Goal: Information Seeking & Learning: Check status

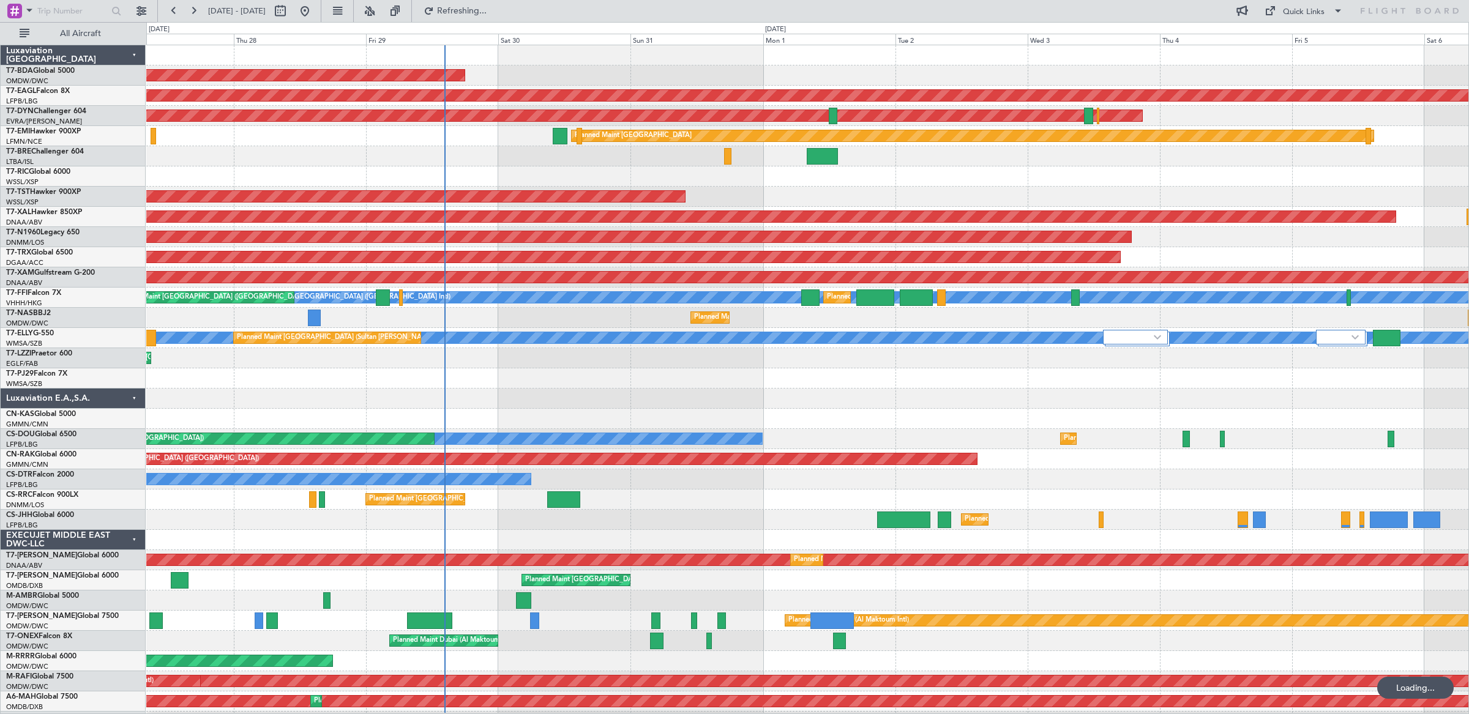
click at [349, 387] on div at bounding box center [807, 378] width 1322 height 20
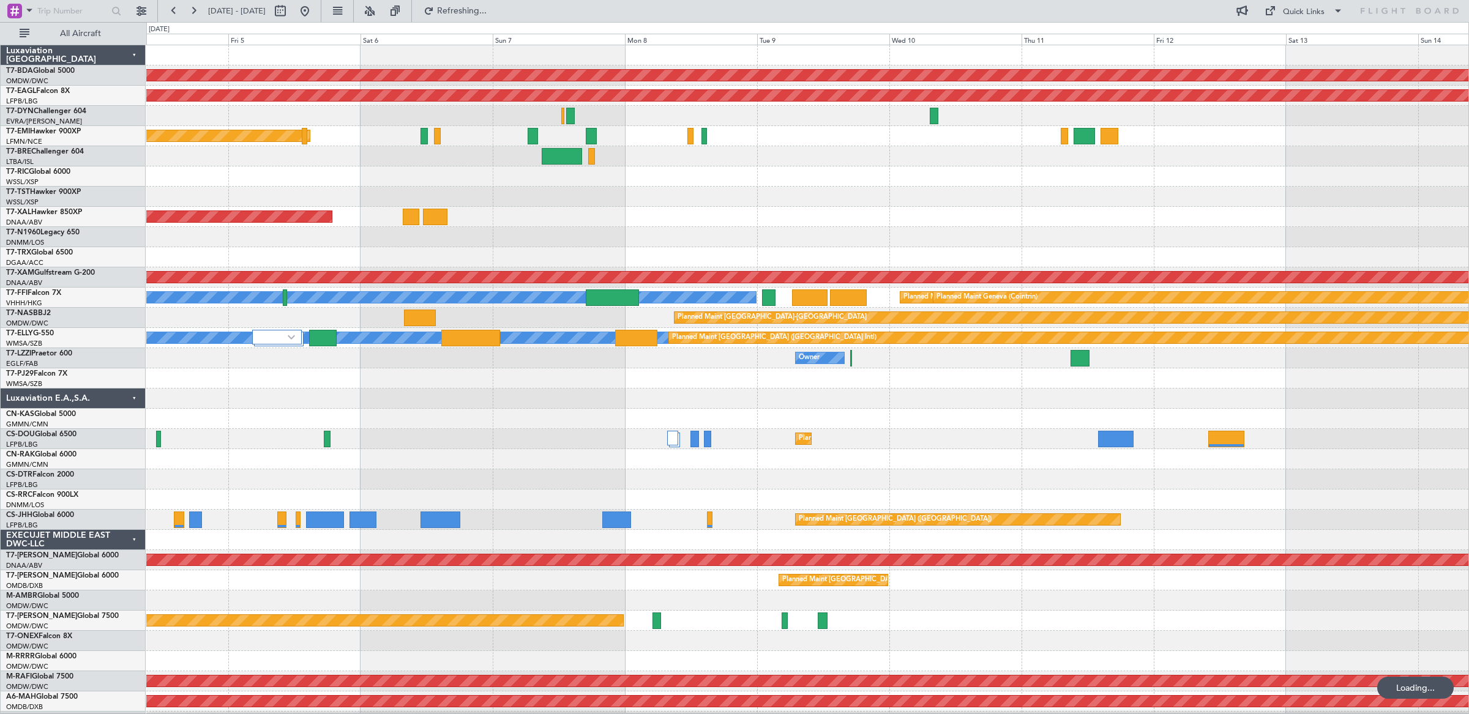
click at [513, 403] on div at bounding box center [807, 399] width 1322 height 20
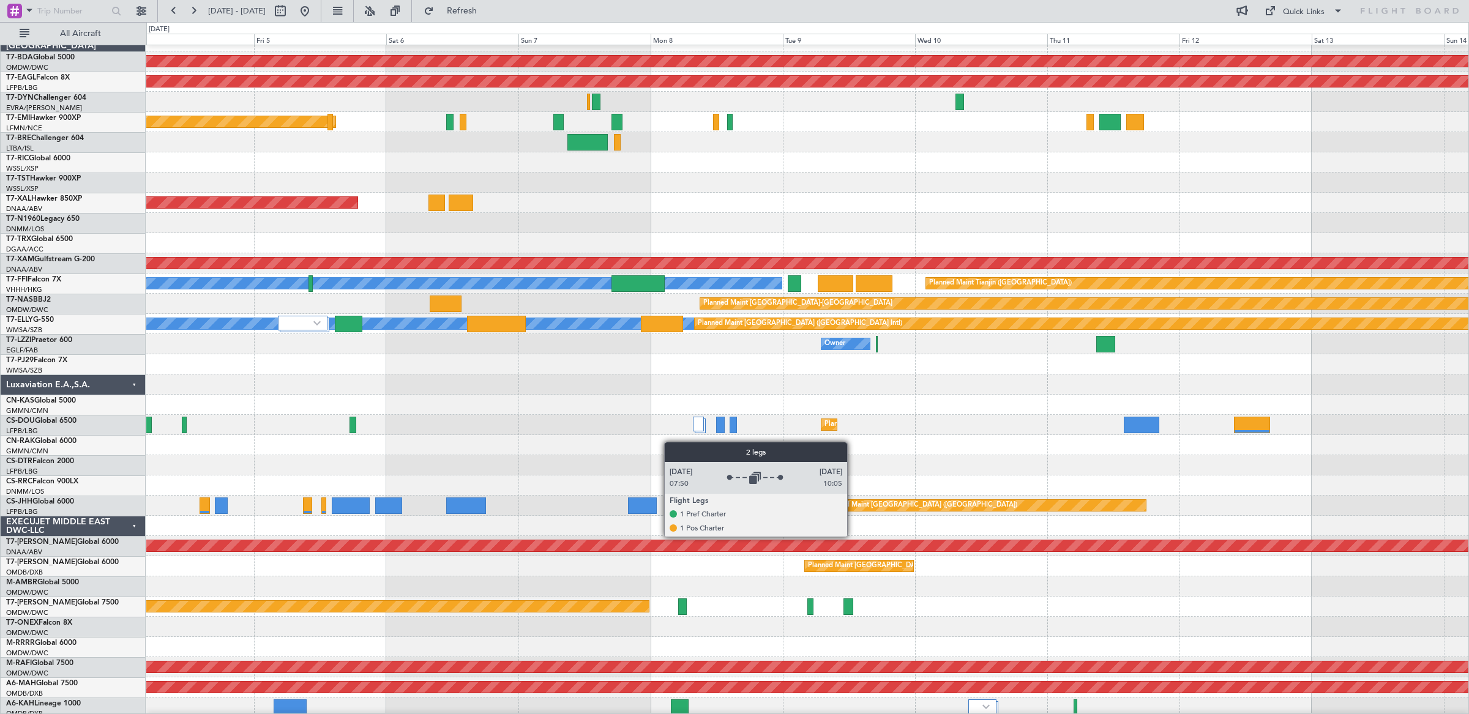
scroll to position [10, 0]
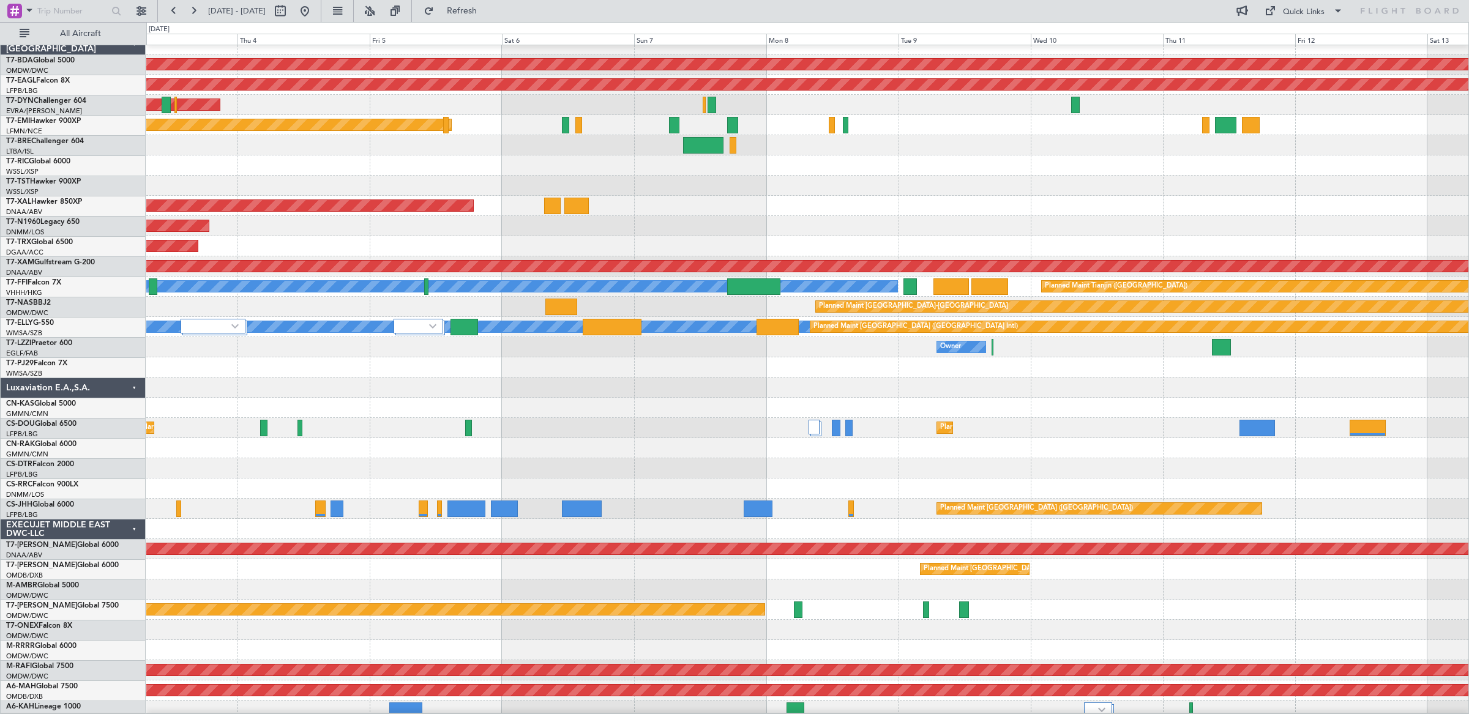
click at [786, 446] on div "Planned Maint [GEOGRAPHIC_DATA] ([GEOGRAPHIC_DATA])" at bounding box center [807, 448] width 1322 height 20
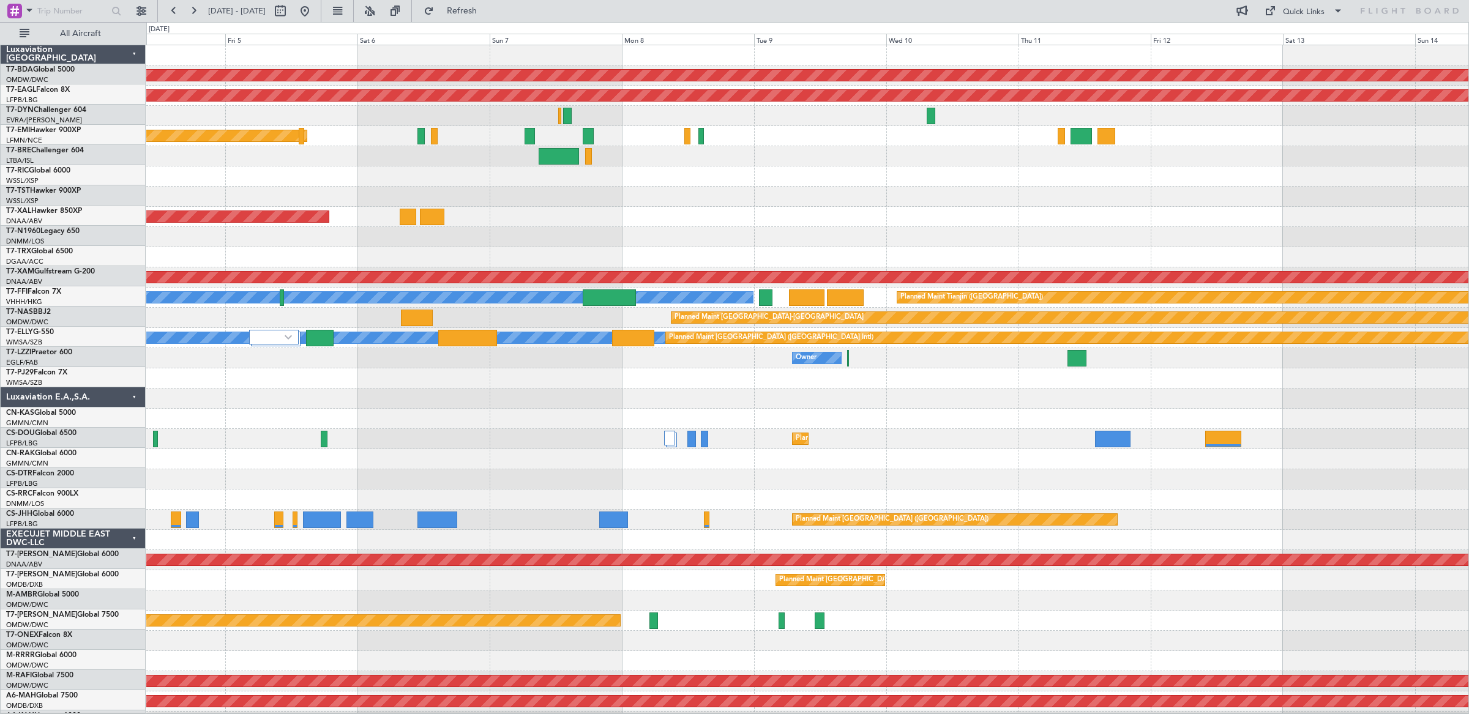
scroll to position [0, 0]
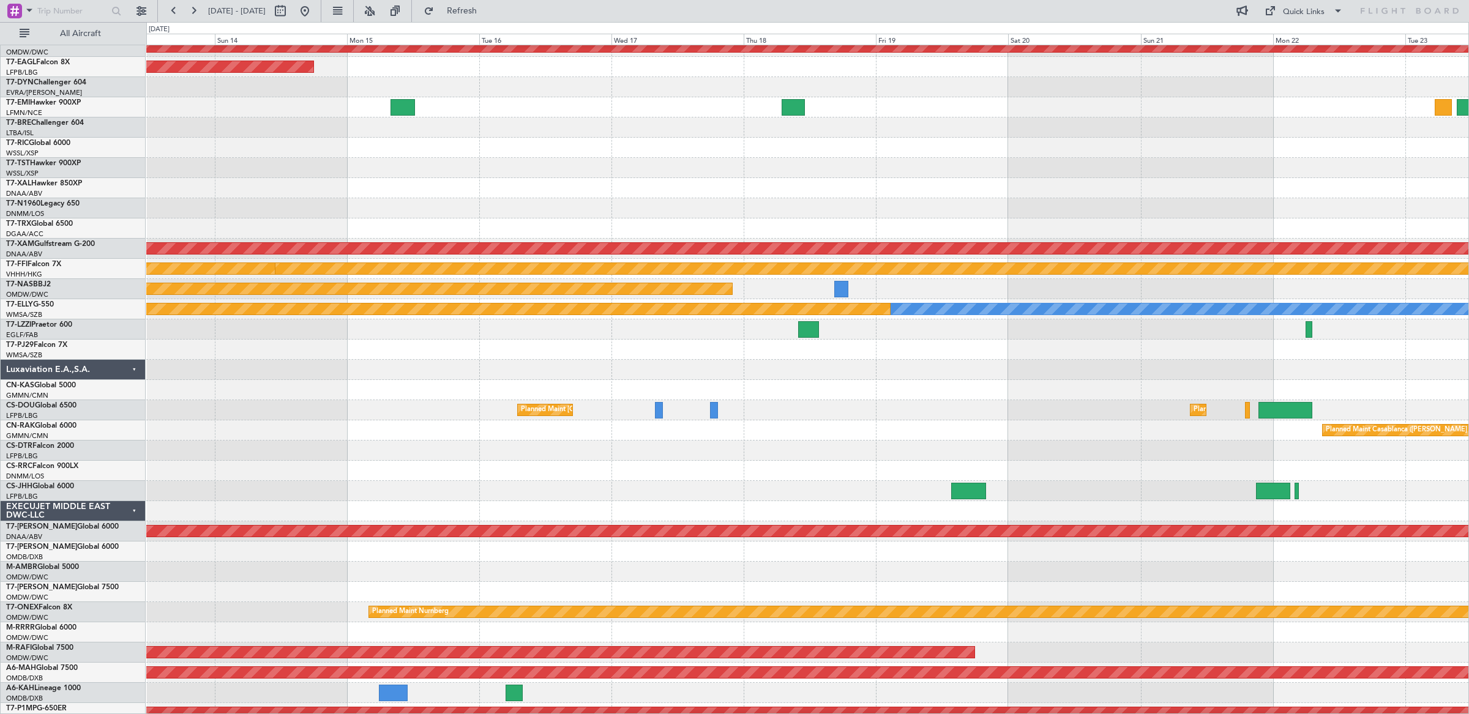
click at [808, 415] on div "Planned Maint [GEOGRAPHIC_DATA] ([GEOGRAPHIC_DATA]) Planned Maint [GEOGRAPHIC_D…" at bounding box center [807, 410] width 1322 height 20
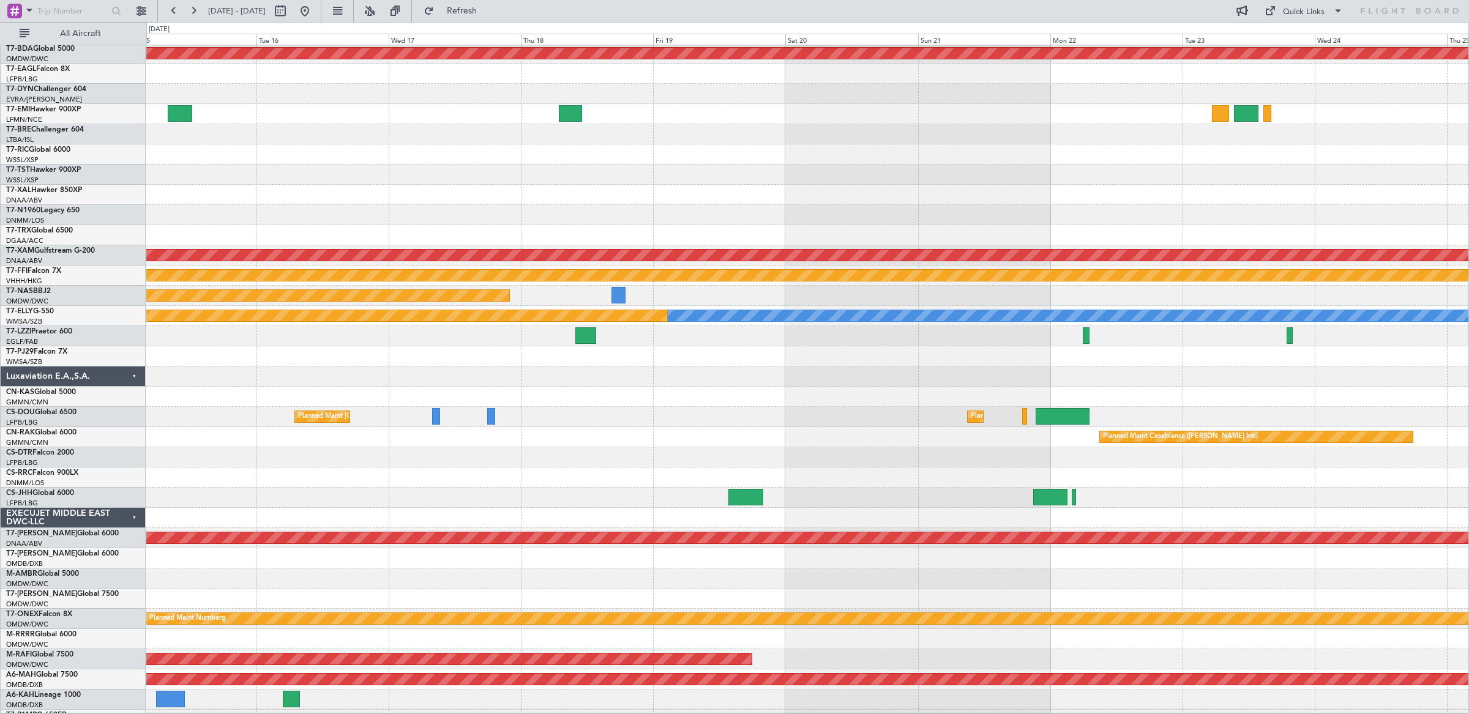
click at [934, 420] on div "Planned Maint [GEOGRAPHIC_DATA] ([GEOGRAPHIC_DATA]) Planned Maint [GEOGRAPHIC_D…" at bounding box center [807, 417] width 1322 height 20
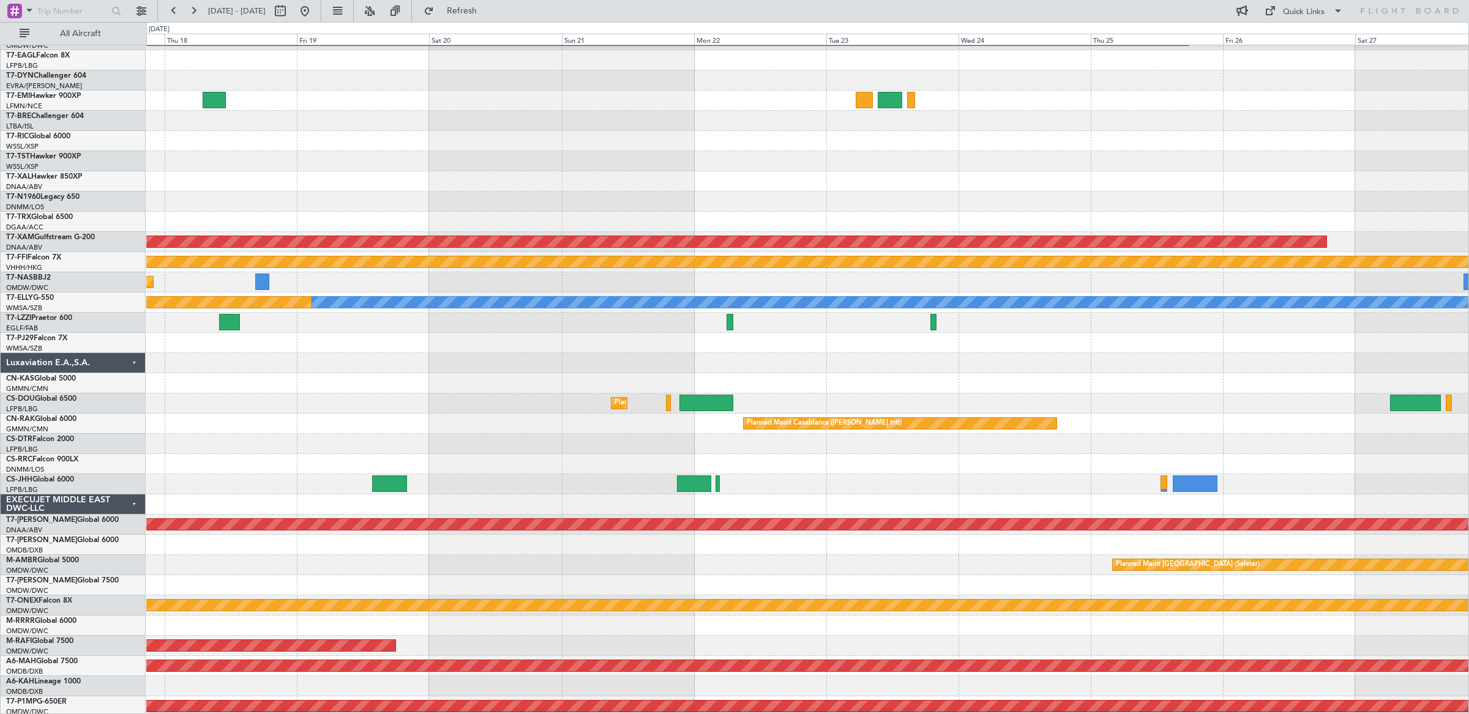
click at [799, 403] on div "Planned Maint [GEOGRAPHIC_DATA] ([GEOGRAPHIC_DATA]) Planned Maint [GEOGRAPHIC_D…" at bounding box center [807, 404] width 1322 height 20
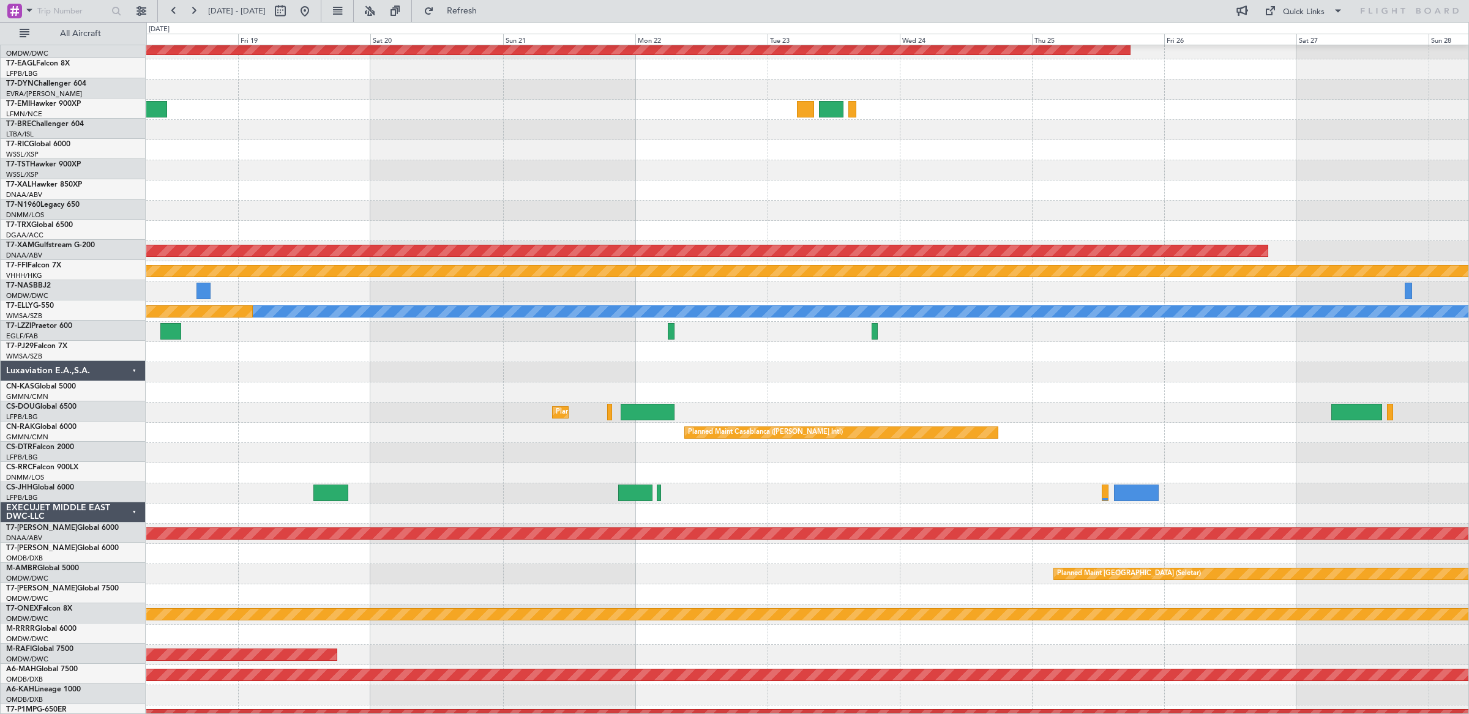
scroll to position [26, 0]
click at [429, 414] on div "Planned Maint [GEOGRAPHIC_DATA] ([GEOGRAPHIC_DATA]) Planned Maint [GEOGRAPHIC_D…" at bounding box center [807, 413] width 1322 height 20
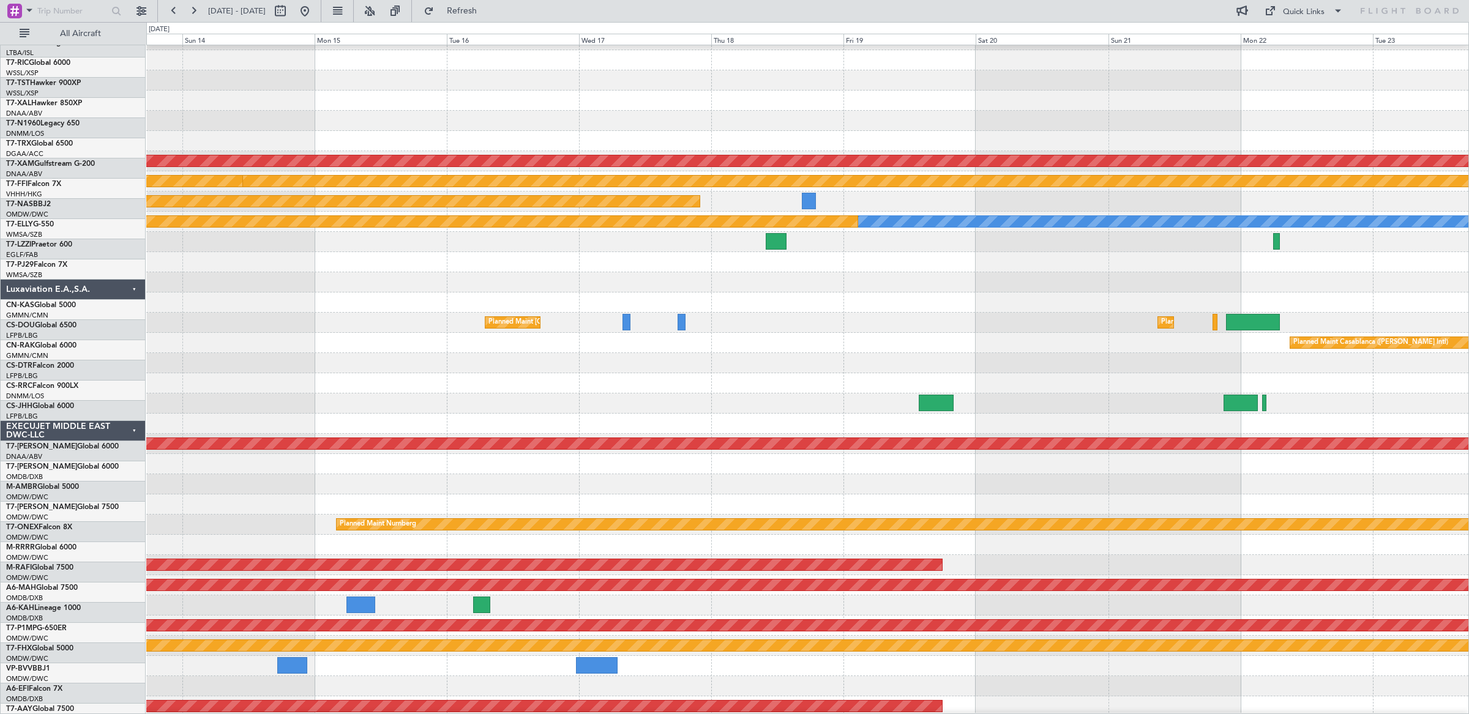
scroll to position [116, 0]
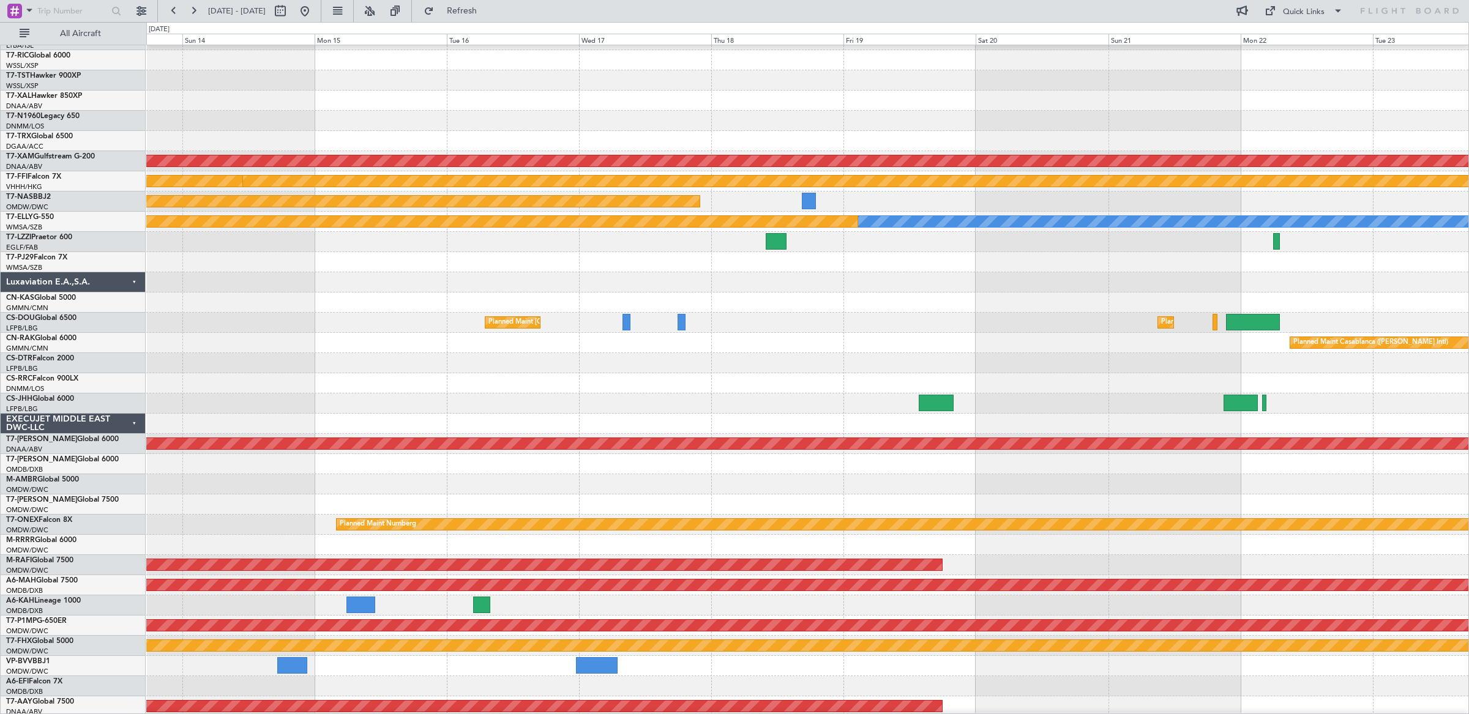
click at [1030, 319] on div "Planned Maint [GEOGRAPHIC_DATA] ([GEOGRAPHIC_DATA]) Planned Maint [GEOGRAPHIC_D…" at bounding box center [807, 323] width 1322 height 20
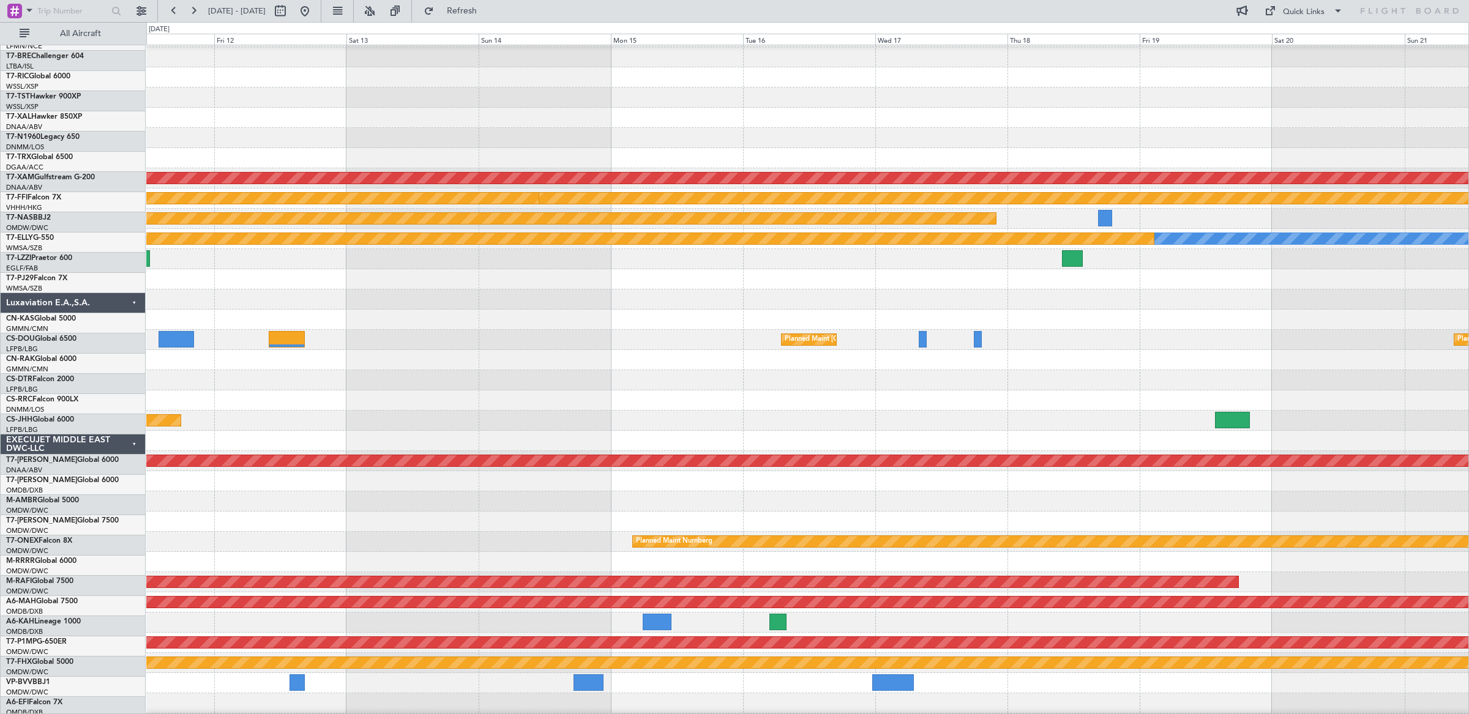
scroll to position [108, 0]
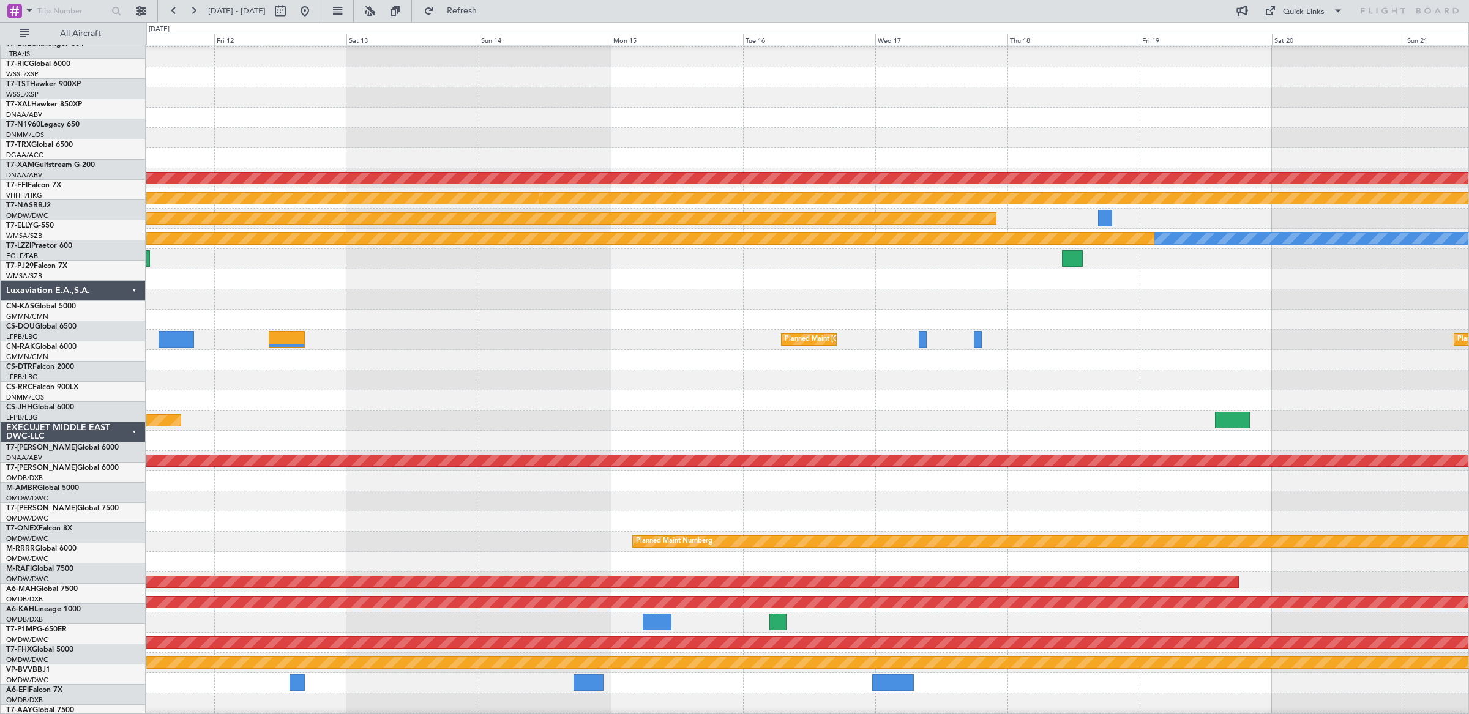
click at [1060, 337] on div "Planned Maint [GEOGRAPHIC_DATA] ([GEOGRAPHIC_DATA]) Planned Maint [GEOGRAPHIC_D…" at bounding box center [807, 340] width 1322 height 20
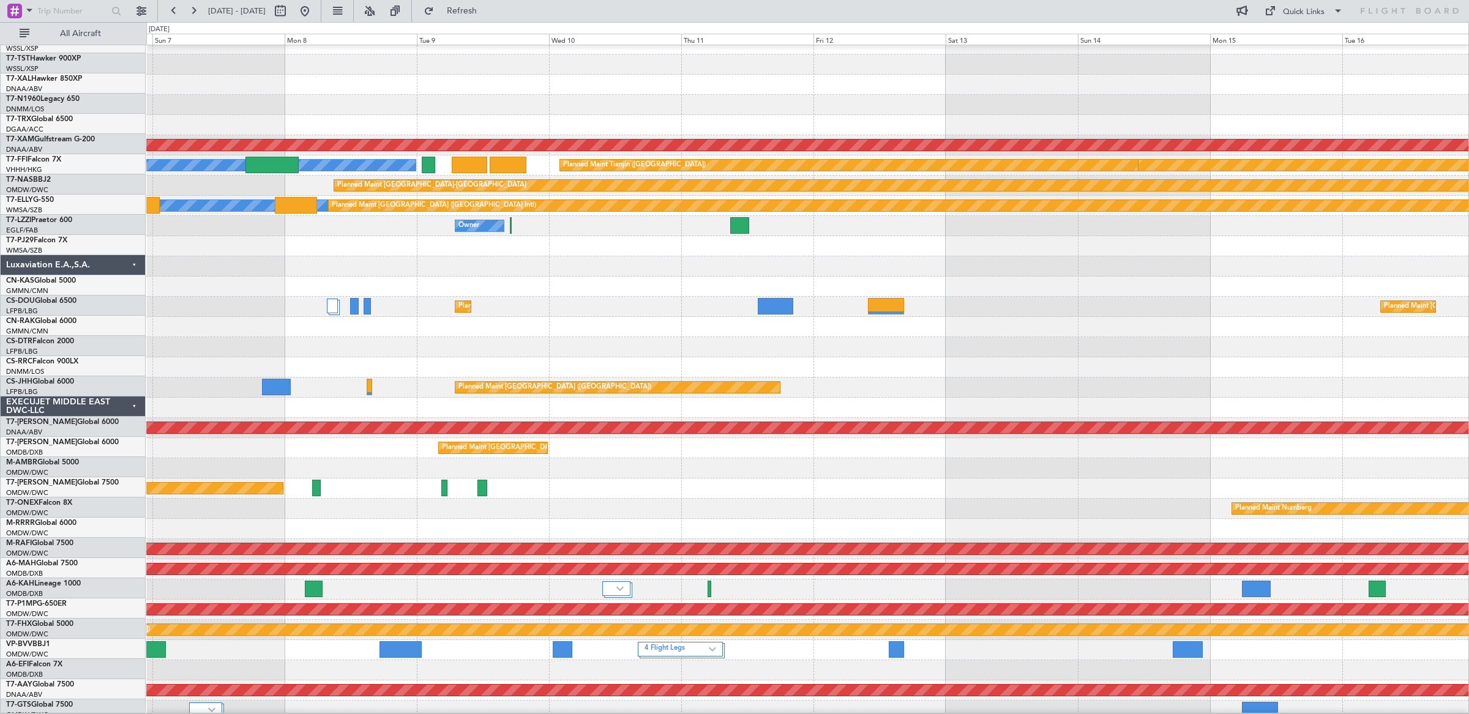
scroll to position [132, 0]
click at [1085, 301] on div "Planned Maint [GEOGRAPHIC_DATA] ([GEOGRAPHIC_DATA]) Planned Maint [GEOGRAPHIC_D…" at bounding box center [807, 307] width 1322 height 20
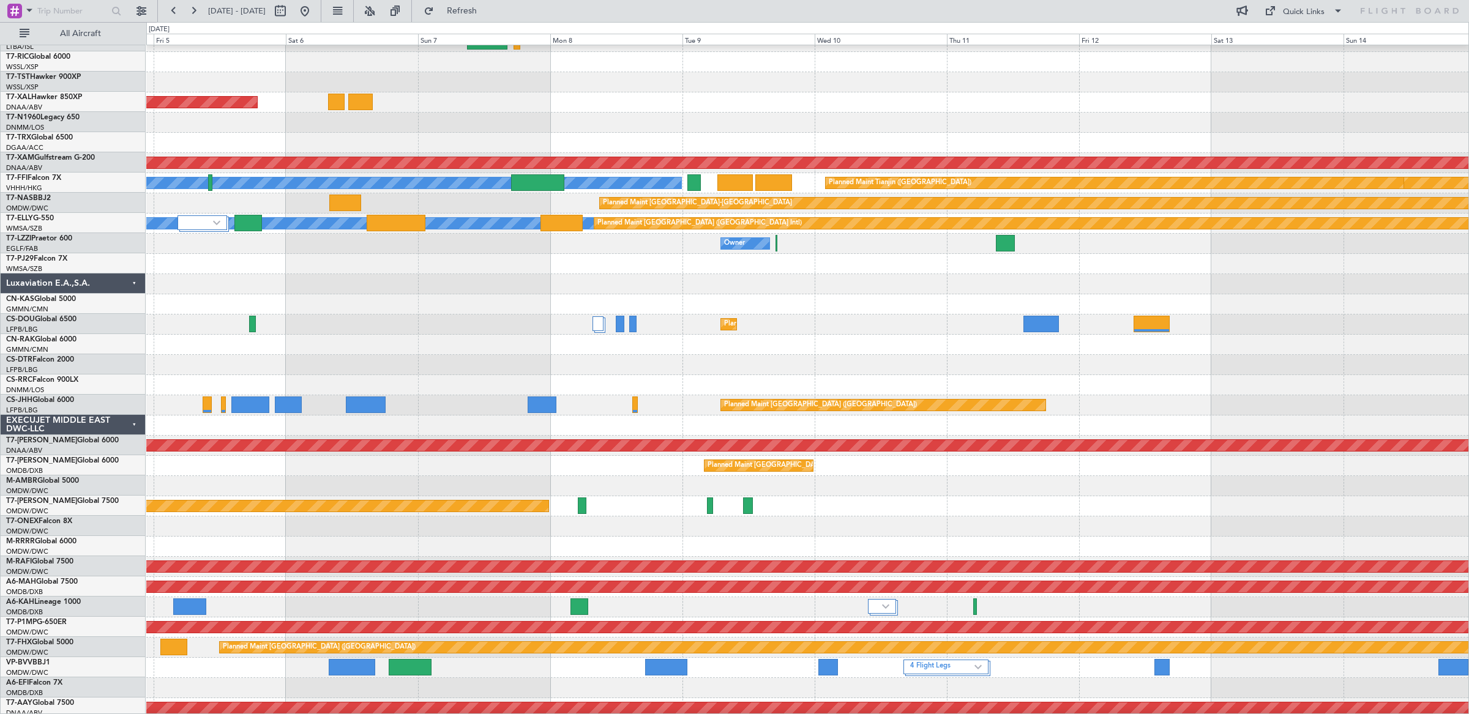
scroll to position [114, 0]
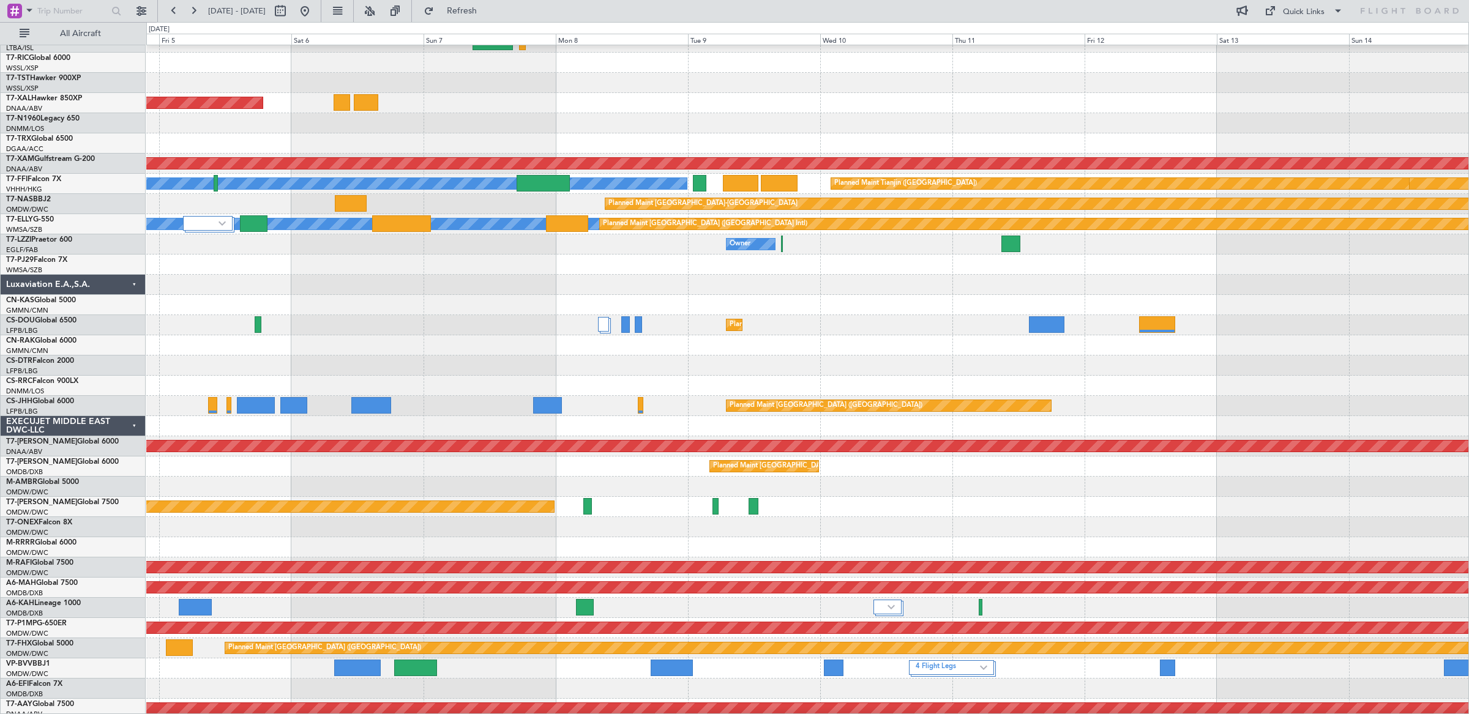
click at [786, 328] on div "Planned Maint [GEOGRAPHIC_DATA] ([GEOGRAPHIC_DATA]) Planned Maint [GEOGRAPHIC_D…" at bounding box center [807, 325] width 1322 height 20
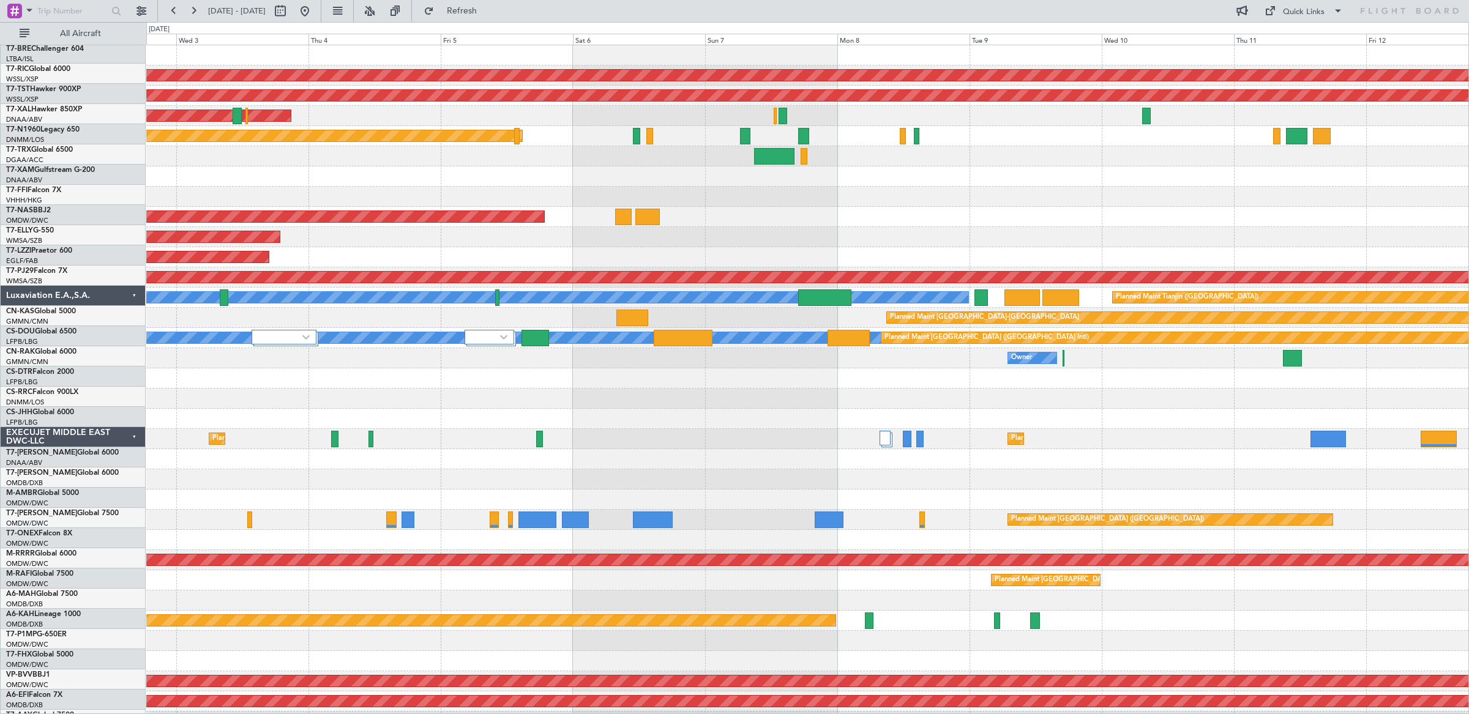
scroll to position [0, 0]
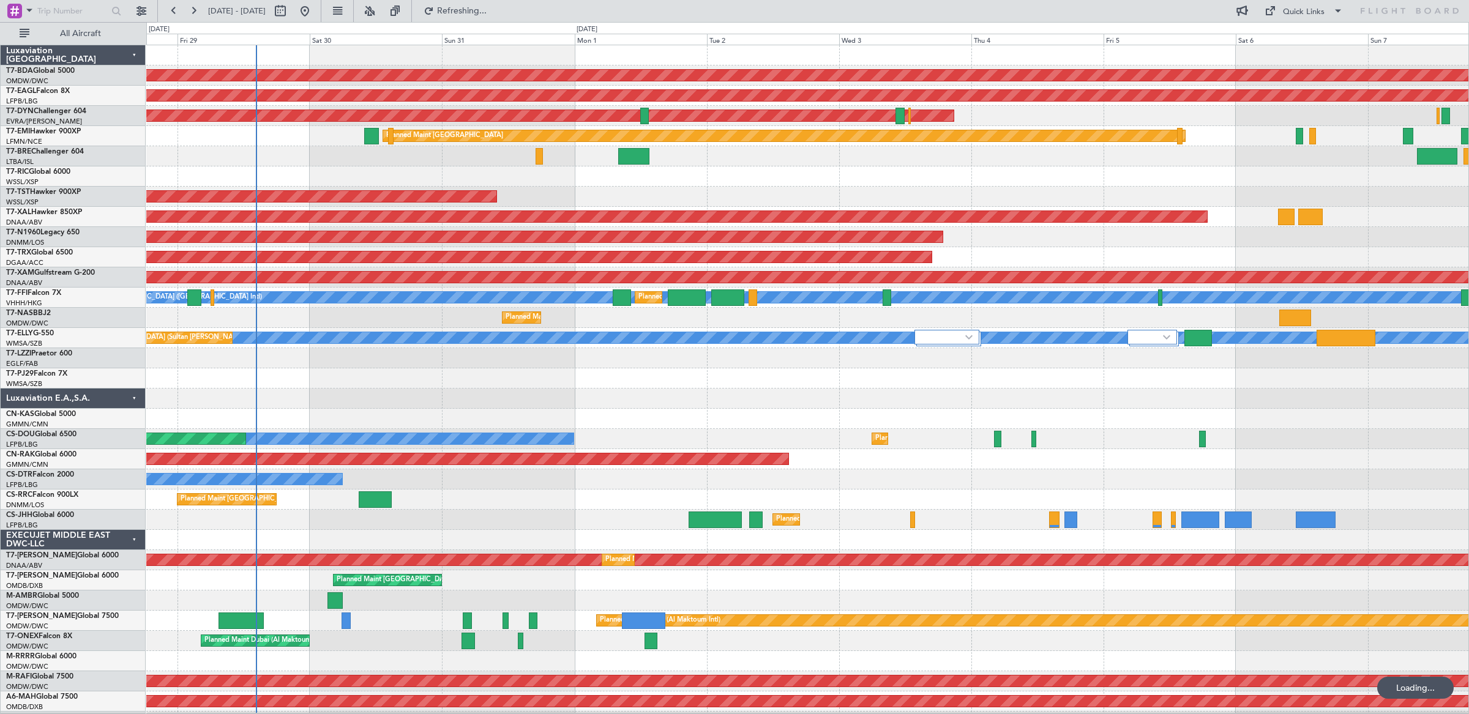
click at [971, 456] on div "Planned Maint [GEOGRAPHIC_DATA] ([GEOGRAPHIC_DATA])" at bounding box center [807, 459] width 1322 height 20
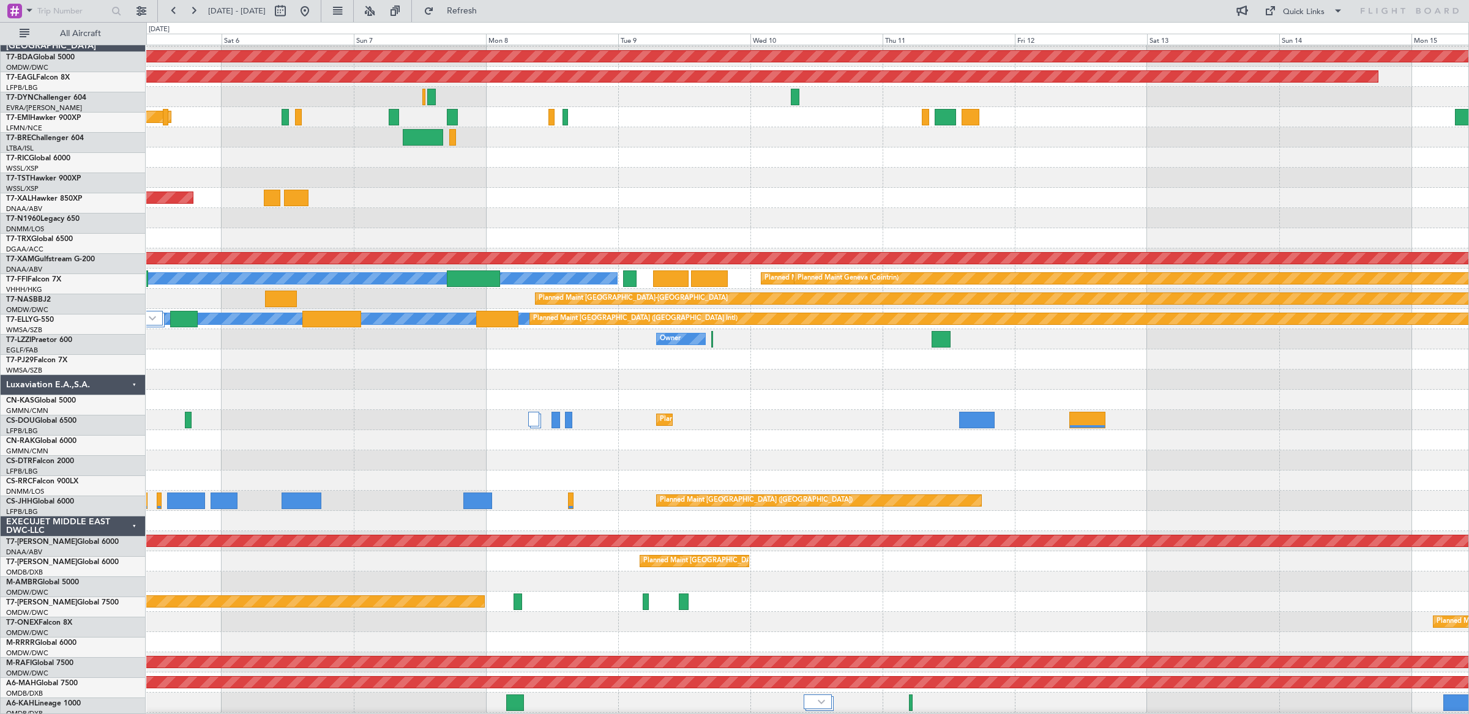
scroll to position [19, 0]
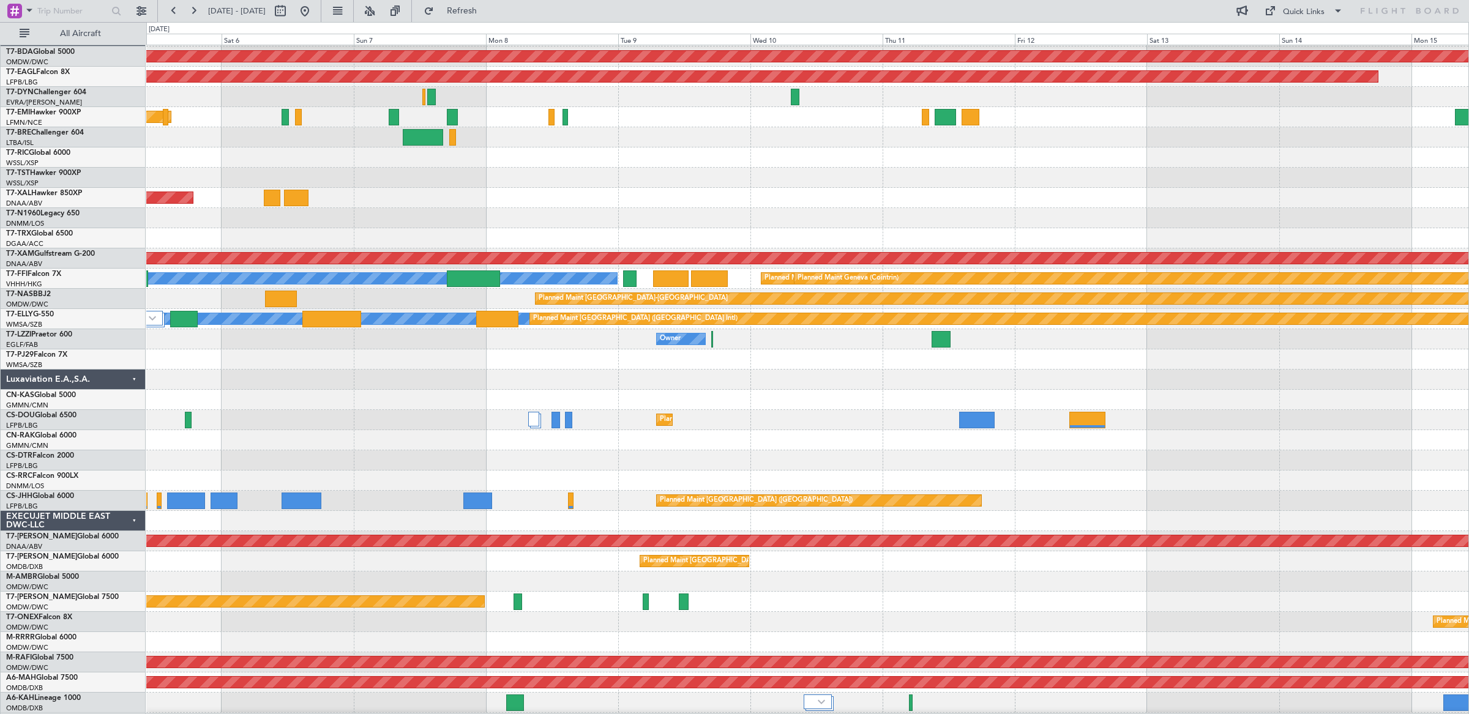
click at [395, 410] on div "Planned Maint [GEOGRAPHIC_DATA] ([GEOGRAPHIC_DATA]) Planned Maint [GEOGRAPHIC_D…" at bounding box center [807, 420] width 1322 height 20
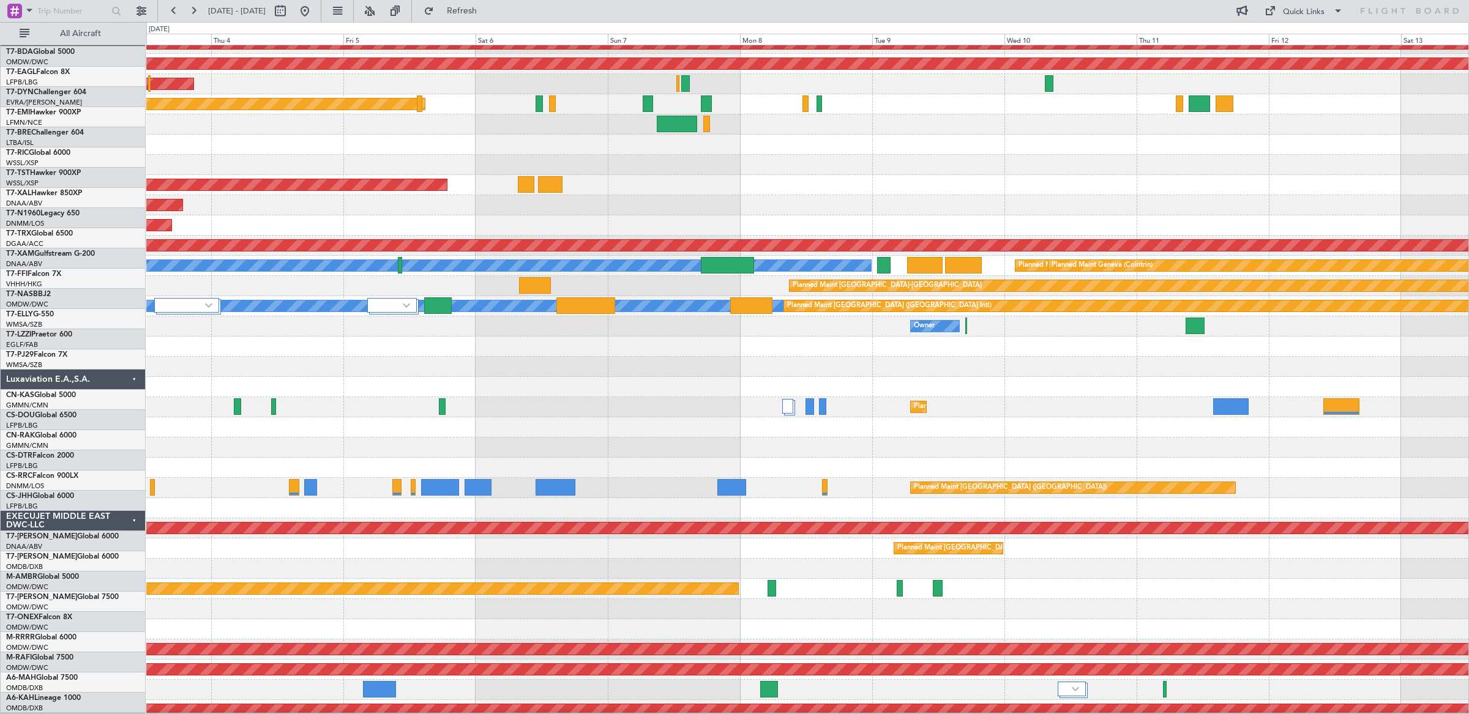
scroll to position [32, 0]
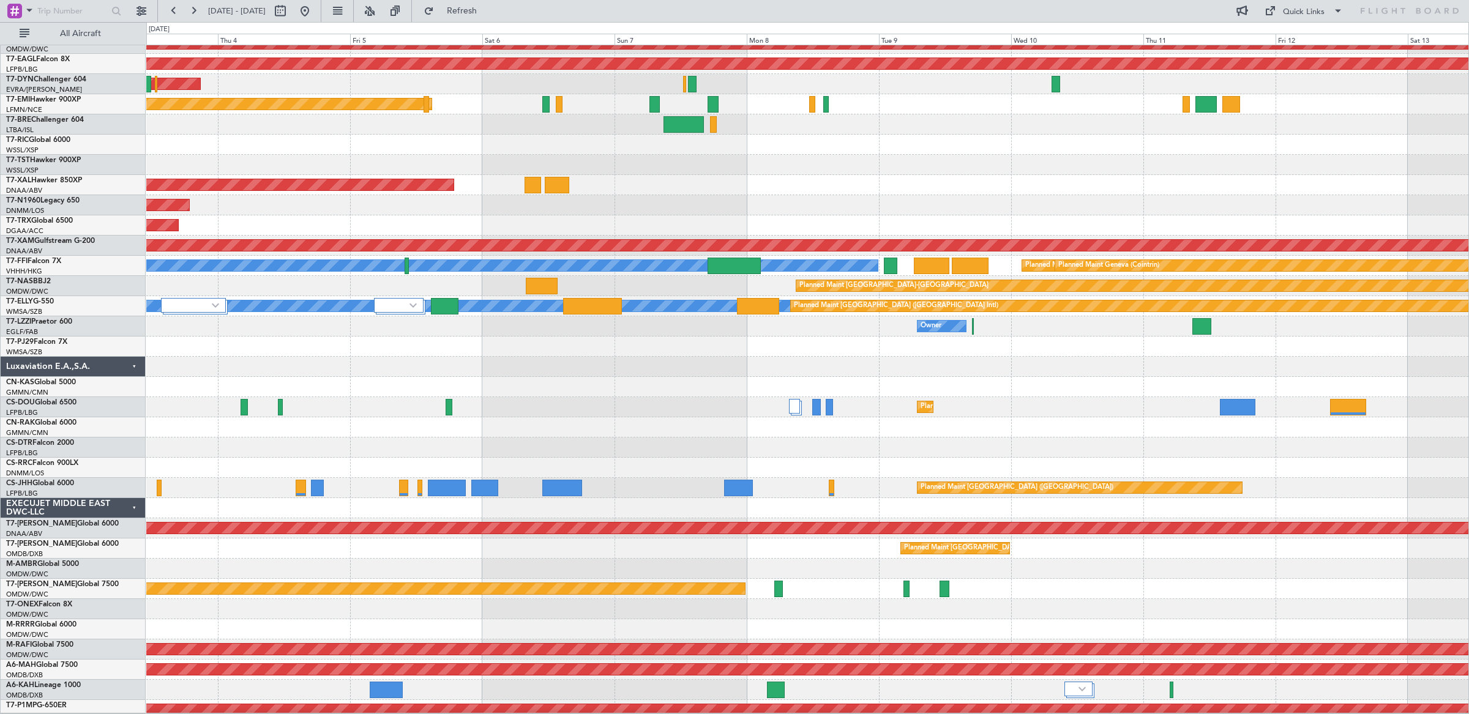
click at [655, 400] on div "Planned Maint [GEOGRAPHIC_DATA] ([GEOGRAPHIC_DATA]) Planned Maint [GEOGRAPHIC_D…" at bounding box center [807, 407] width 1322 height 20
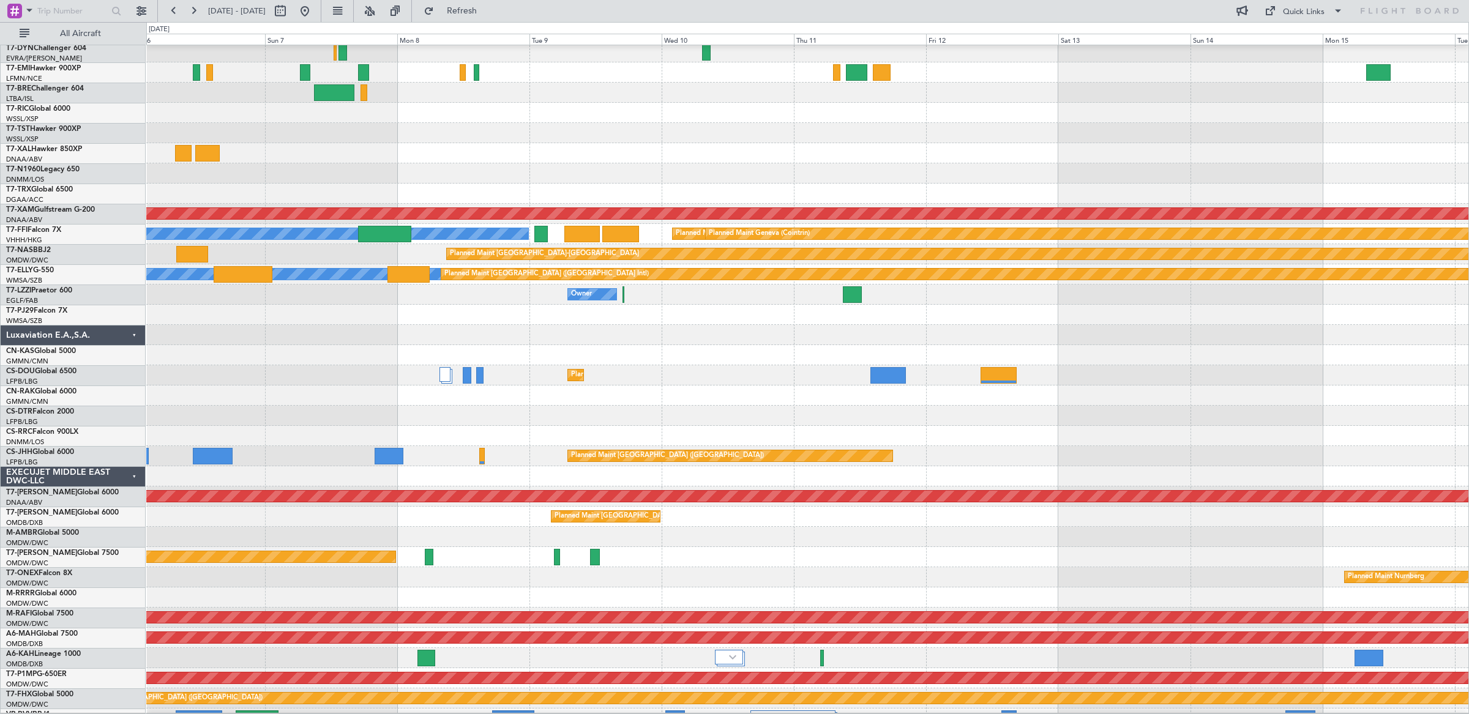
click at [669, 414] on div at bounding box center [807, 416] width 1322 height 20
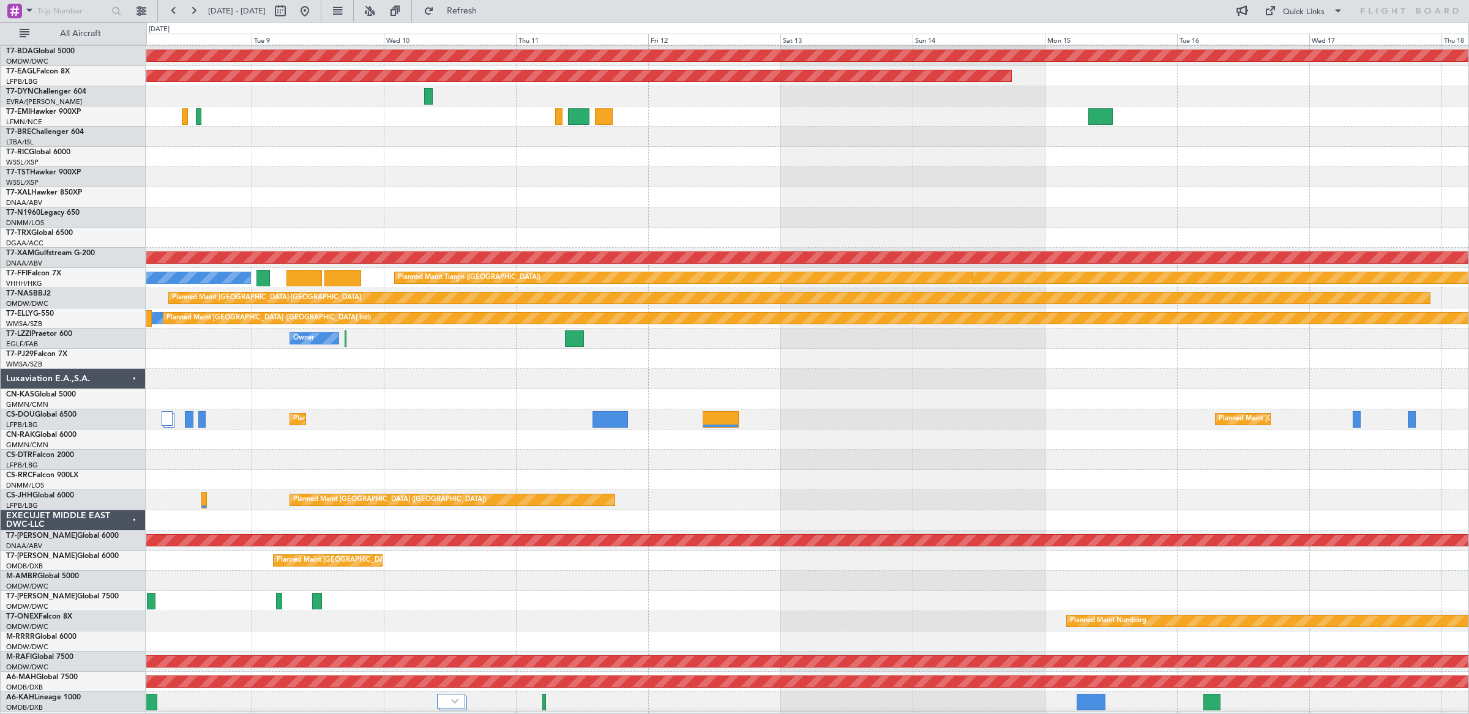
scroll to position [21, 0]
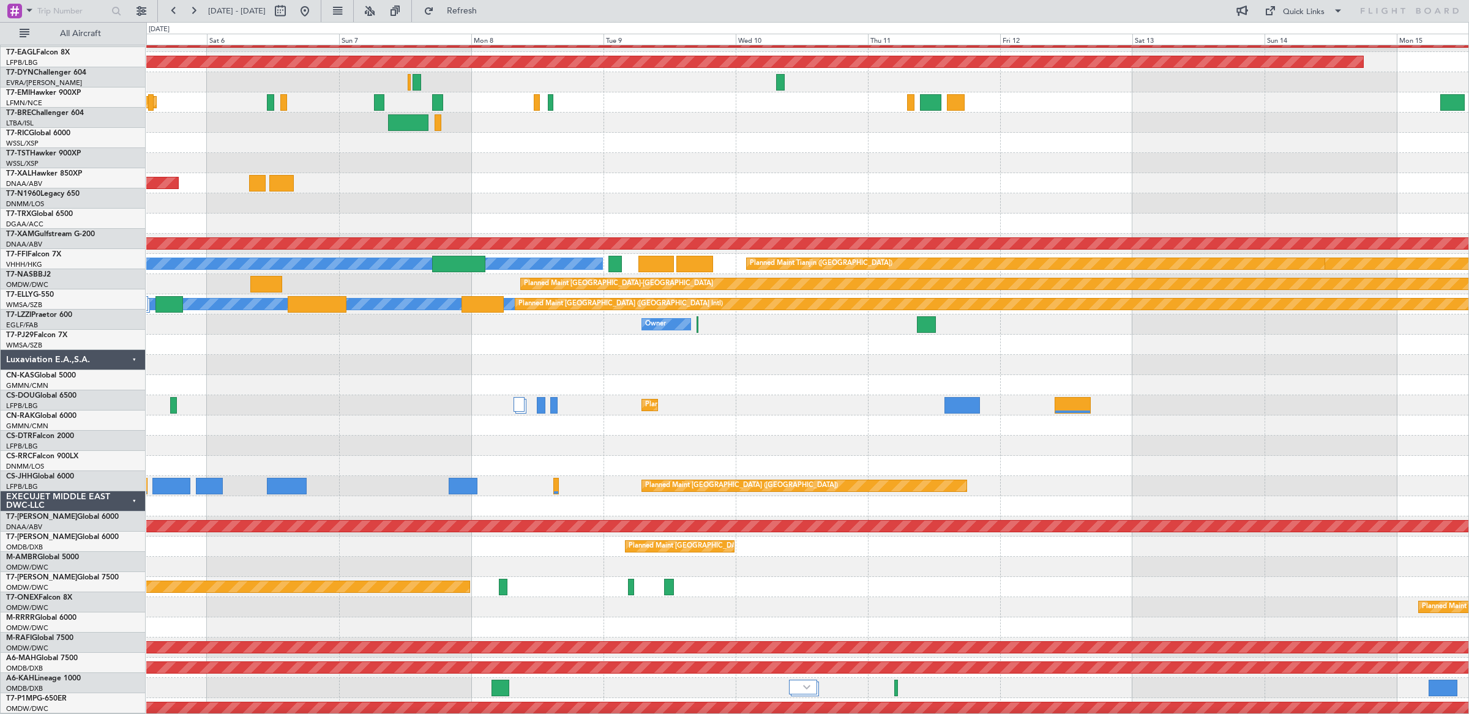
click at [1078, 416] on div at bounding box center [807, 426] width 1322 height 20
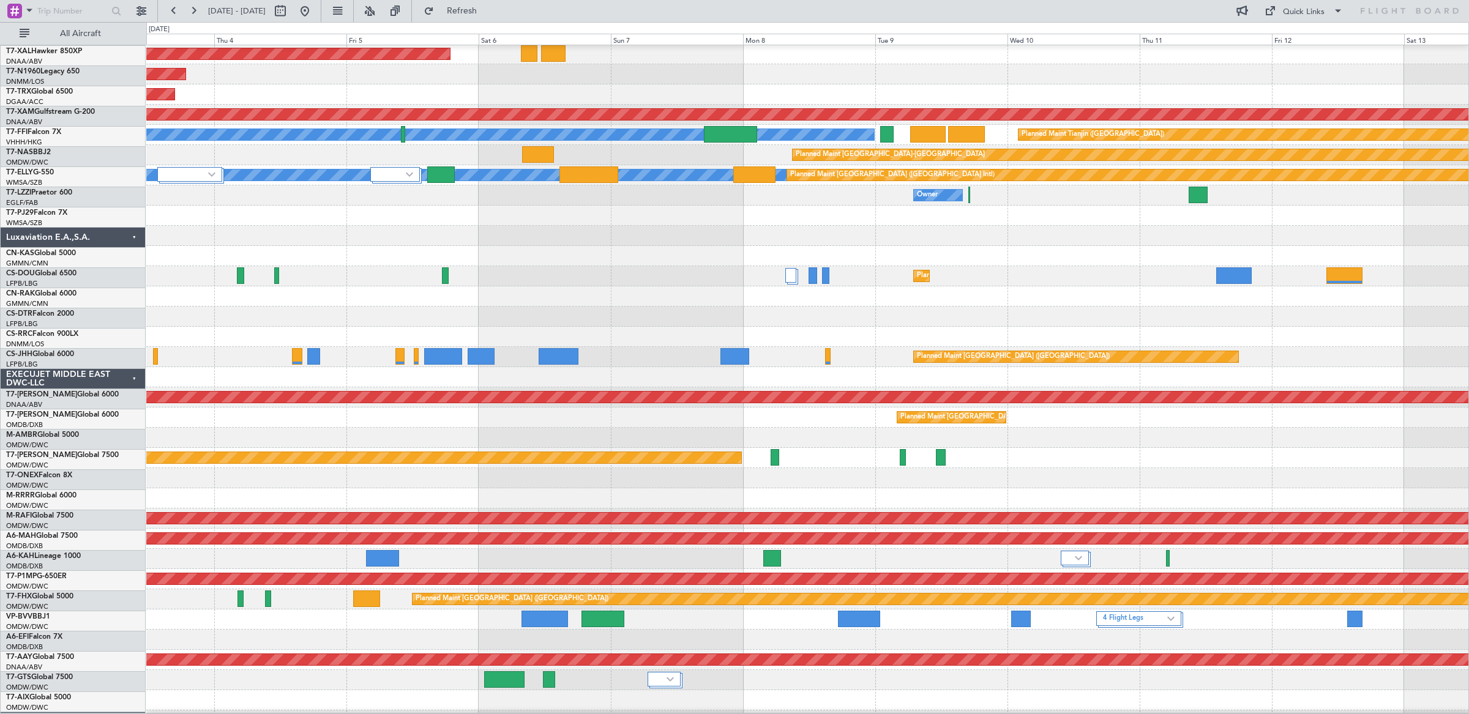
scroll to position [165, 0]
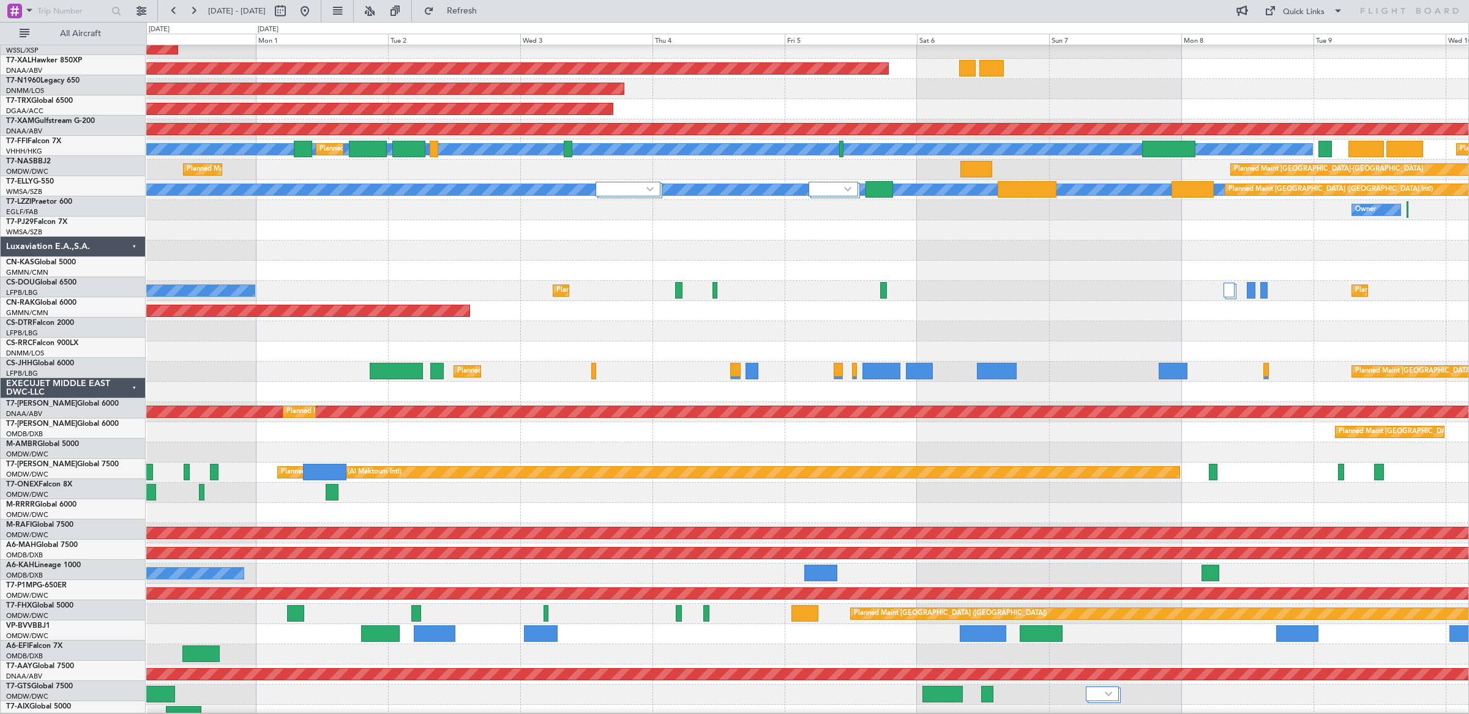
scroll to position [144, 0]
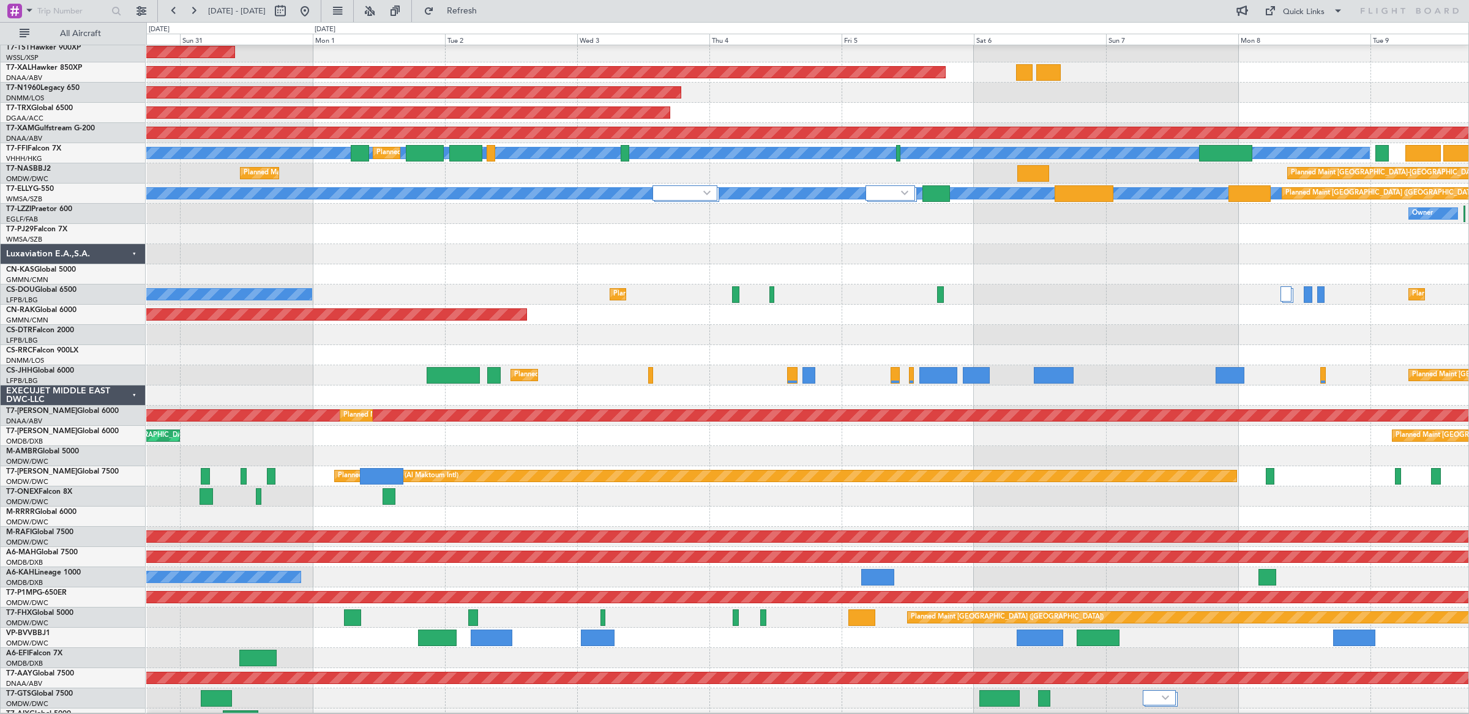
click at [1155, 300] on div "Planned Maint Paris (Le Bourget) Planned Maint Paris (Le Bourget) No Crew Plann…" at bounding box center [807, 295] width 1322 height 20
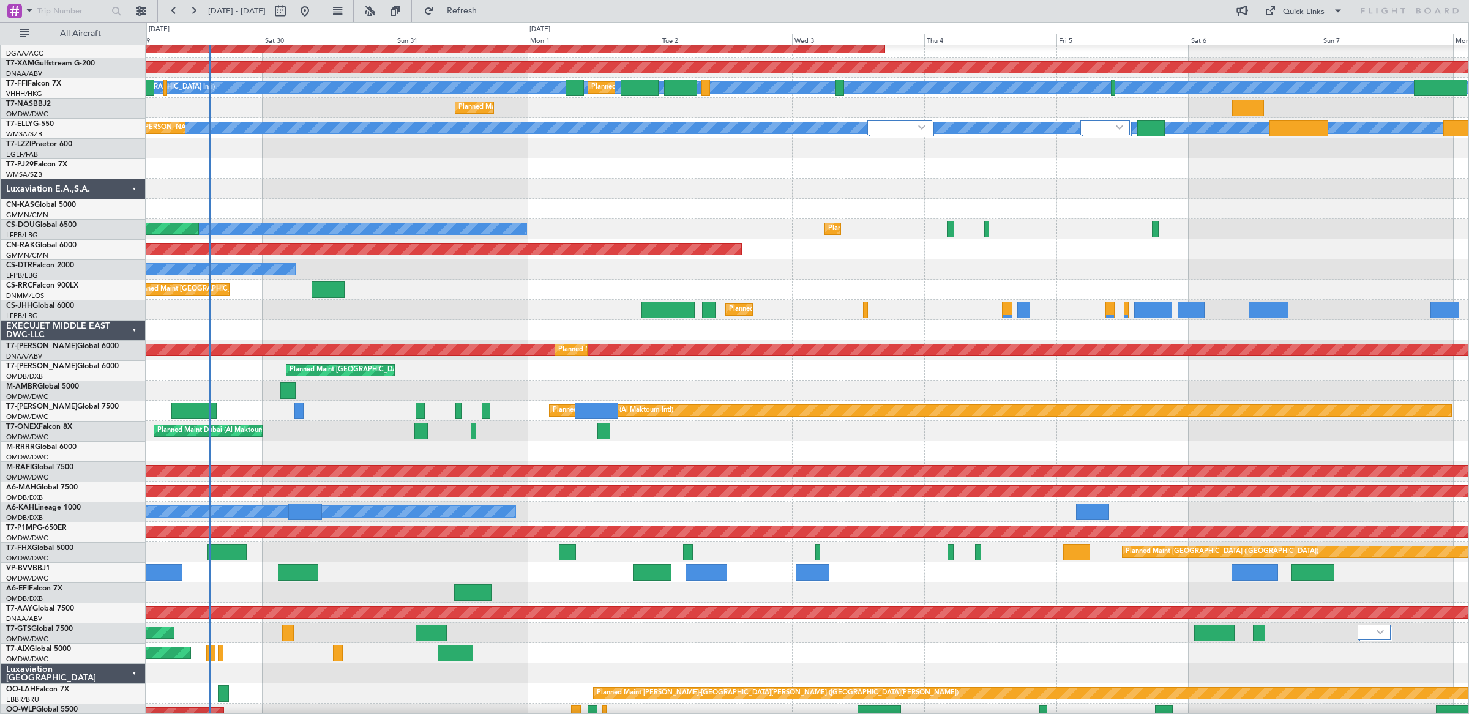
click at [745, 223] on div "Planned Maint Paris (Le Bourget) No Crew Planned Maint Paris (Le Bourget) Plann…" at bounding box center [807, 229] width 1322 height 20
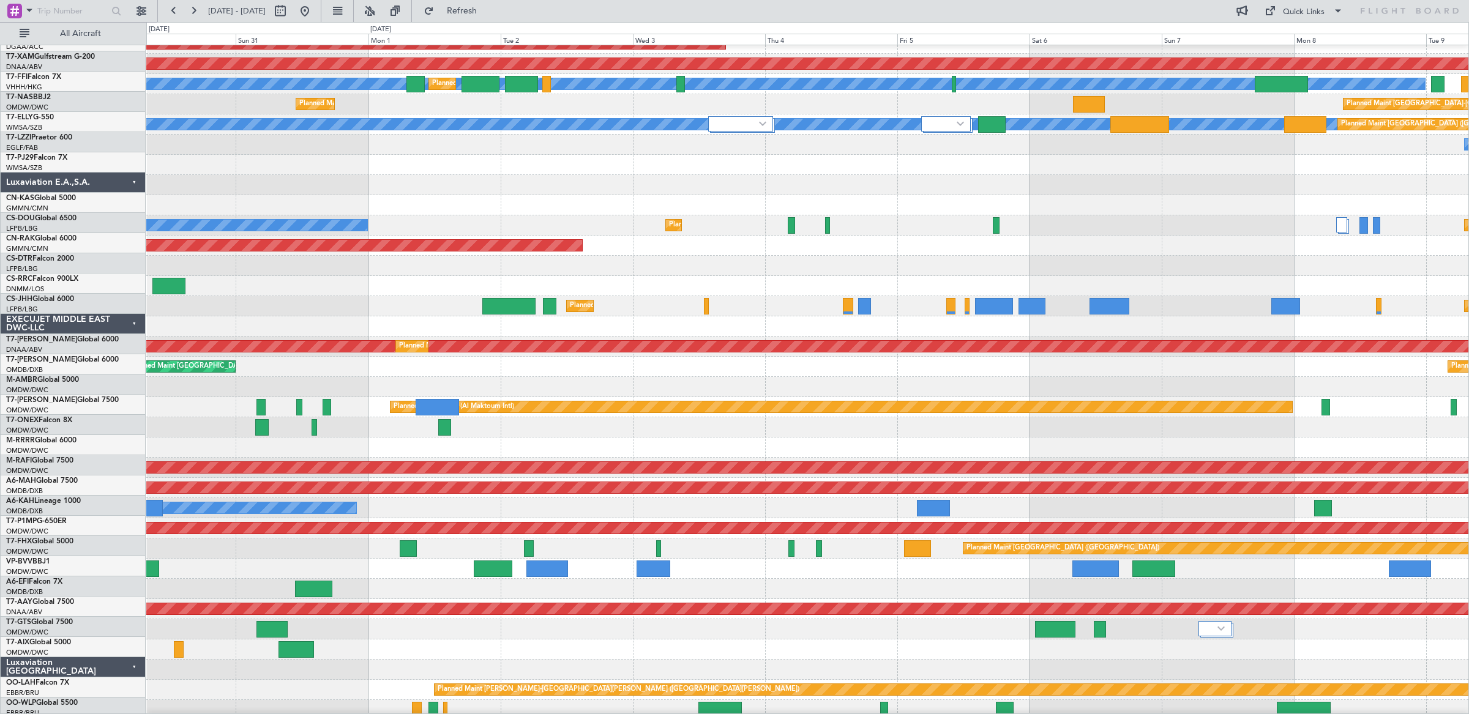
scroll to position [209, 0]
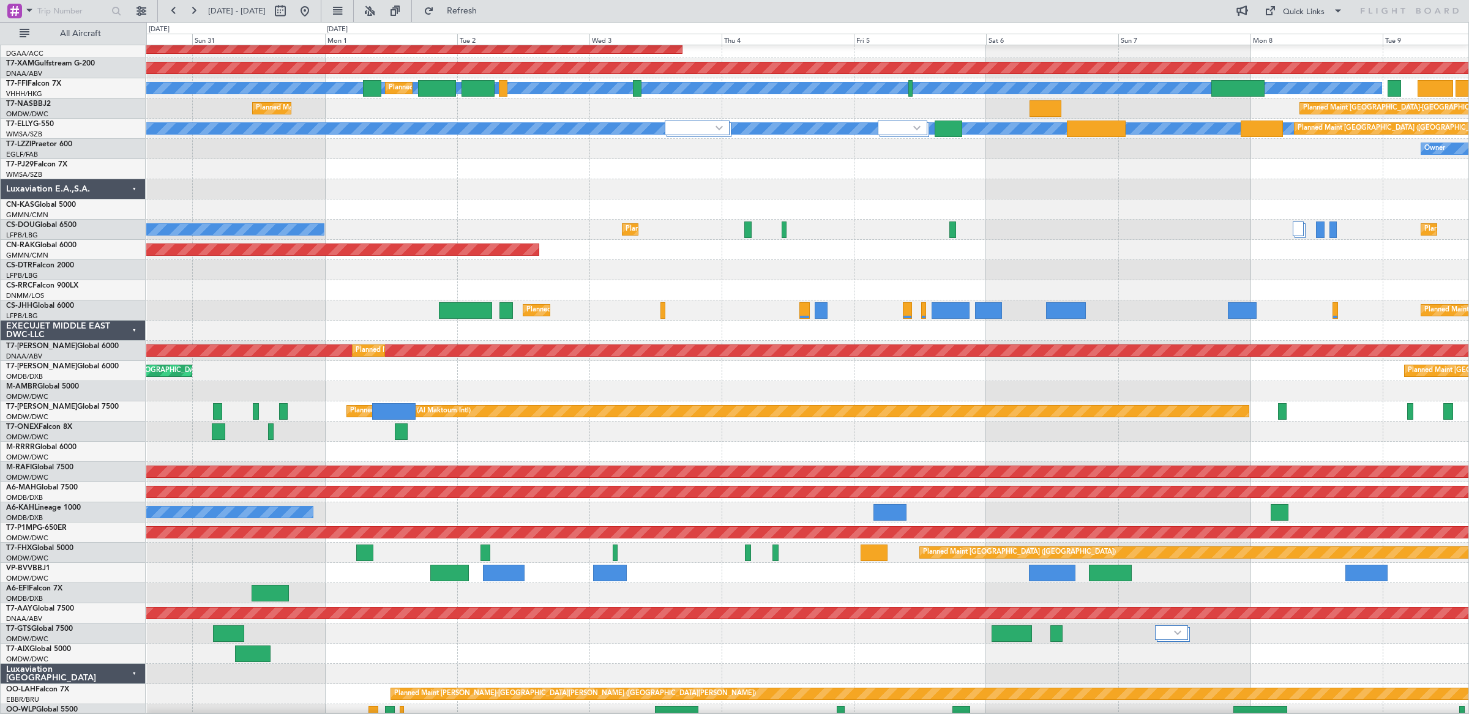
click at [577, 230] on div "Planned Maint Paris (Le Bourget) No Crew Planned Maint Paris (Le Bourget) Plann…" at bounding box center [807, 230] width 1322 height 20
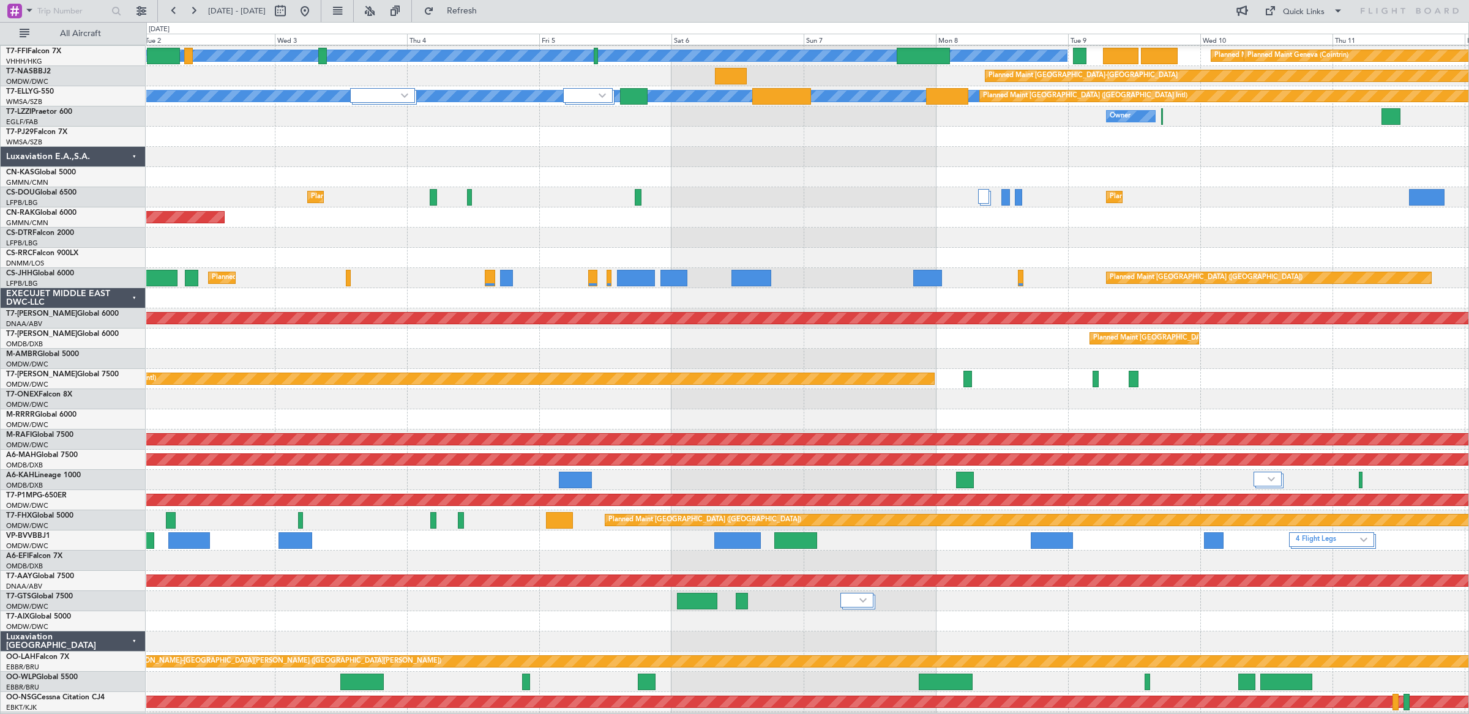
click at [589, 212] on div "Planned Maint [GEOGRAPHIC_DATA] ([GEOGRAPHIC_DATA])" at bounding box center [807, 217] width 1322 height 20
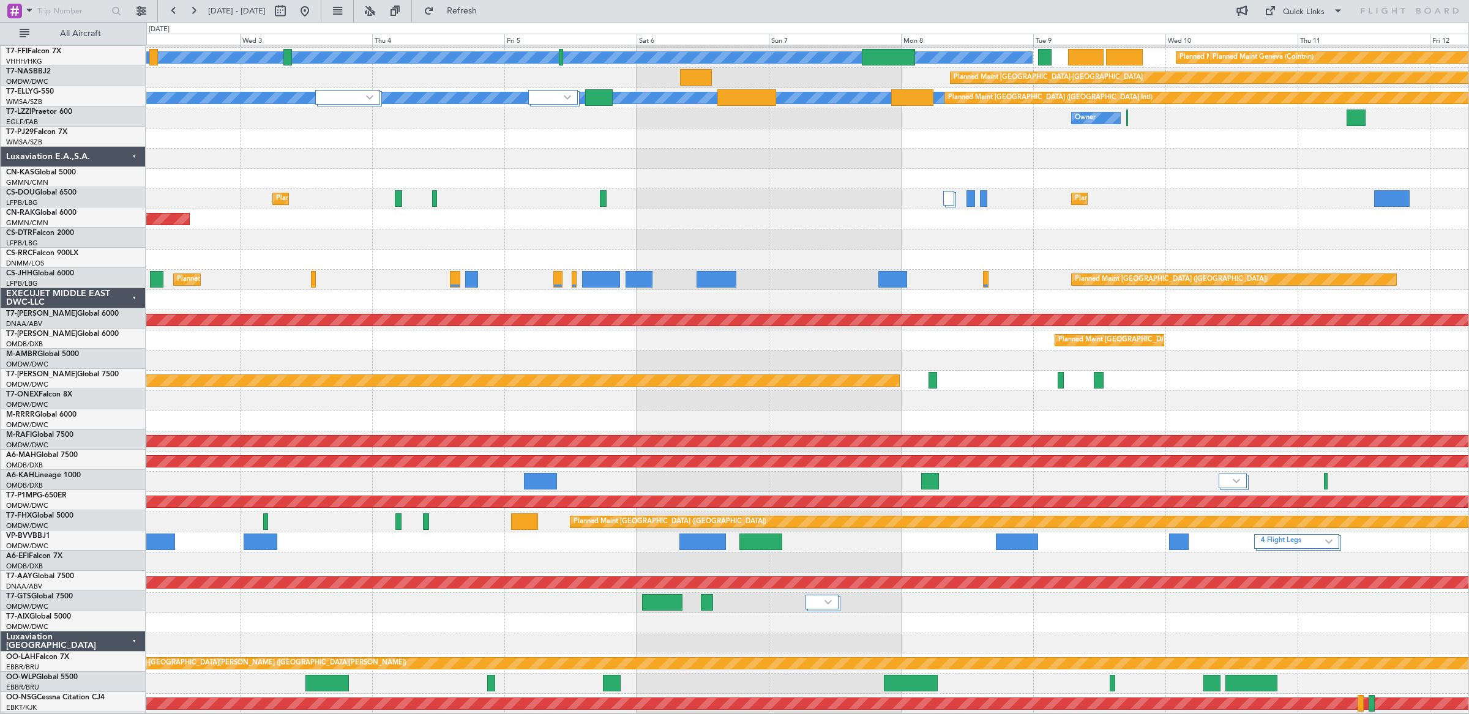
scroll to position [240, 0]
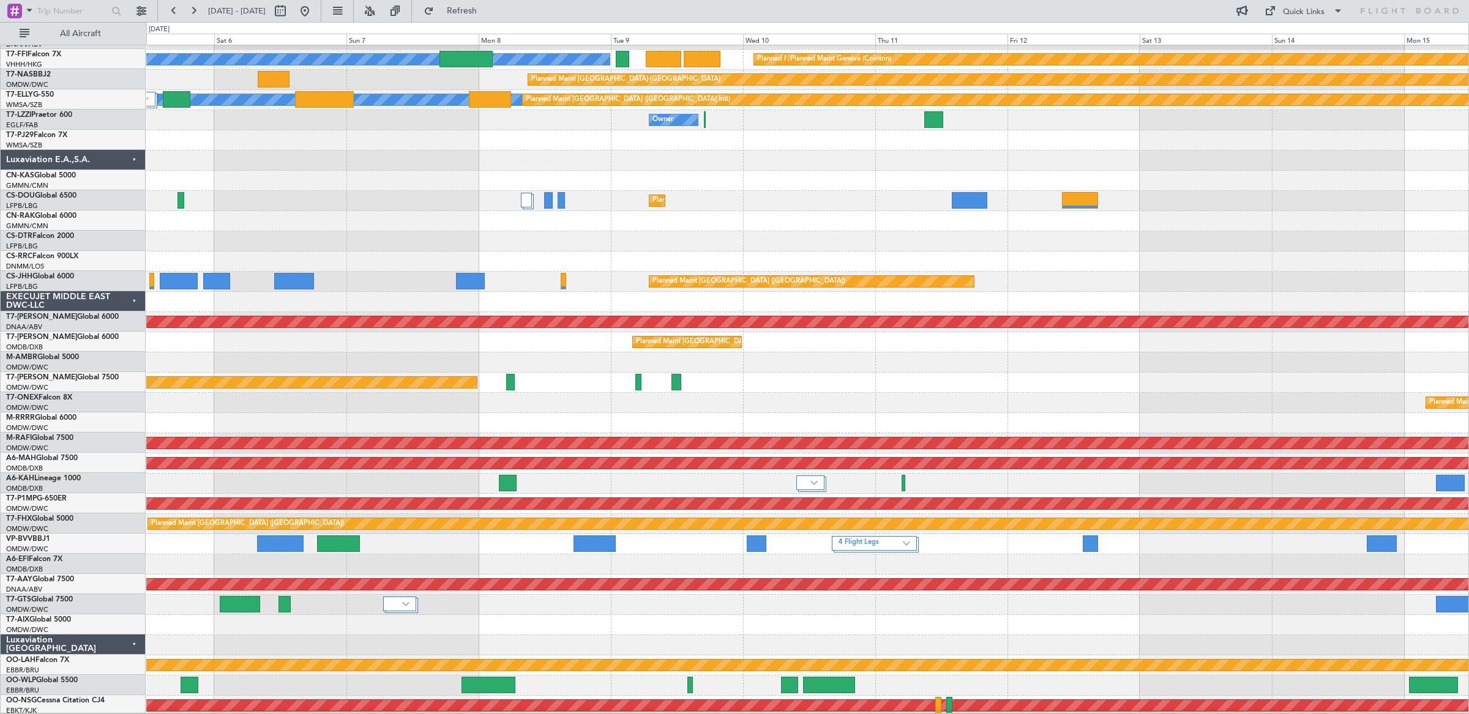
click at [507, 236] on div at bounding box center [807, 241] width 1322 height 20
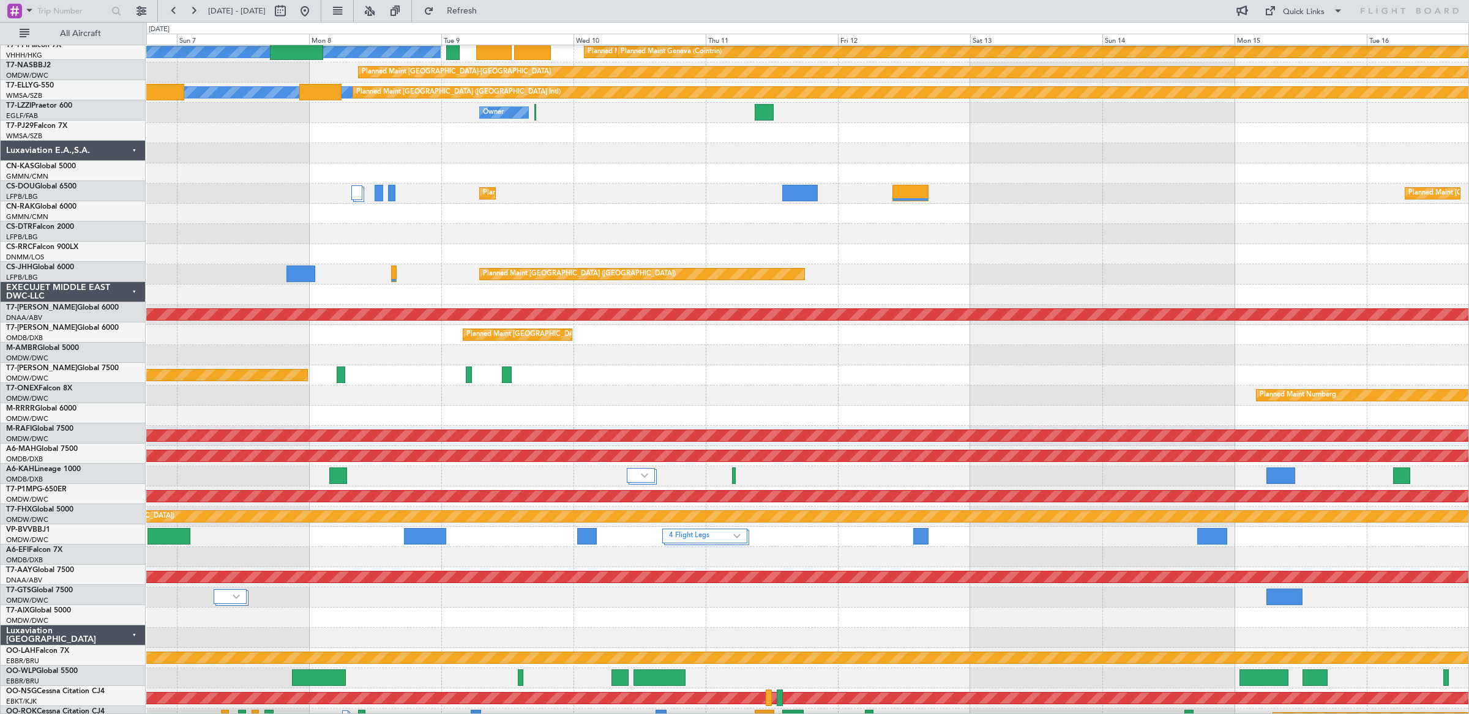
click at [503, 215] on div at bounding box center [807, 214] width 1322 height 20
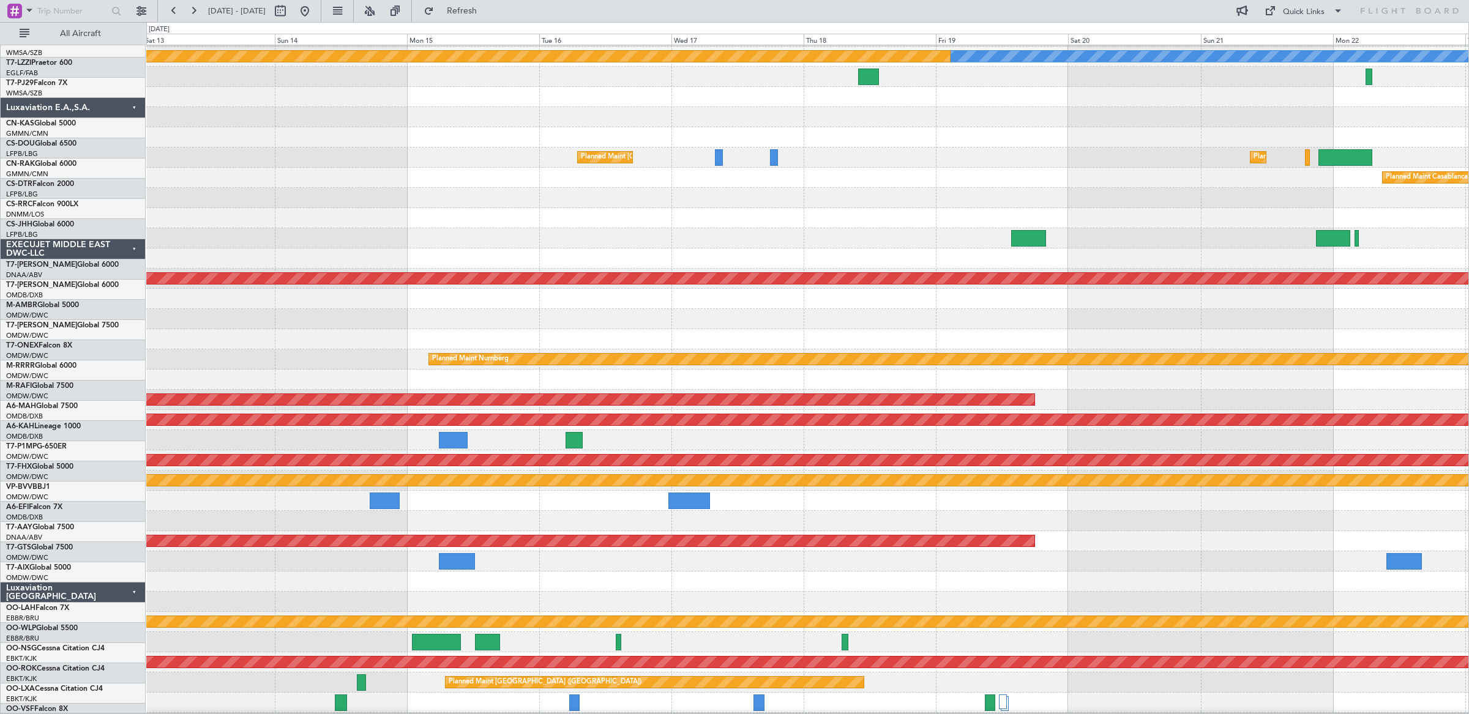
scroll to position [247, 0]
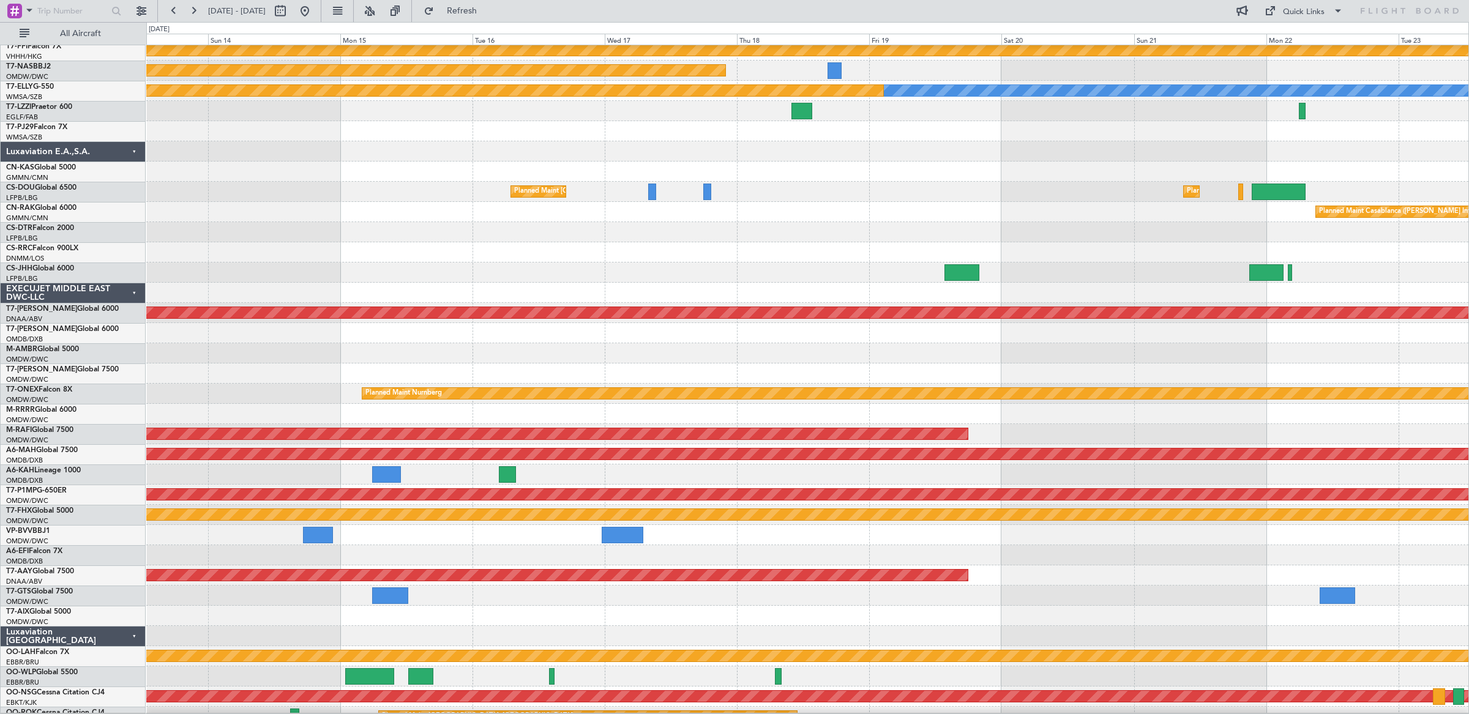
click at [358, 179] on div at bounding box center [807, 172] width 1322 height 20
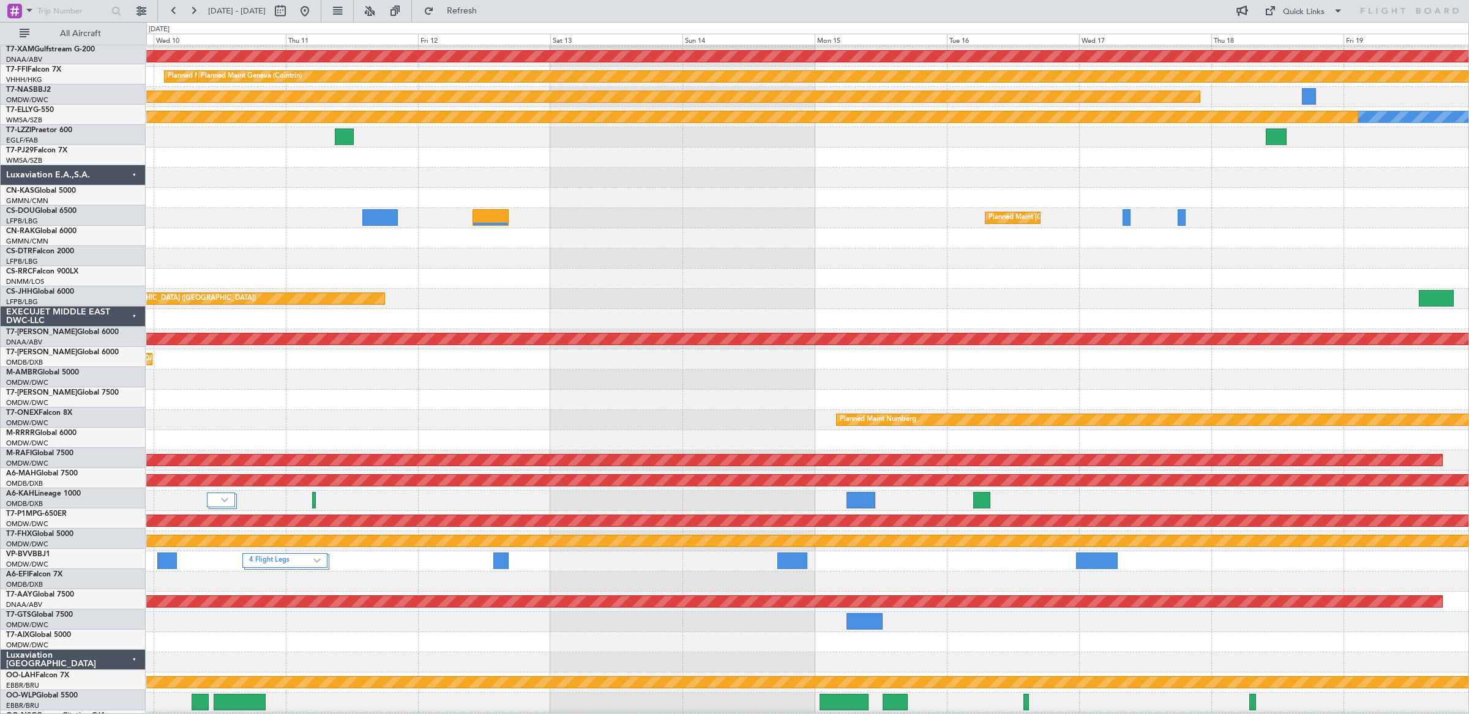
scroll to position [205, 0]
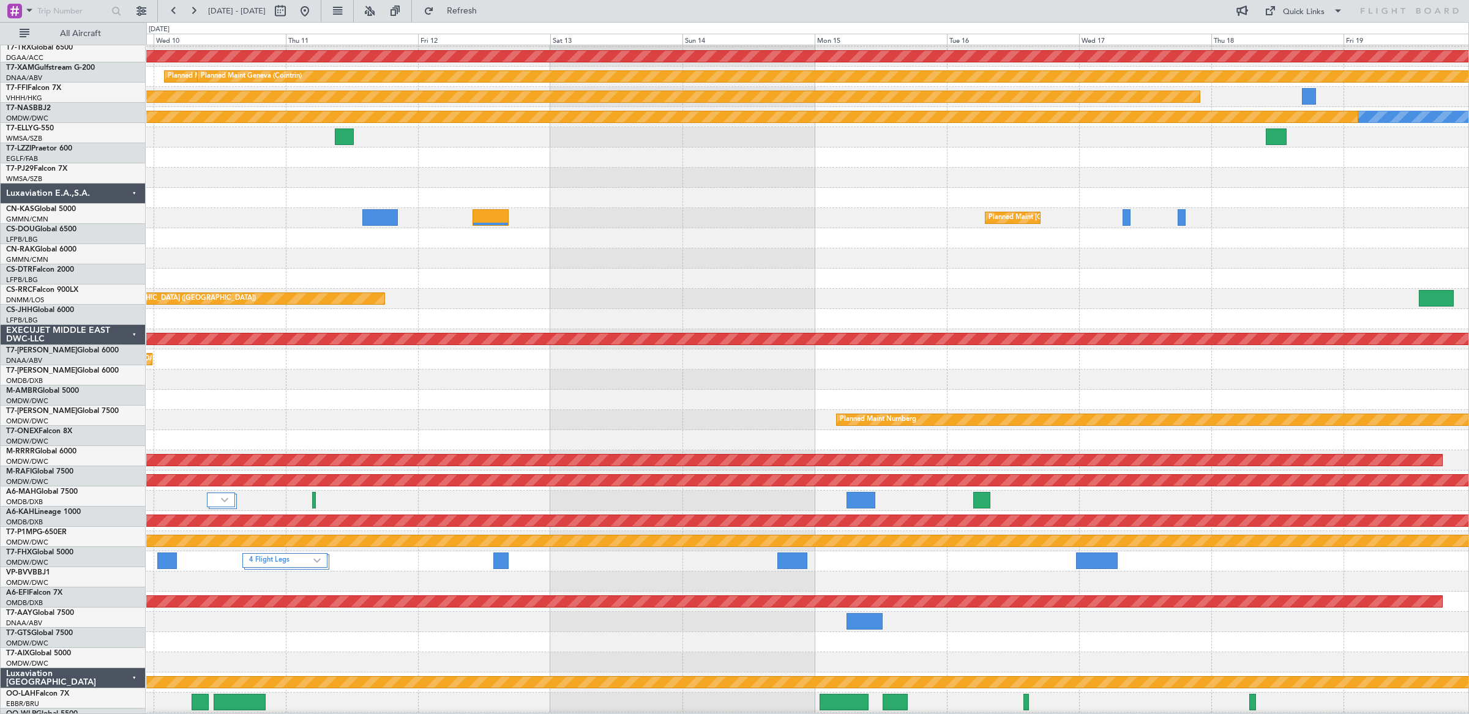
click at [865, 208] on div at bounding box center [807, 198] width 1322 height 20
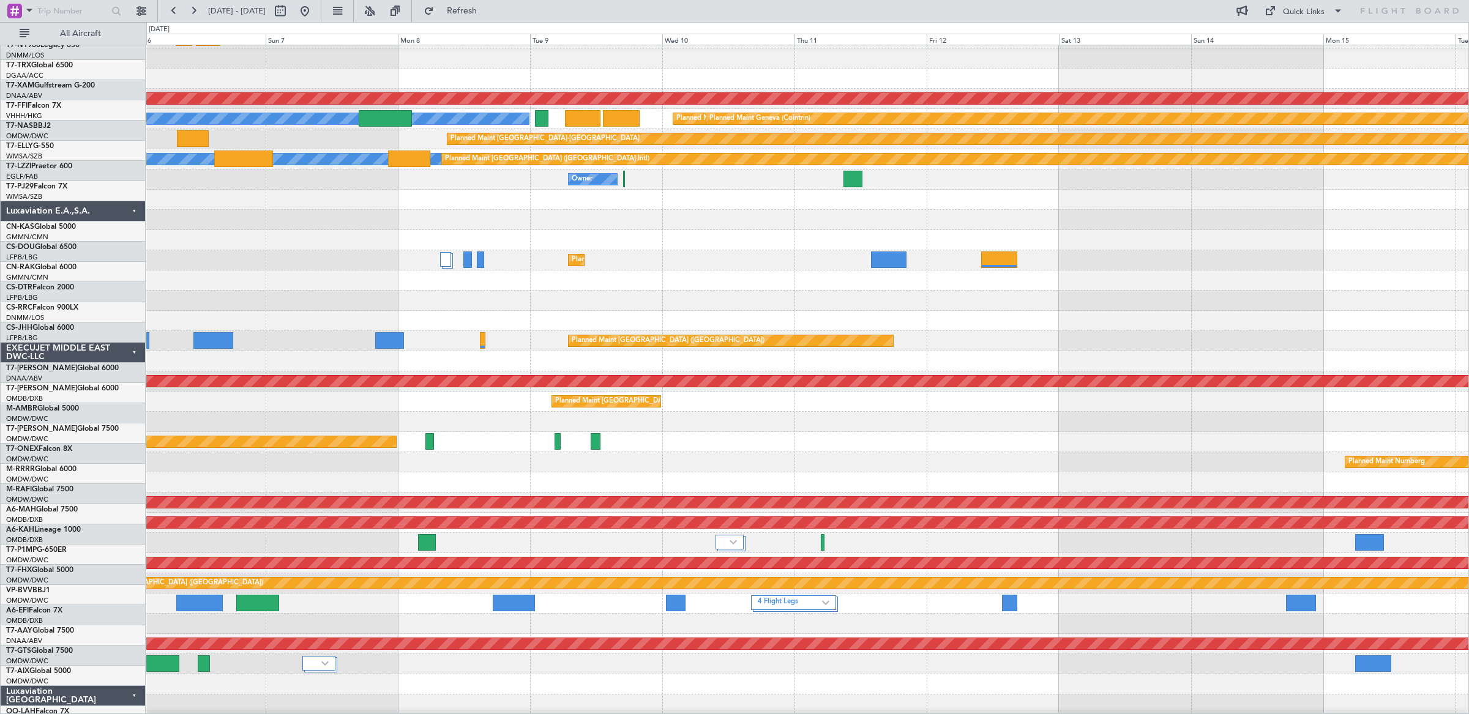
scroll to position [179, 0]
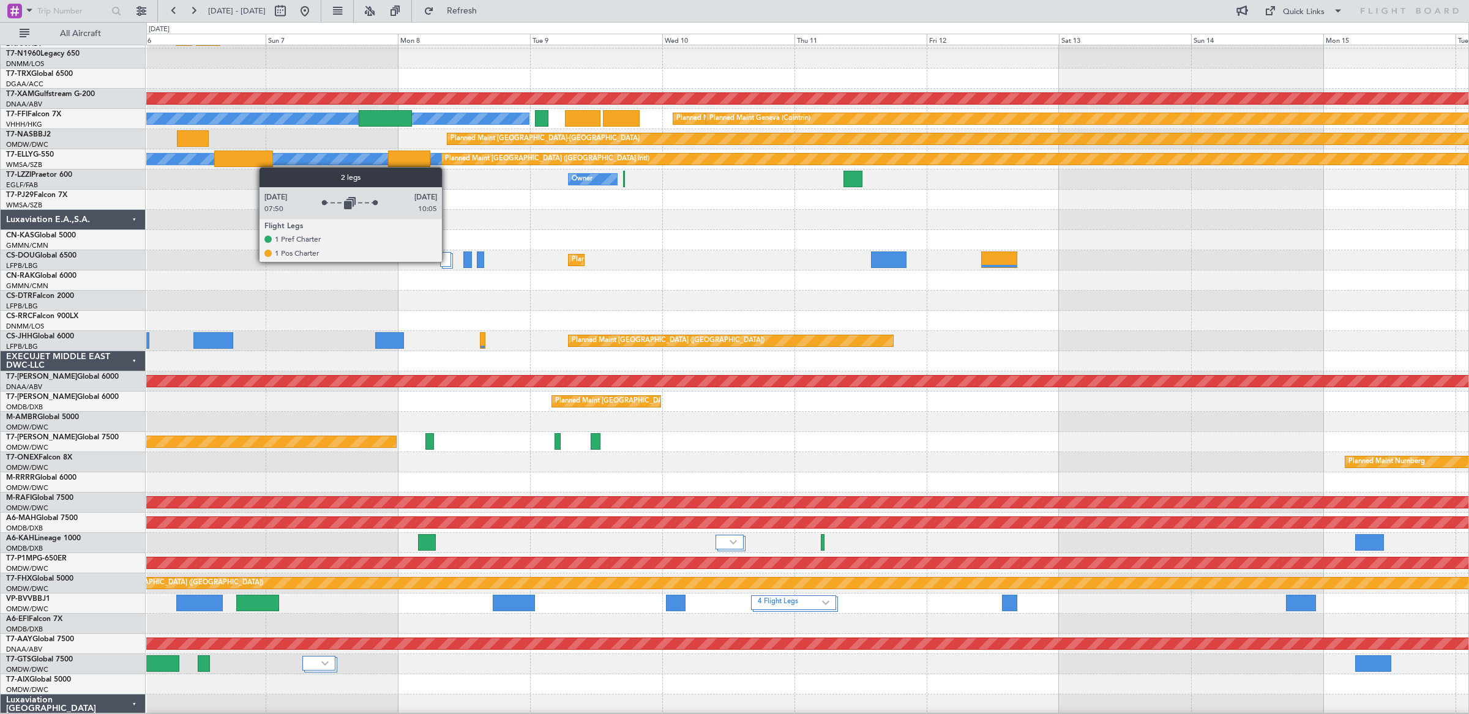
click at [448, 262] on div at bounding box center [445, 259] width 11 height 15
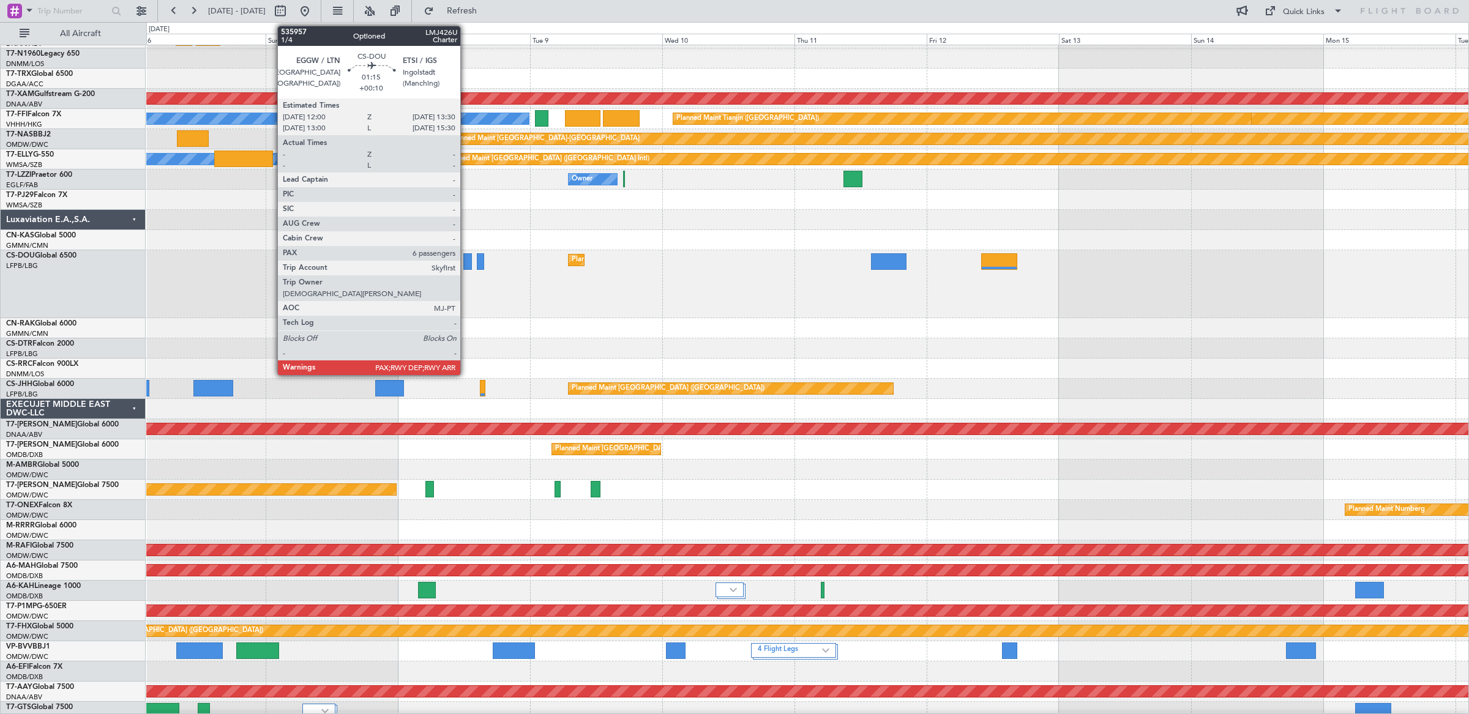
click at [466, 259] on div at bounding box center [467, 261] width 9 height 17
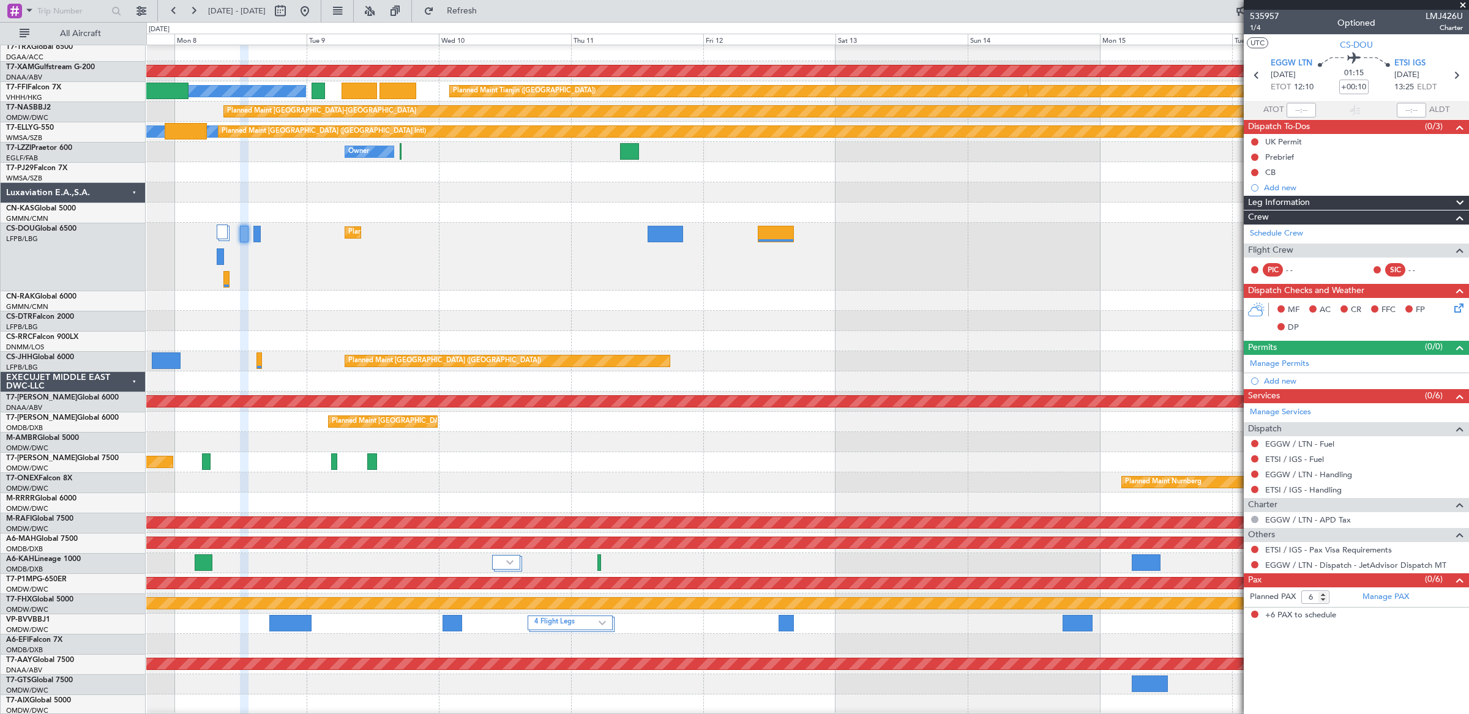
scroll to position [207, 0]
click at [846, 275] on div "Planned Maint [GEOGRAPHIC_DATA] ([GEOGRAPHIC_DATA]) Planned Maint [GEOGRAPHIC_D…" at bounding box center [807, 257] width 1322 height 68
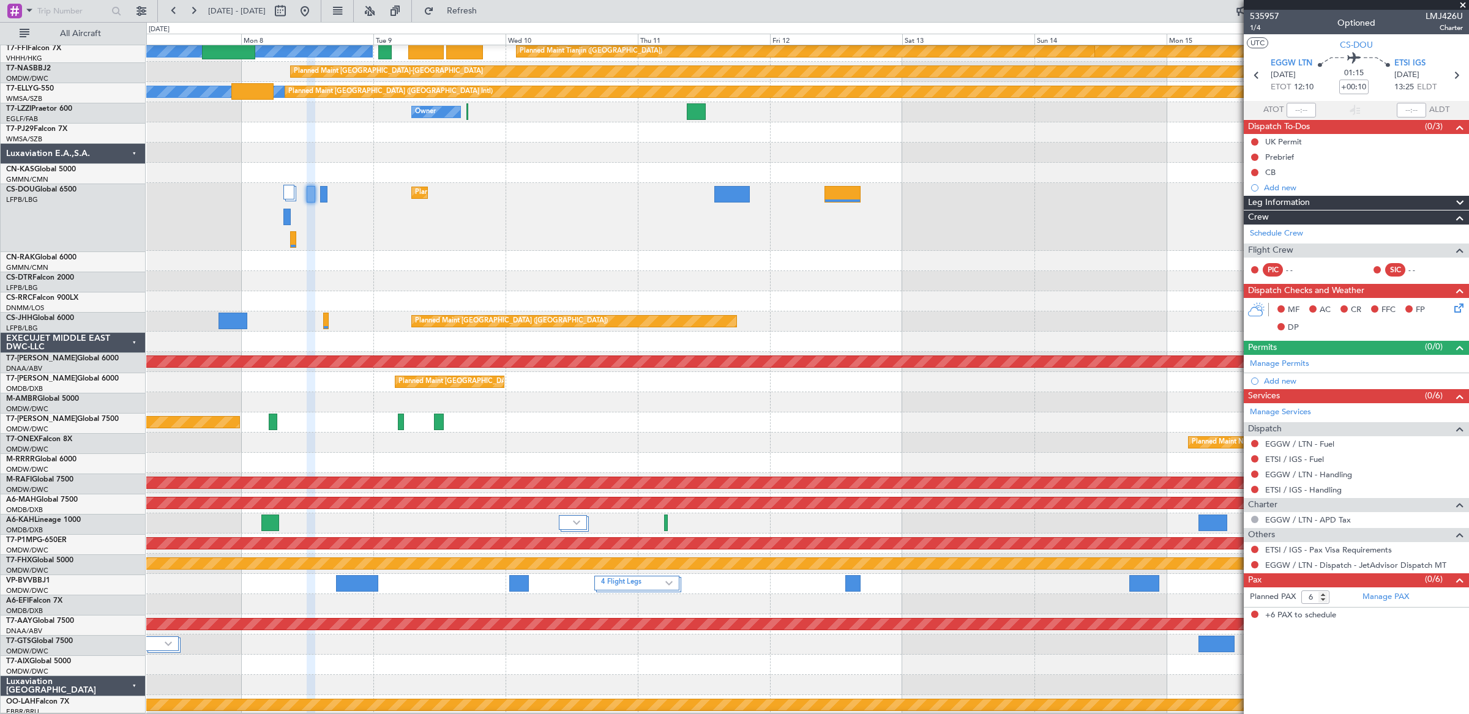
scroll to position [246, 0]
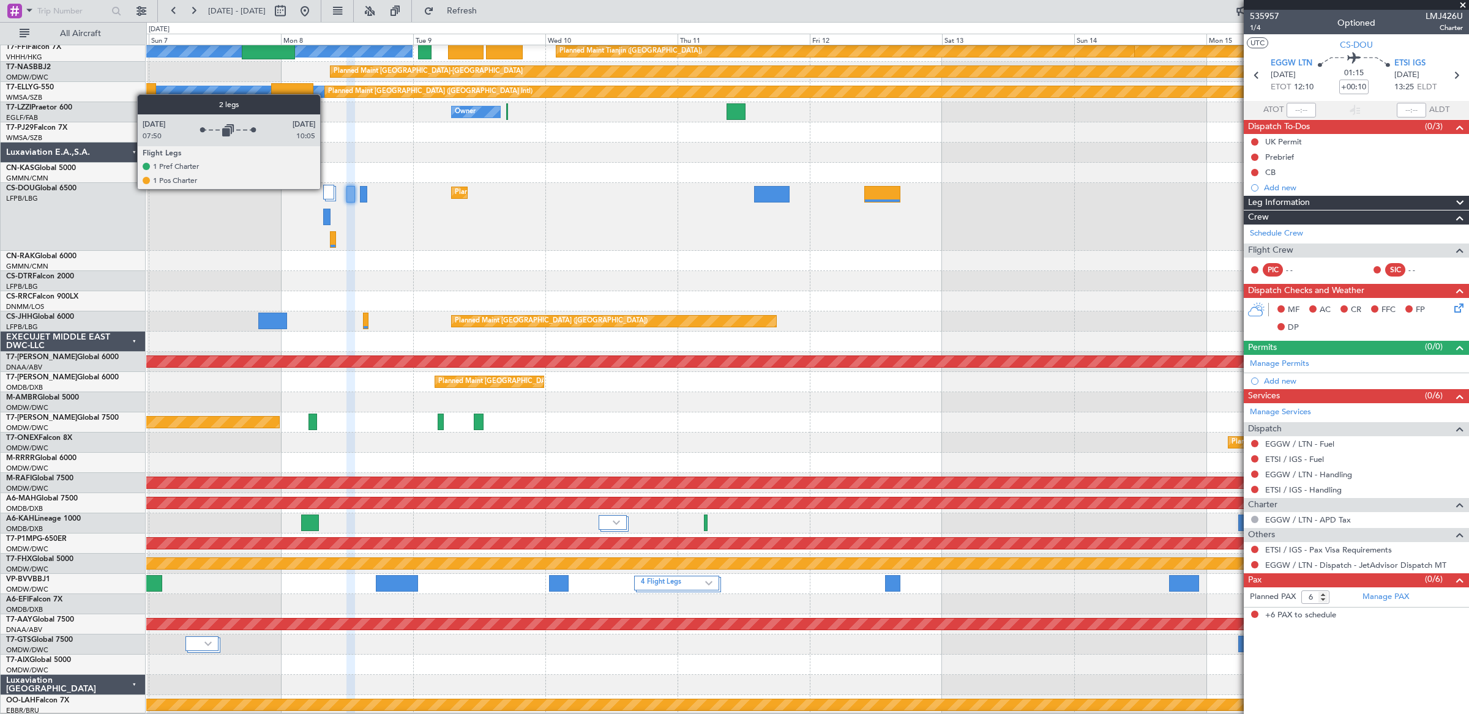
click at [326, 189] on div at bounding box center [328, 192] width 11 height 15
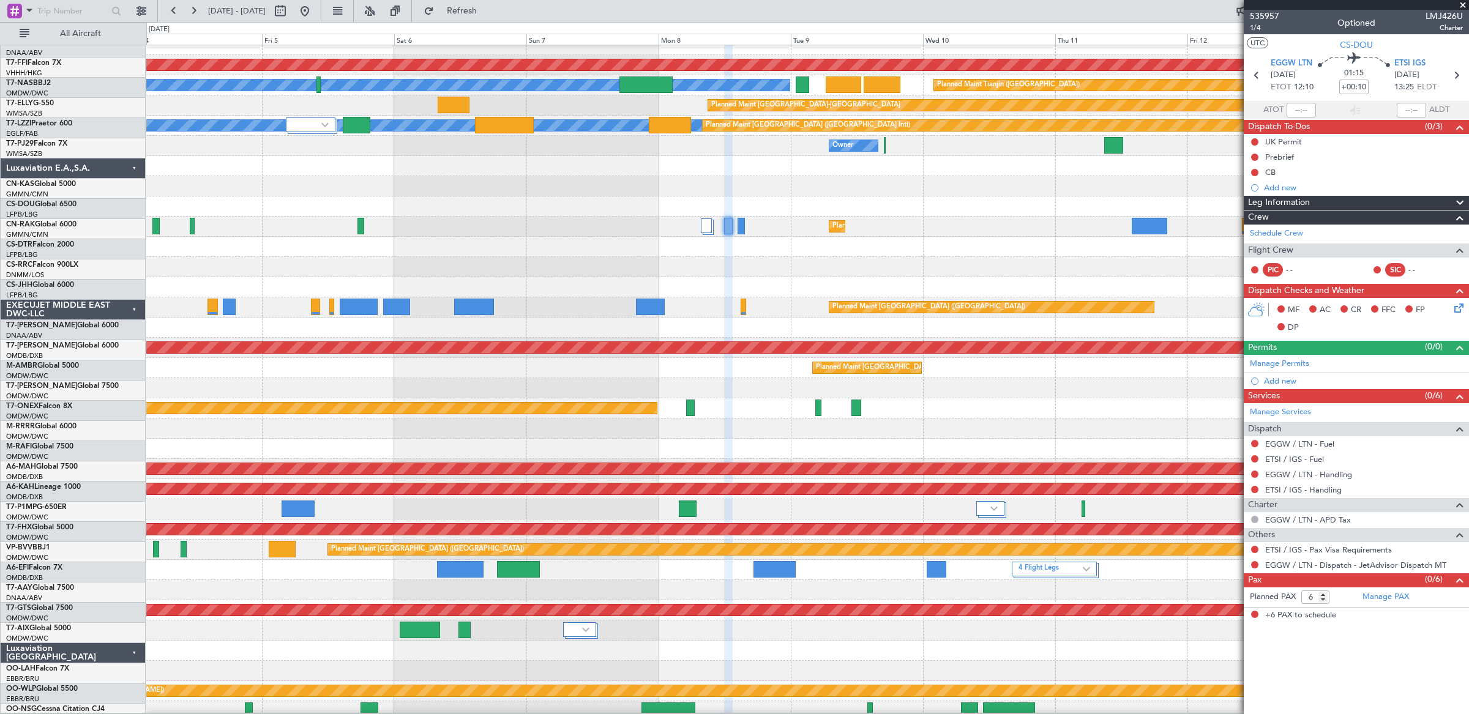
click at [679, 226] on div "Planned Maint [GEOGRAPHIC_DATA] ([GEOGRAPHIC_DATA]) Planned Maint [GEOGRAPHIC_D…" at bounding box center [807, 227] width 1322 height 20
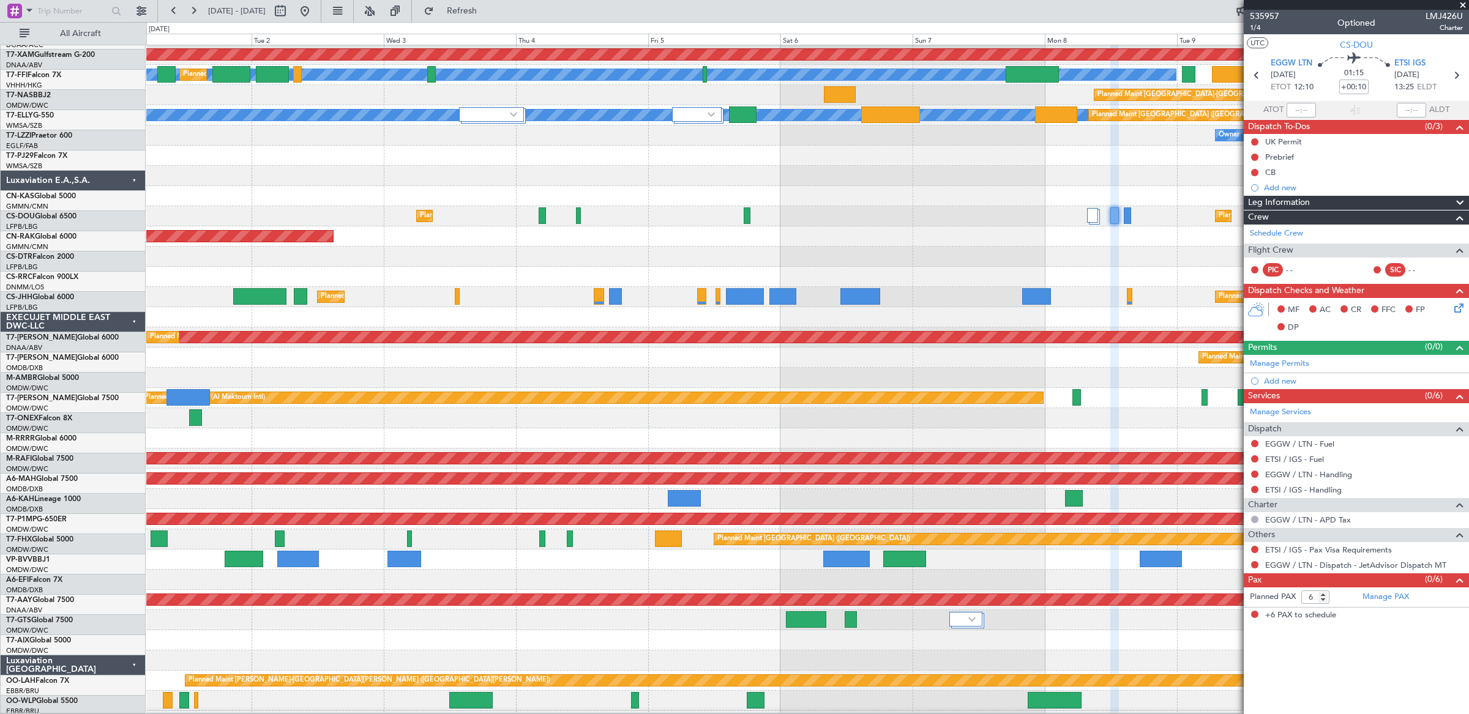
scroll to position [211, 0]
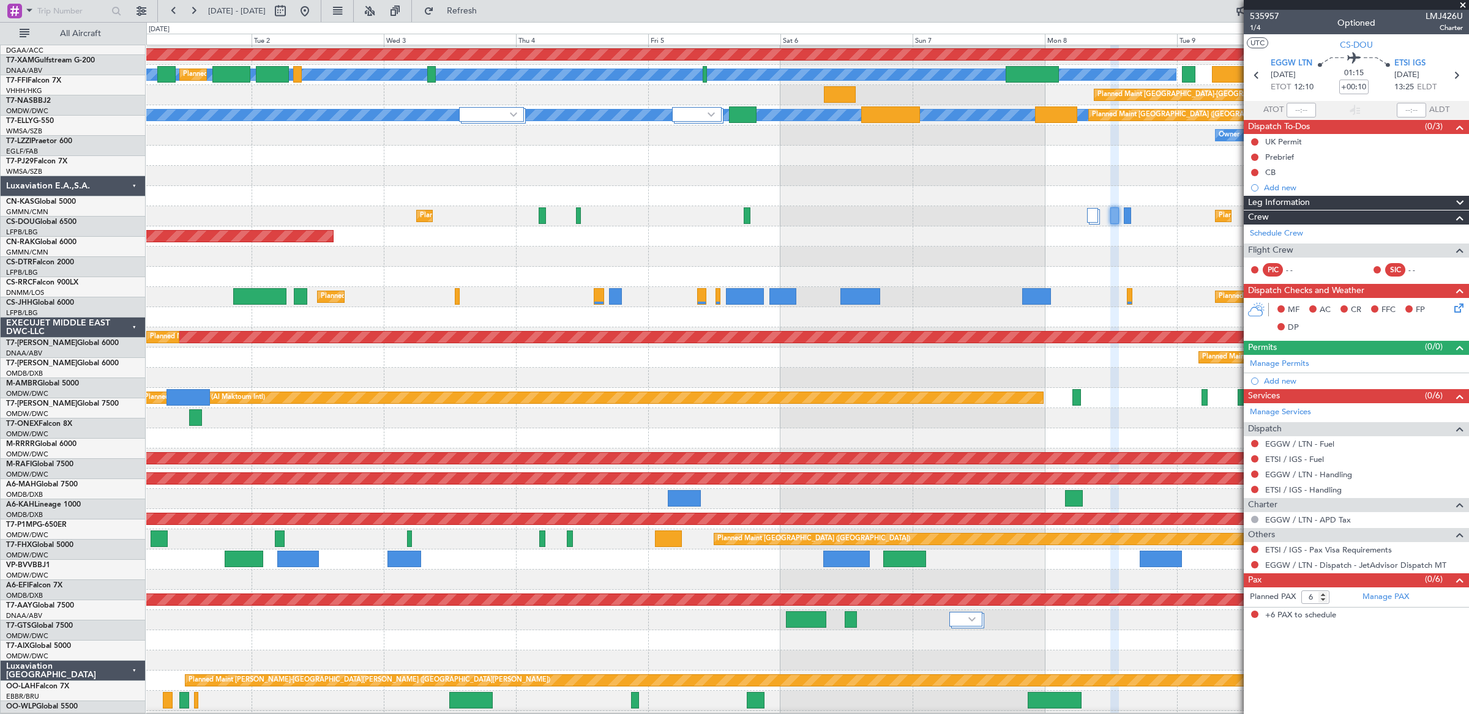
click at [729, 226] on div "Planned Maint [GEOGRAPHIC_DATA] ([GEOGRAPHIC_DATA]) Planned Maint [GEOGRAPHIC_D…" at bounding box center [807, 216] width 1322 height 20
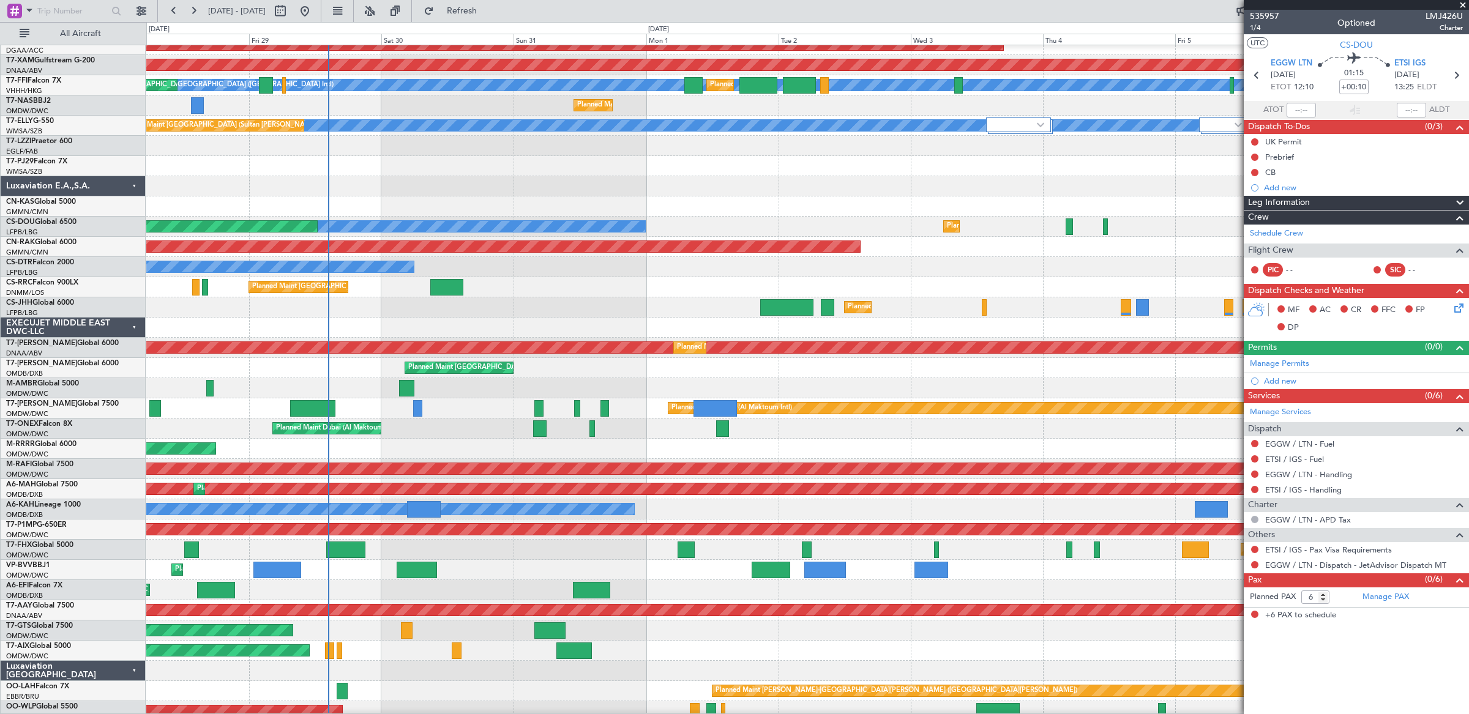
click at [917, 227] on div "Planned Maint Paris (Le Bourget) No Crew Planned Maint Paris (Le Bourget) Plann…" at bounding box center [807, 227] width 1322 height 20
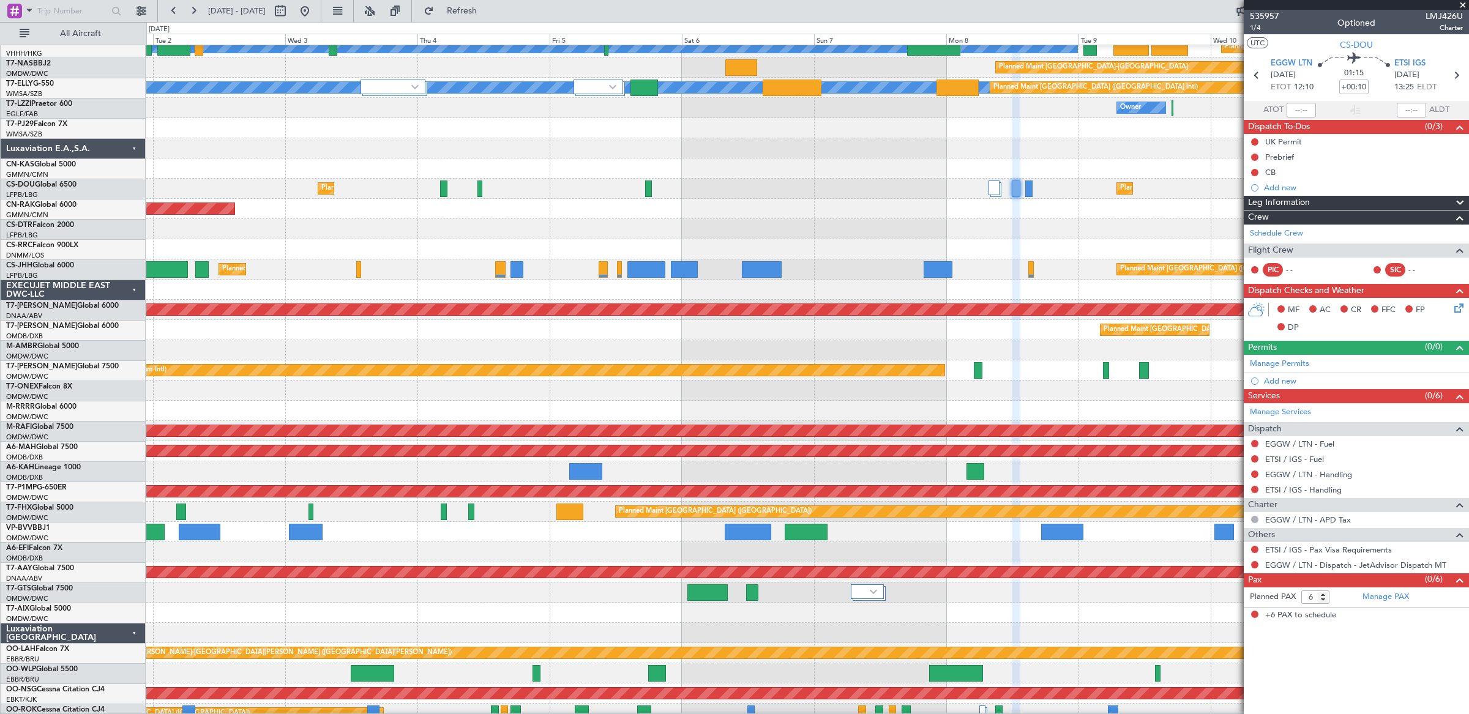
scroll to position [251, 0]
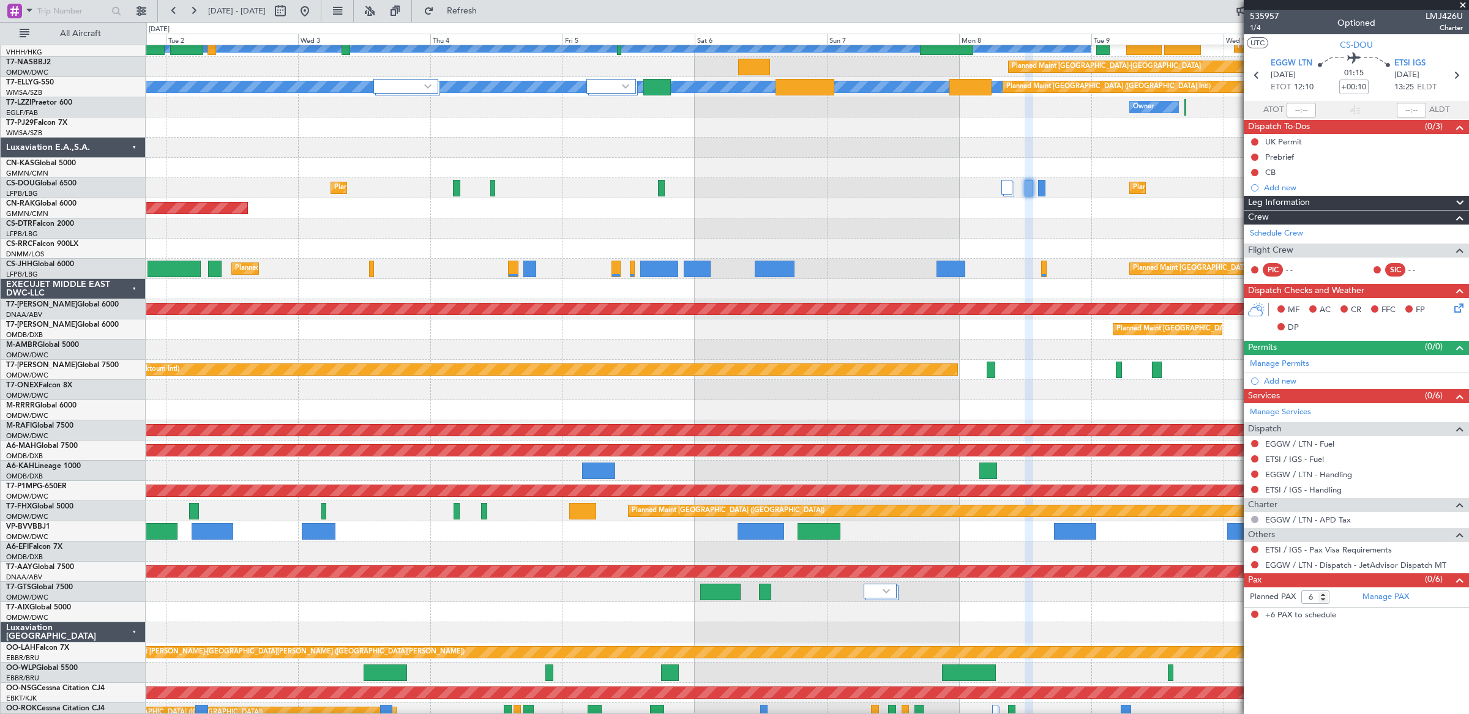
click at [920, 187] on div "Planned Maint [GEOGRAPHIC_DATA] ([GEOGRAPHIC_DATA]) Planned Maint [GEOGRAPHIC_D…" at bounding box center [807, 188] width 1322 height 20
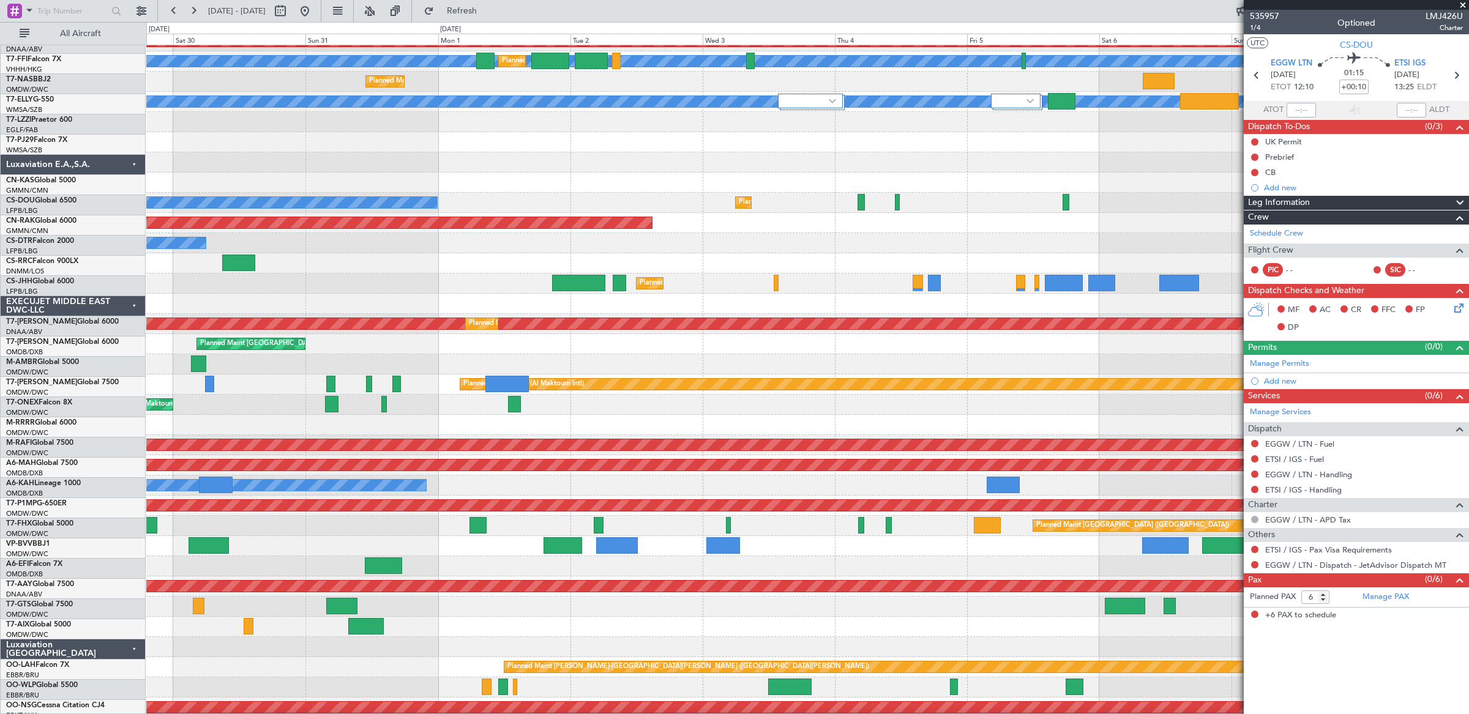
click at [971, 218] on div "Planned Maint [GEOGRAPHIC_DATA] ([GEOGRAPHIC_DATA])" at bounding box center [807, 223] width 1322 height 20
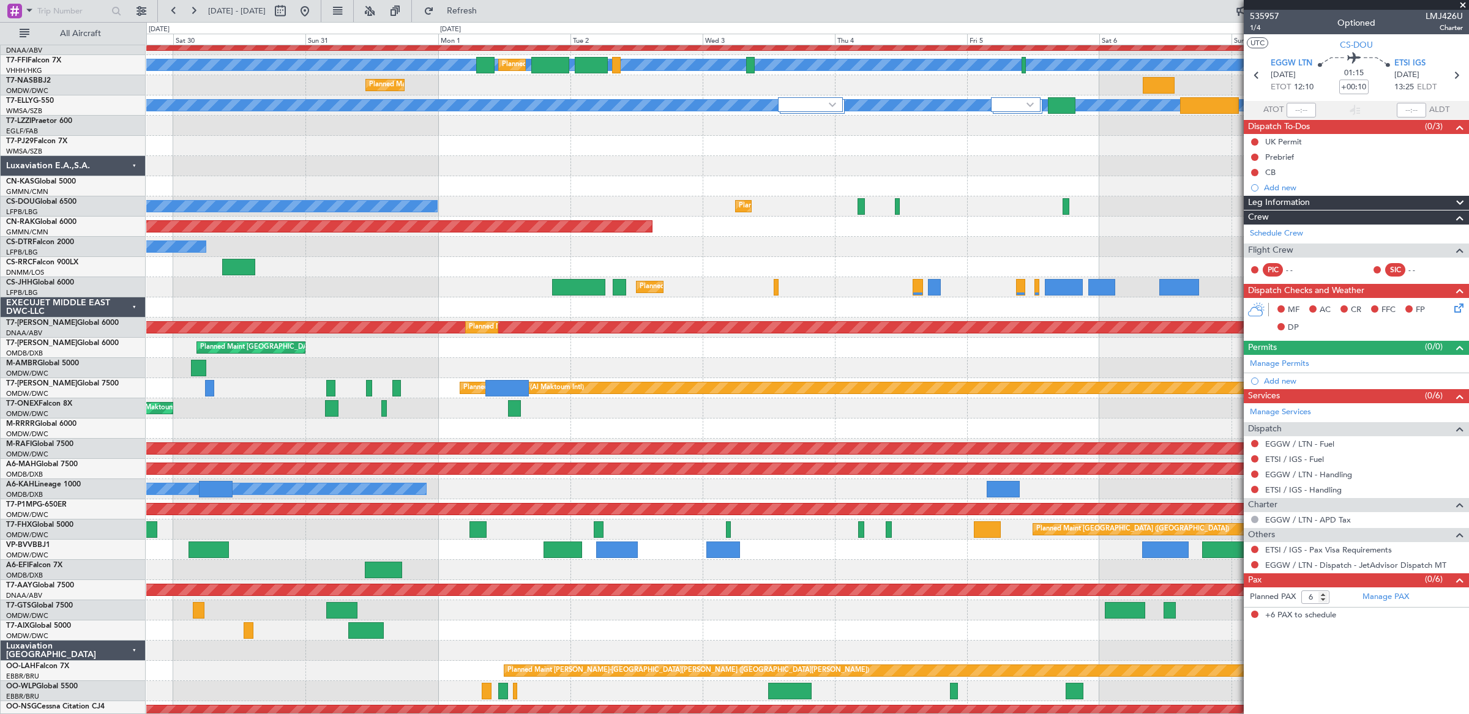
click at [600, 190] on div at bounding box center [807, 186] width 1322 height 20
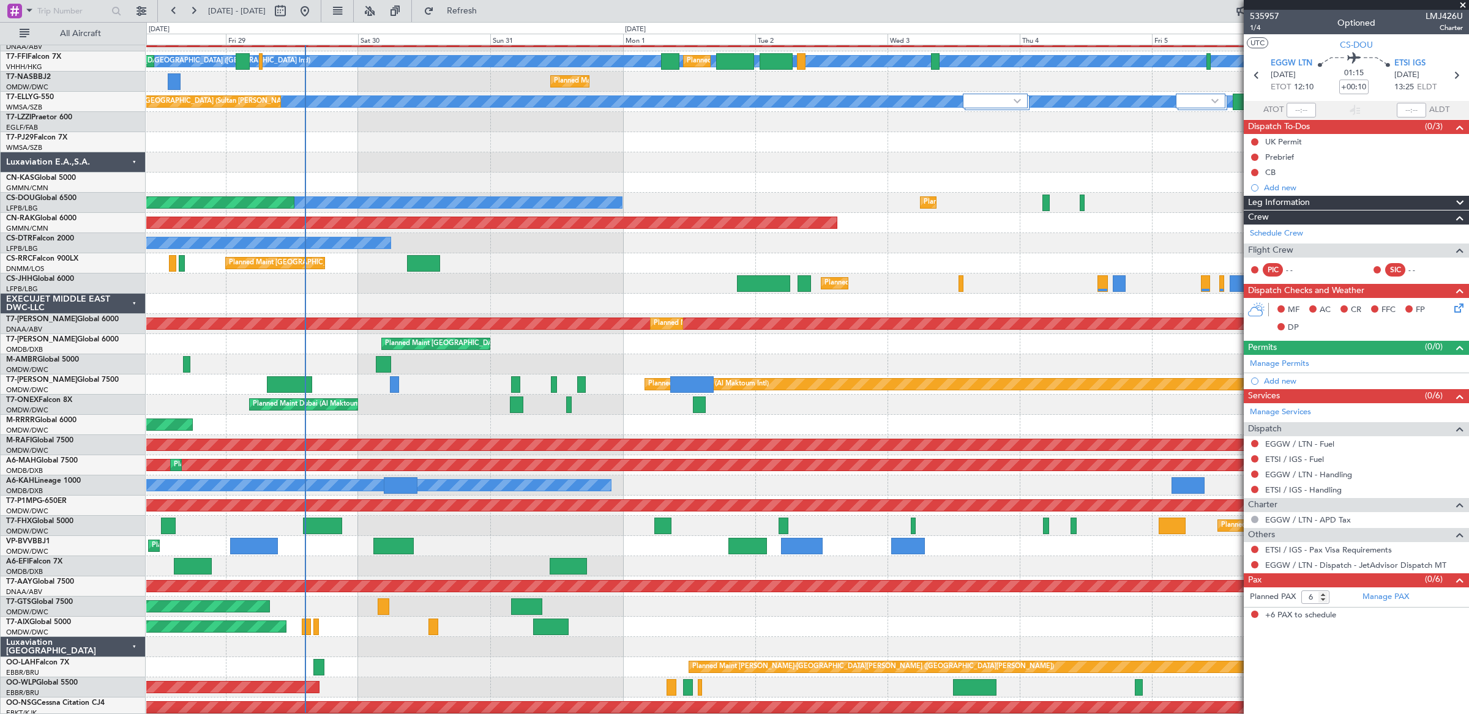
click at [787, 186] on div at bounding box center [807, 183] width 1322 height 20
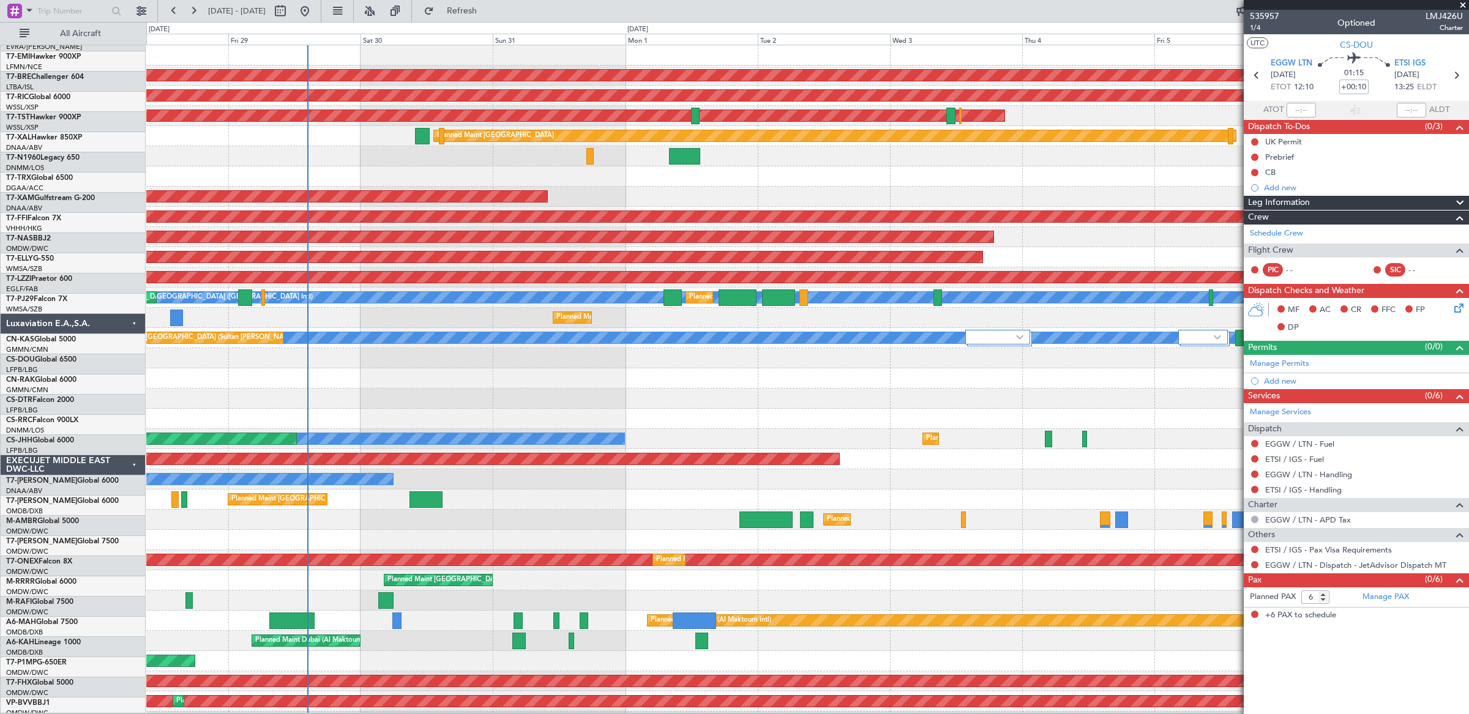
scroll to position [0, 0]
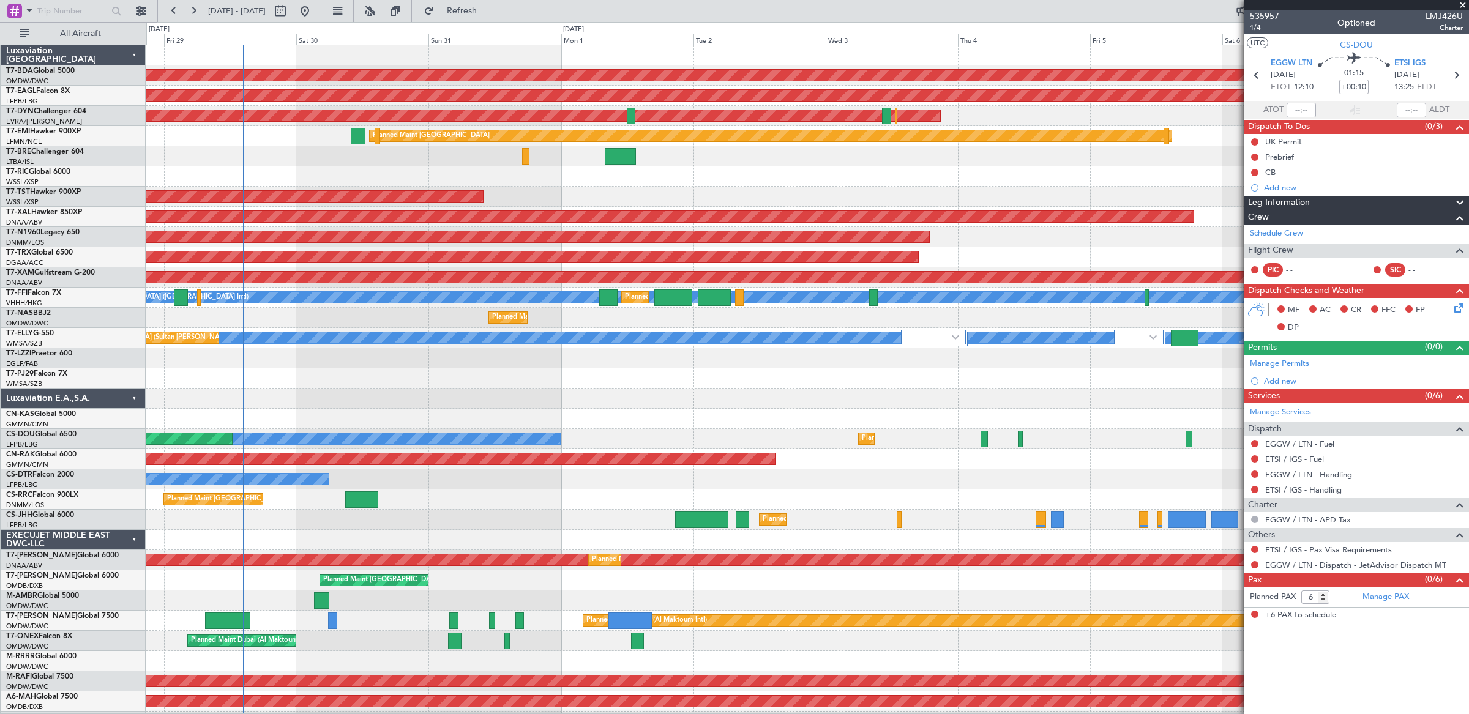
click at [735, 200] on div "Planned Maint [GEOGRAPHIC_DATA] (Seletar)" at bounding box center [807, 197] width 1322 height 20
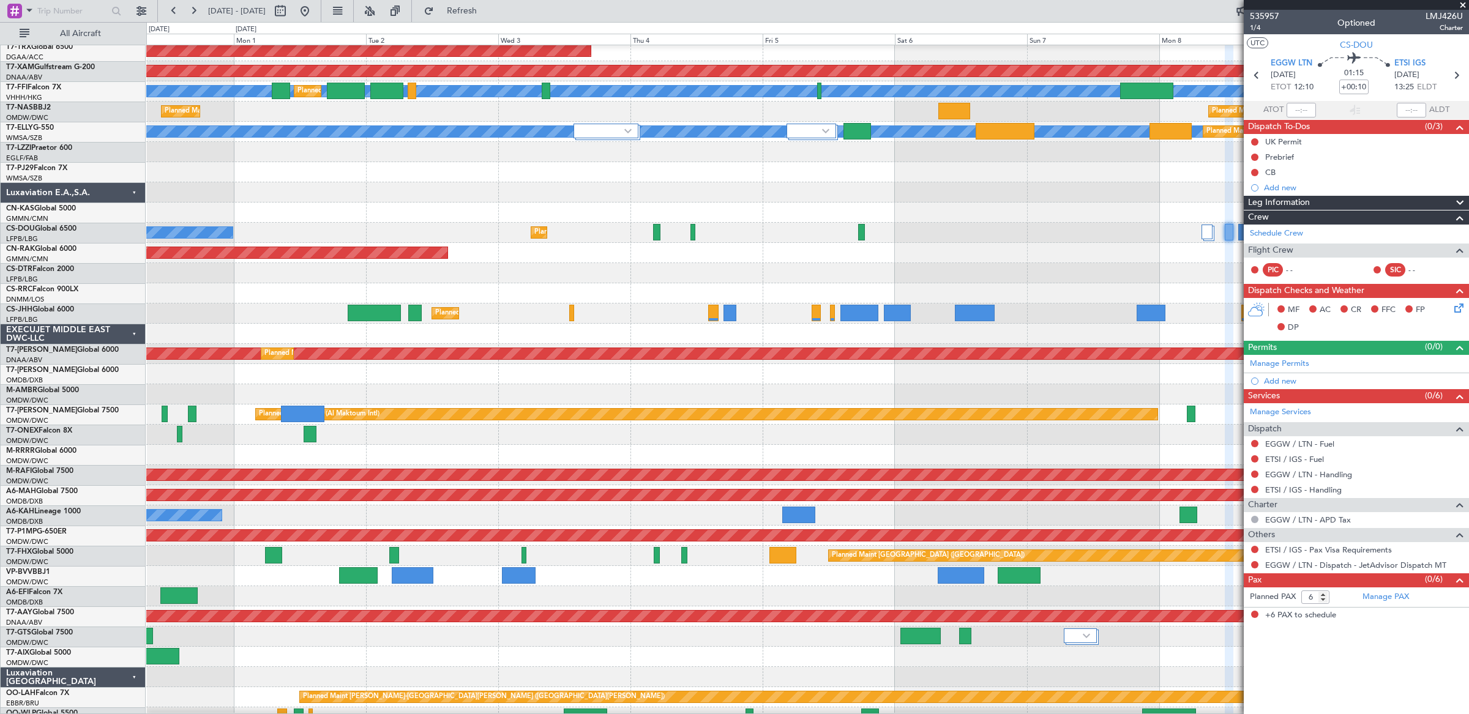
scroll to position [207, 0]
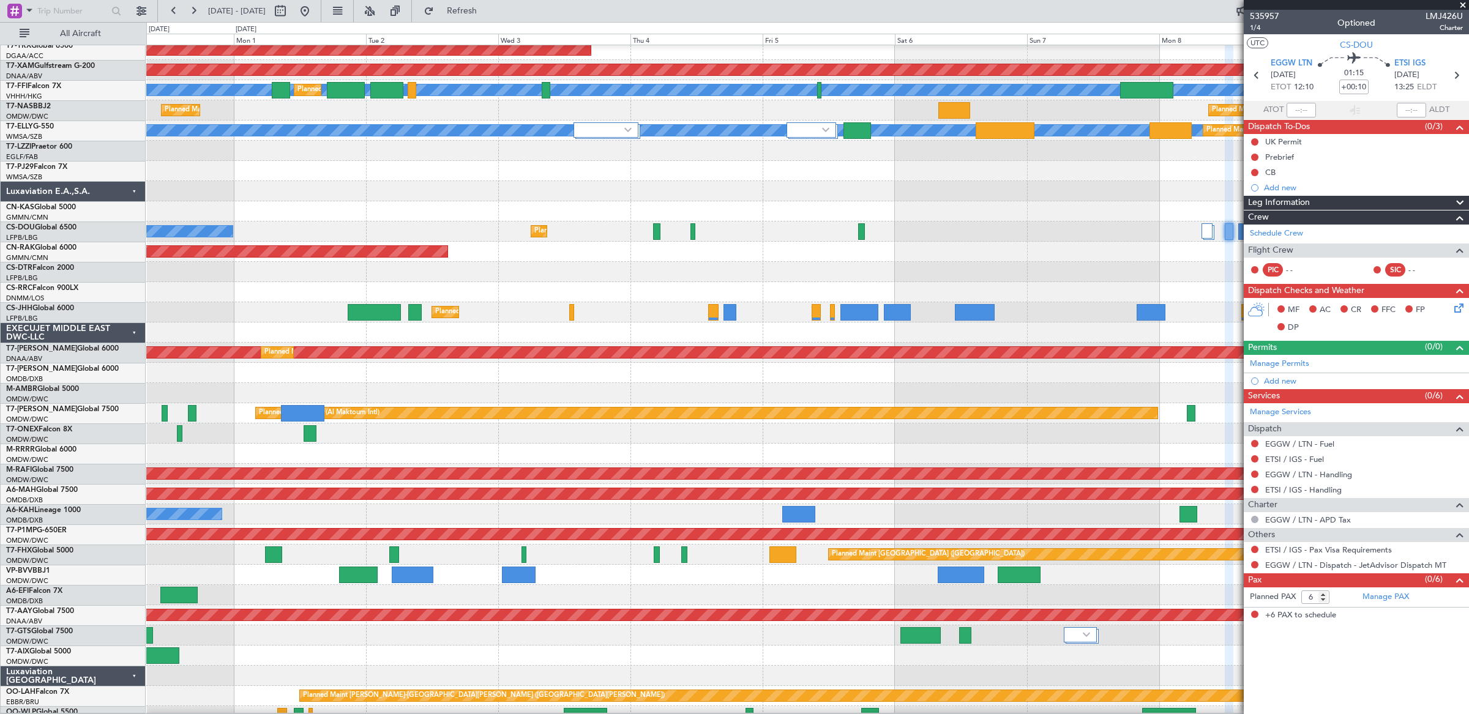
click at [392, 280] on div "No Crew" at bounding box center [807, 272] width 1322 height 20
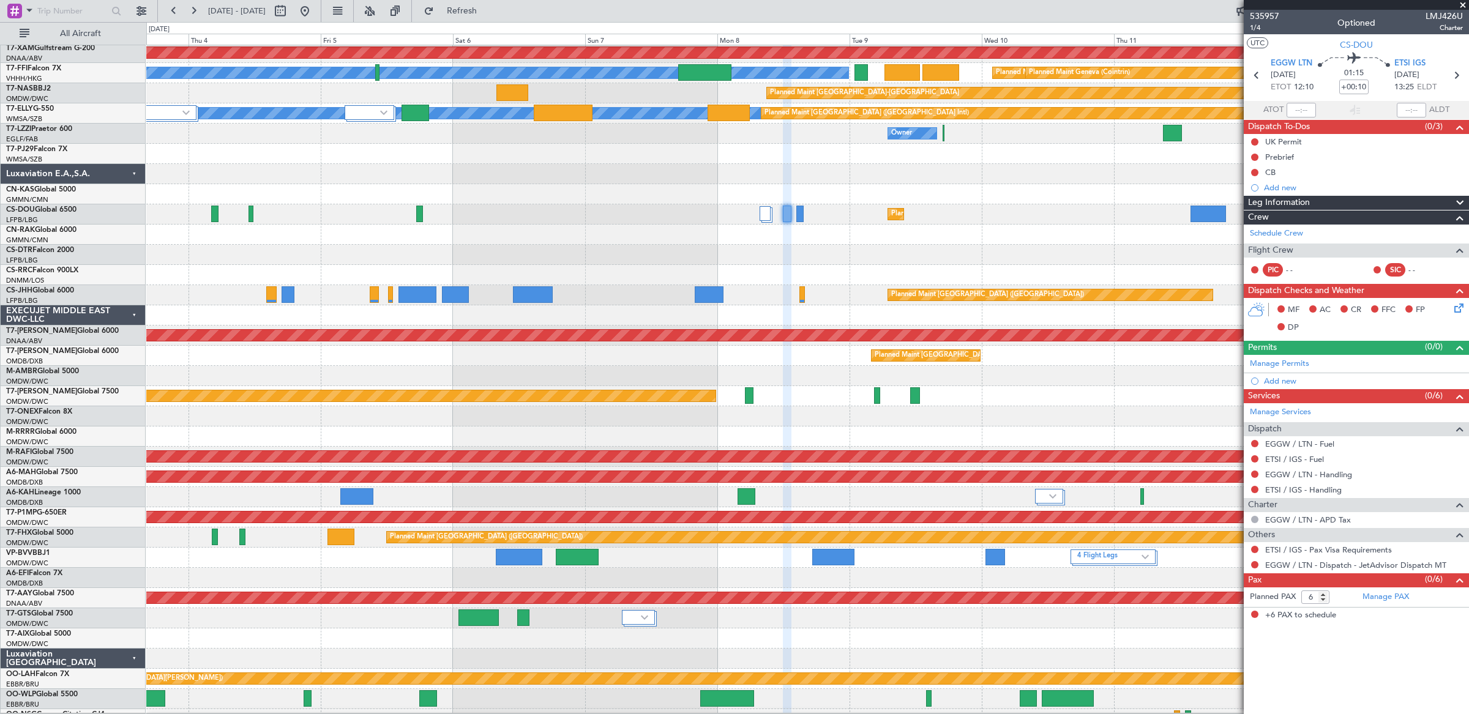
click at [244, 240] on div "Planned Maint [GEOGRAPHIC_DATA] ([GEOGRAPHIC_DATA])" at bounding box center [807, 235] width 1322 height 20
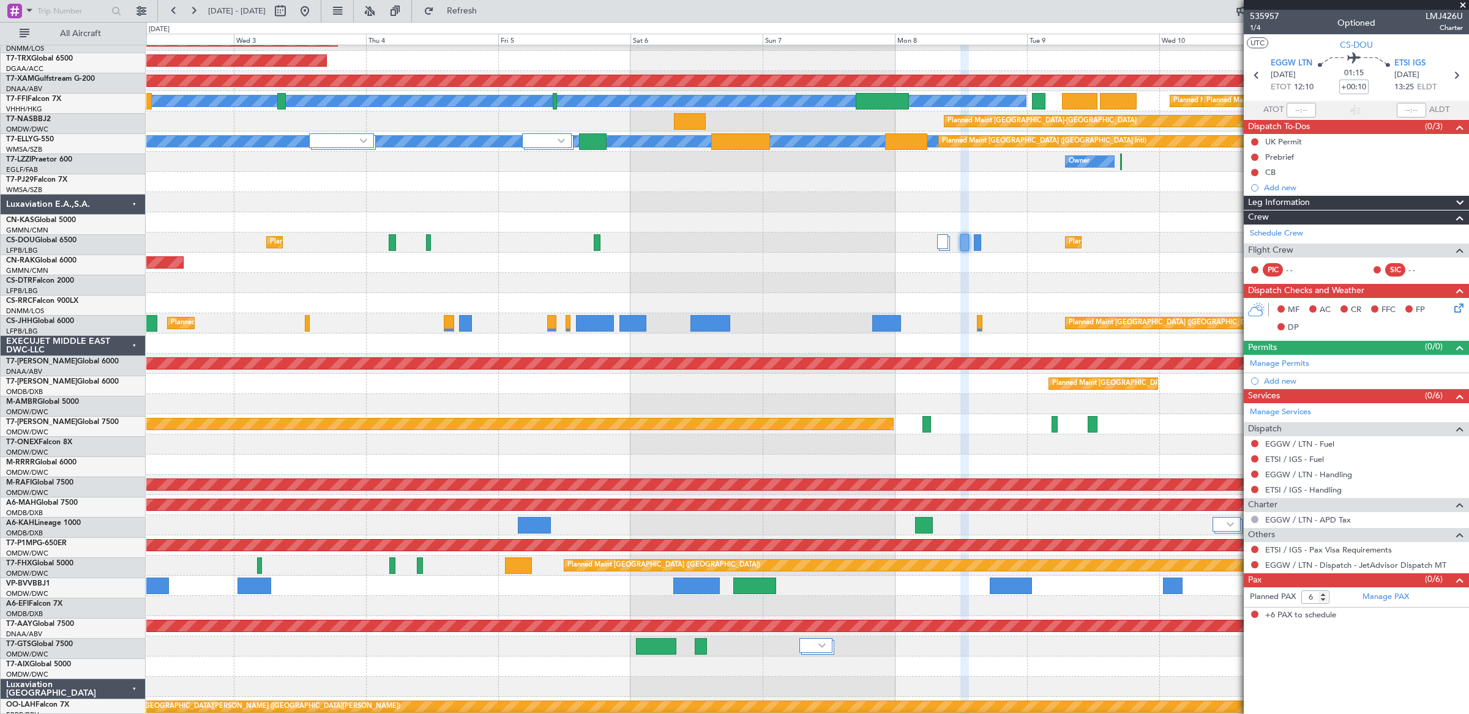
scroll to position [196, 0]
click at [938, 224] on div at bounding box center [807, 222] width 1322 height 20
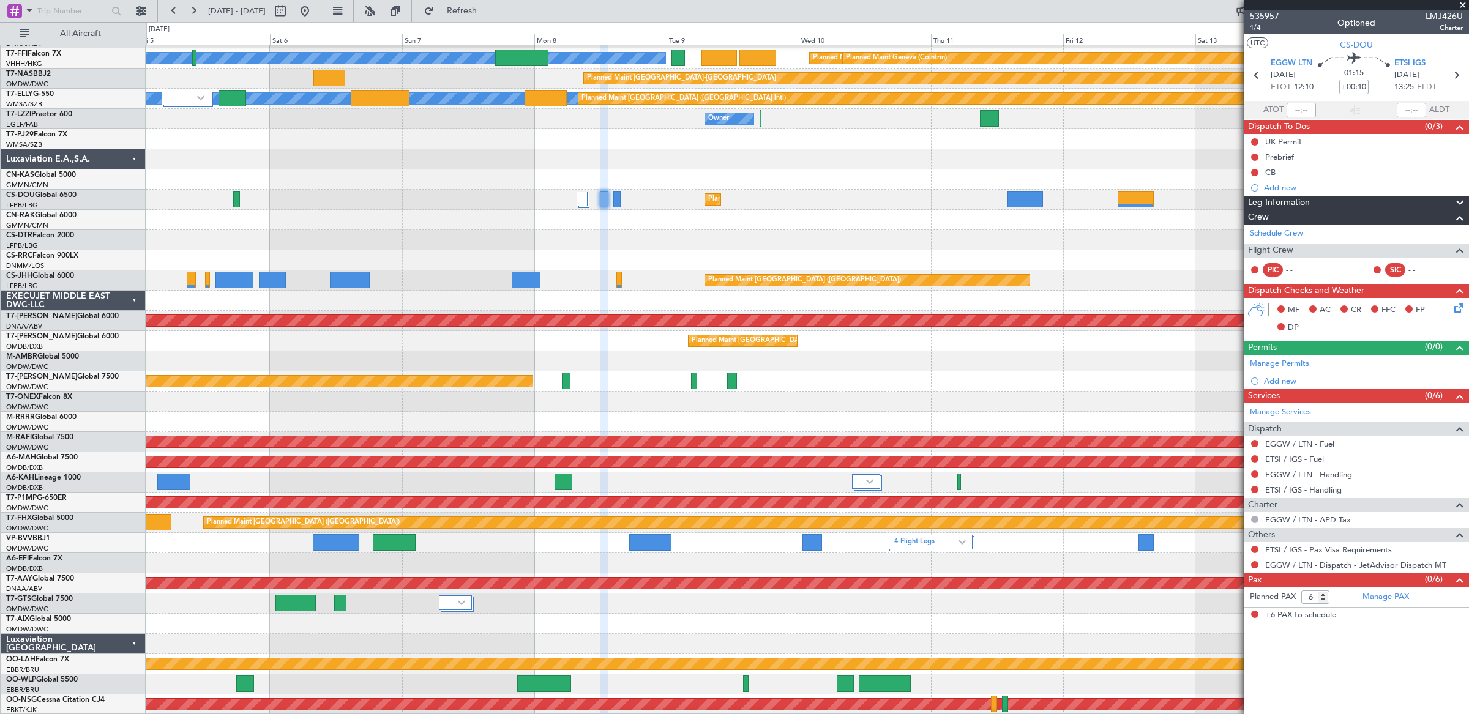
click at [554, 220] on div "Planned Maint [GEOGRAPHIC_DATA] ([GEOGRAPHIC_DATA])" at bounding box center [807, 220] width 1322 height 20
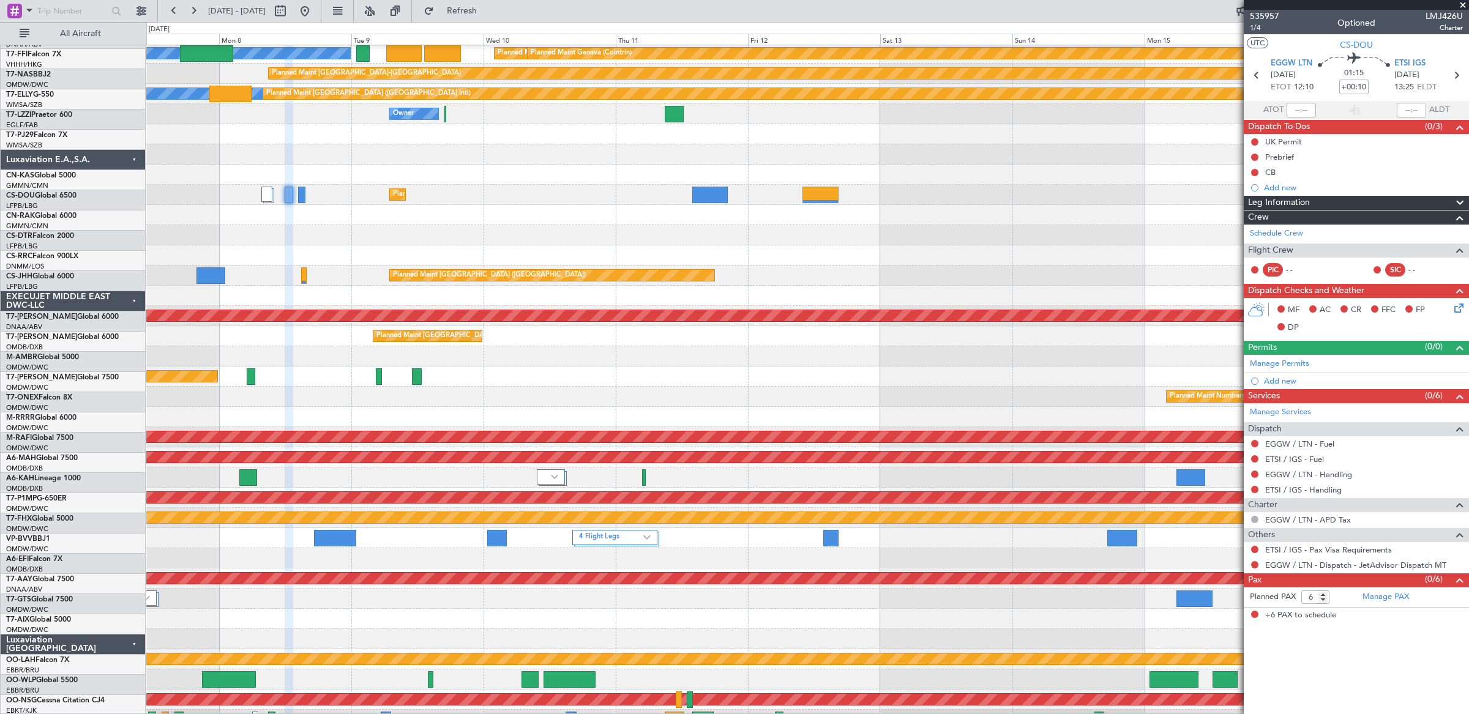
scroll to position [246, 0]
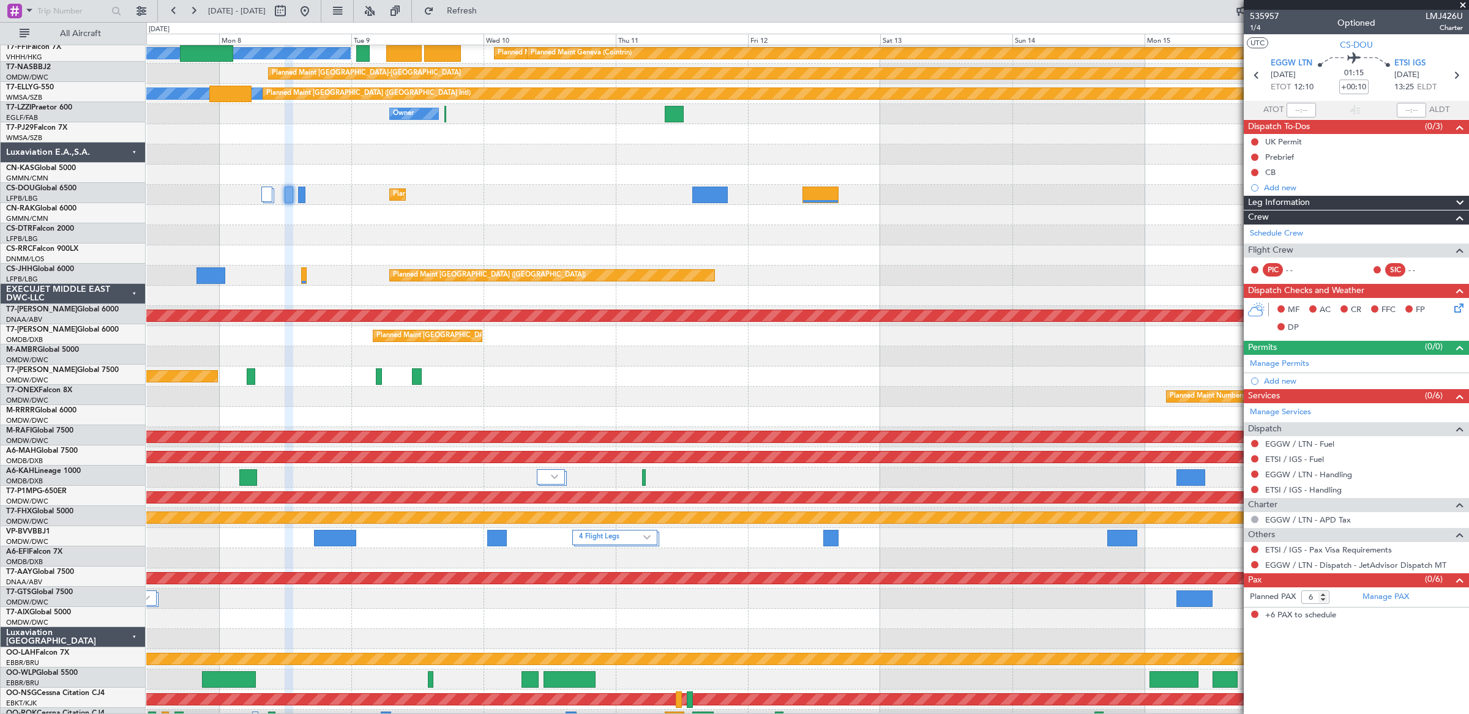
click at [658, 235] on div at bounding box center [807, 235] width 1322 height 20
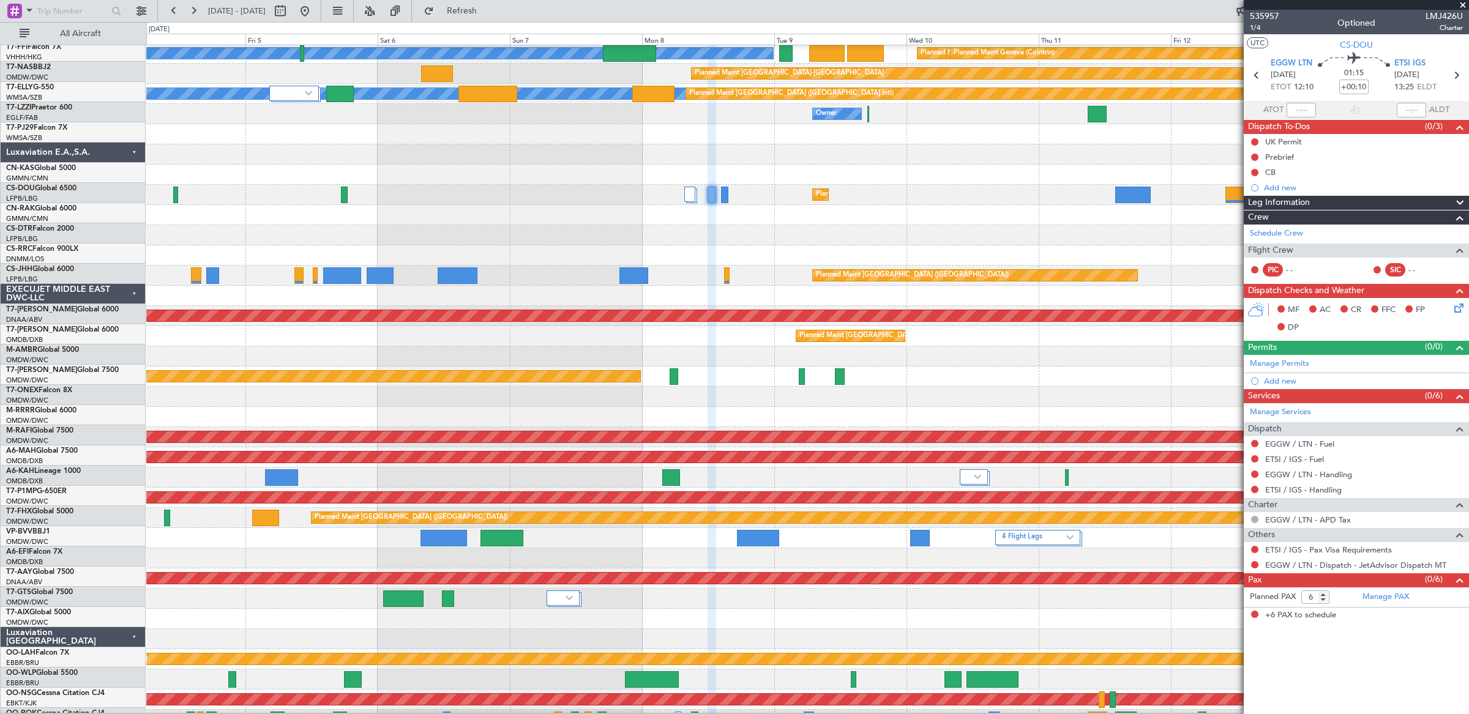
scroll to position [230, 0]
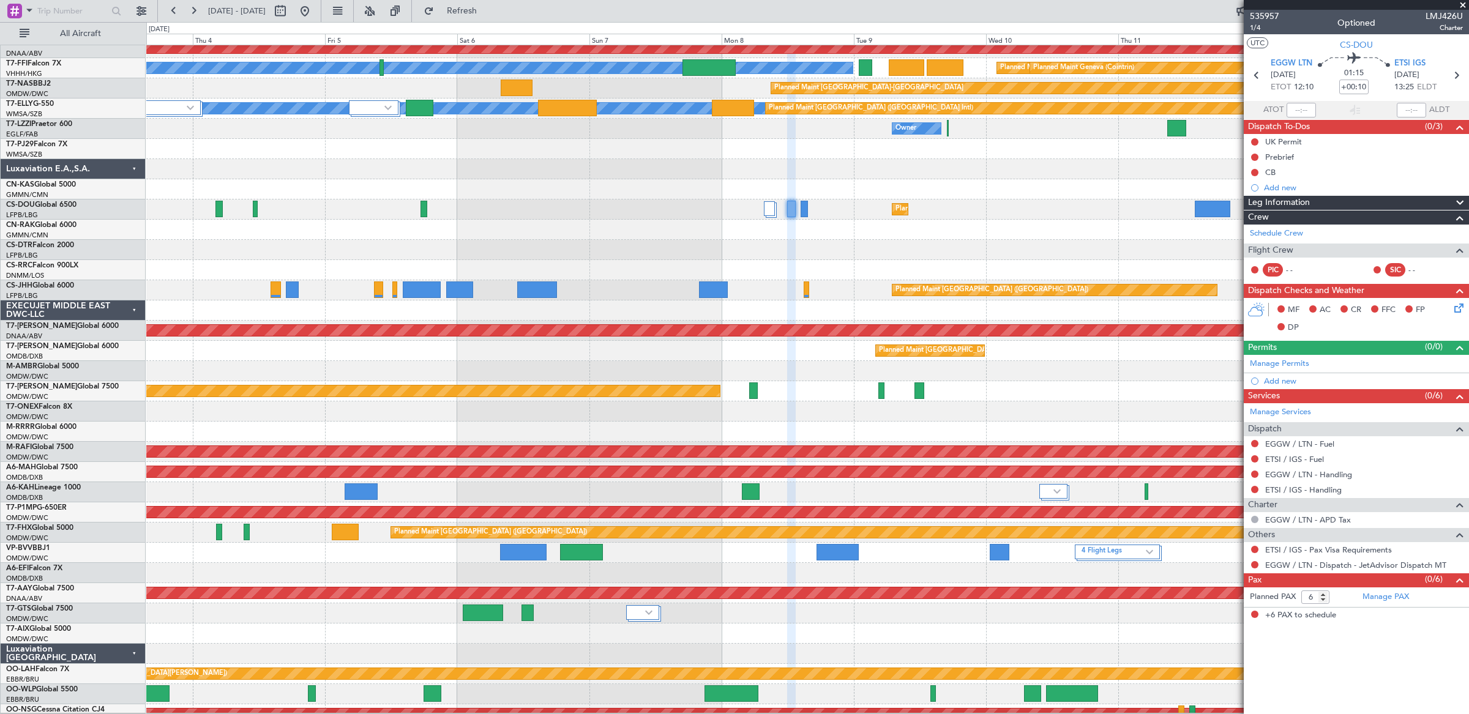
click at [678, 240] on div at bounding box center [807, 250] width 1322 height 20
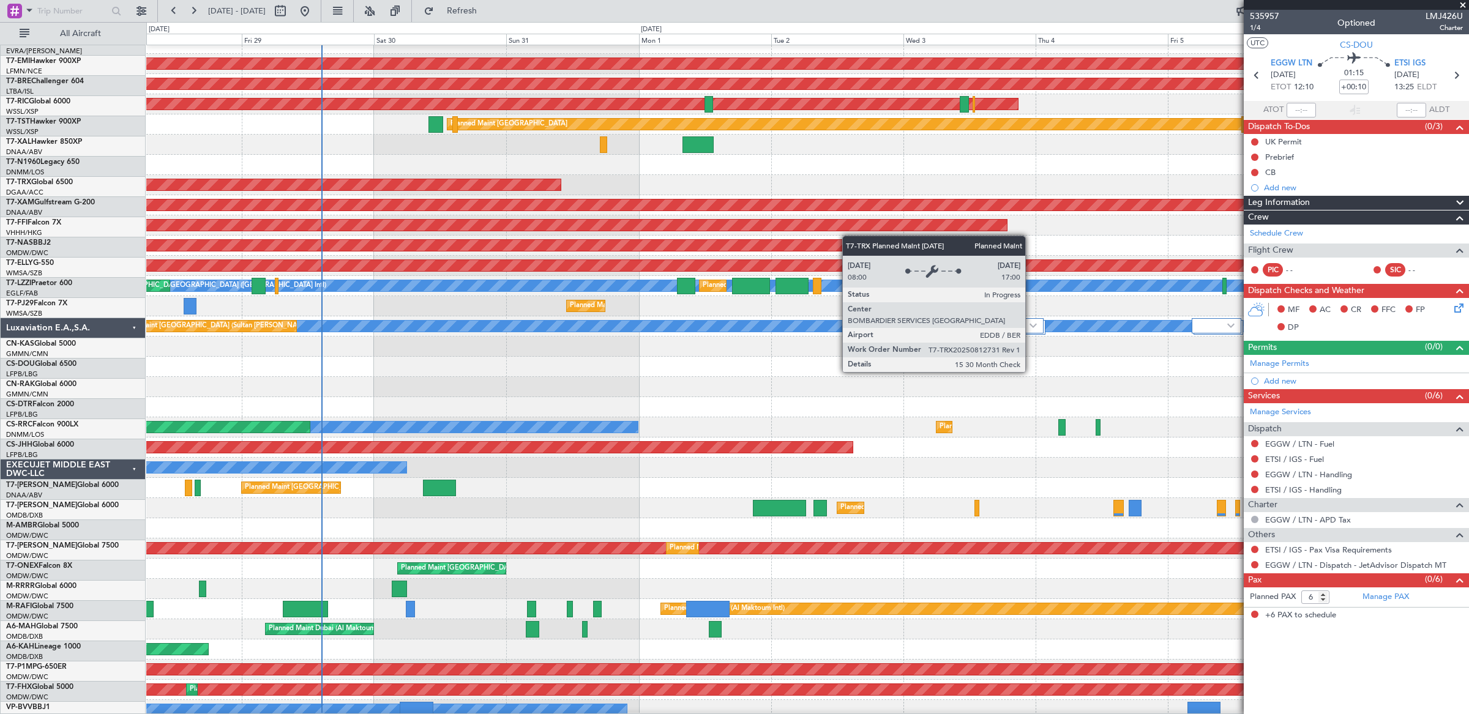
scroll to position [0, 0]
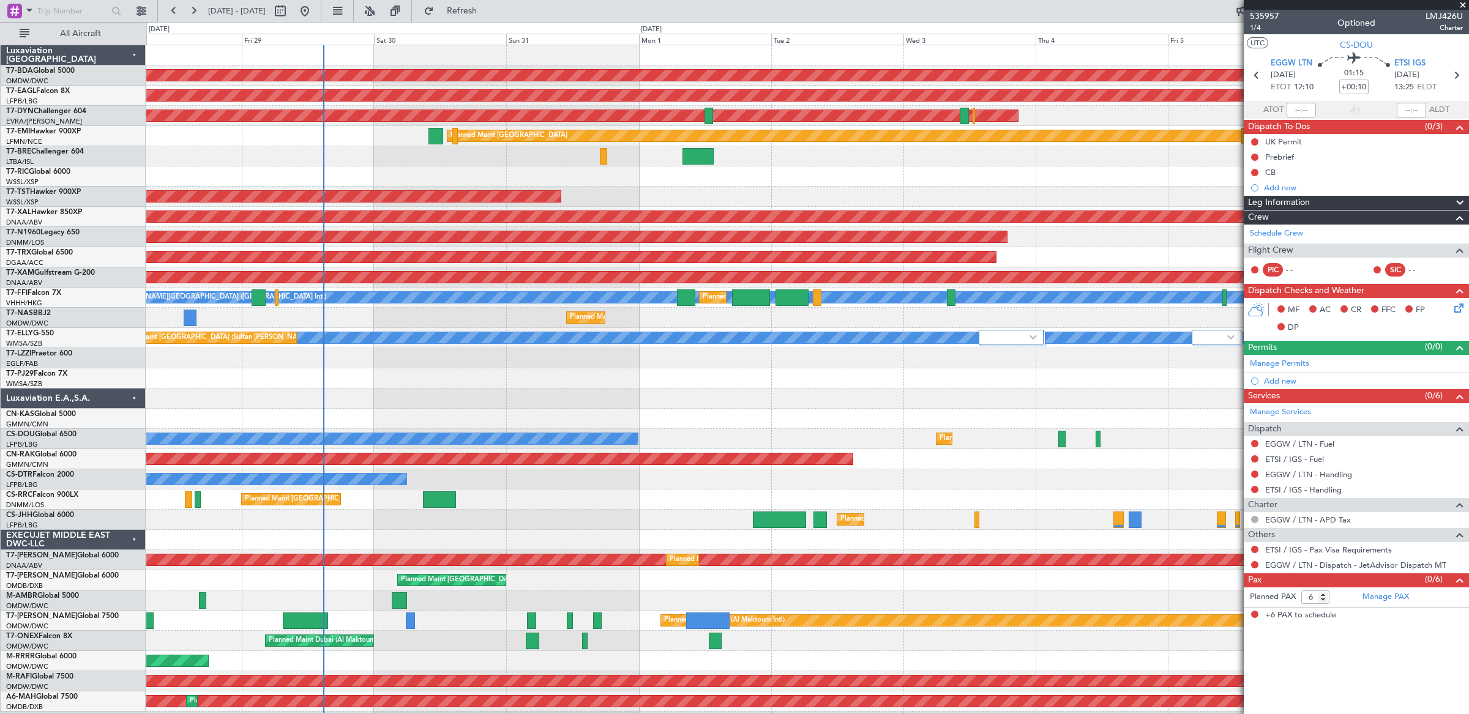
scroll to position [1, 0]
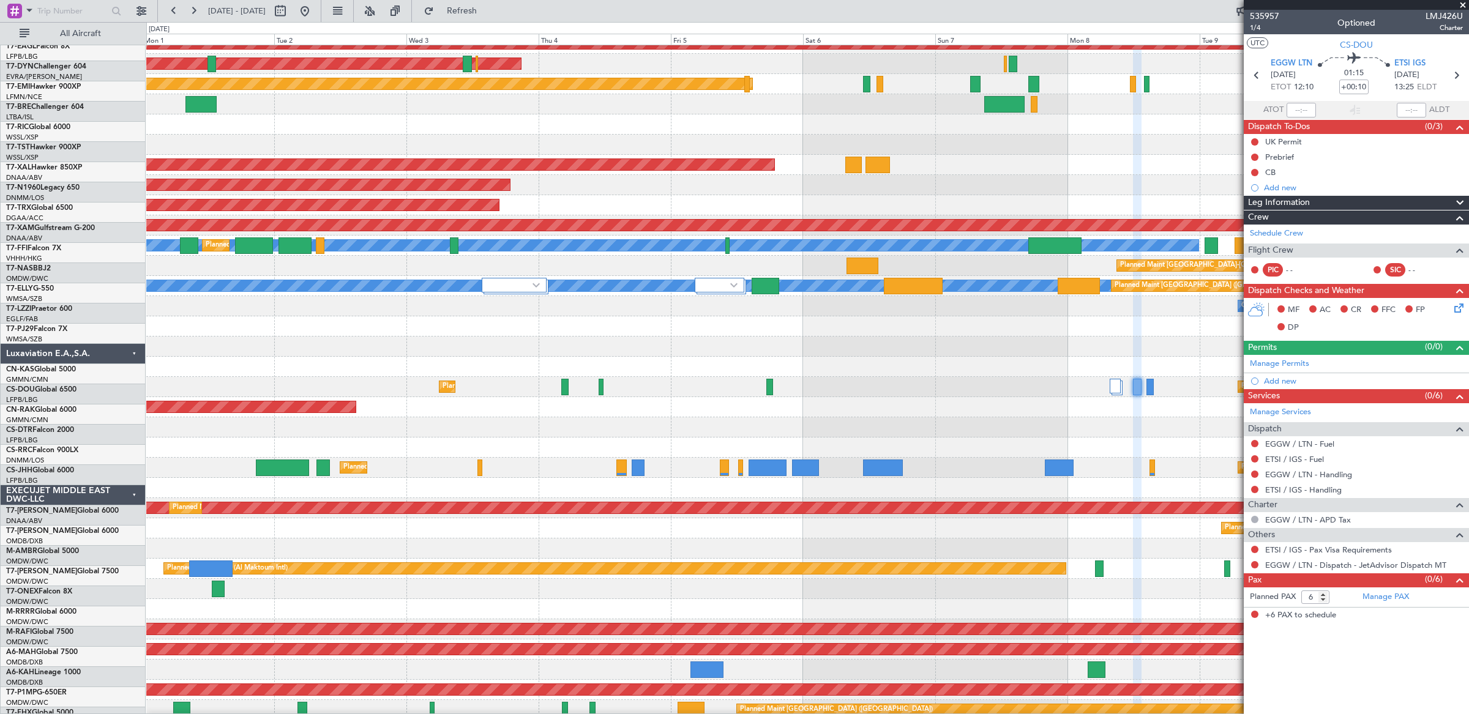
click at [195, 386] on div "Planned Maint Paris (Le Bourget) Planned Maint Paris (Le Bourget) No Crew" at bounding box center [807, 387] width 1322 height 20
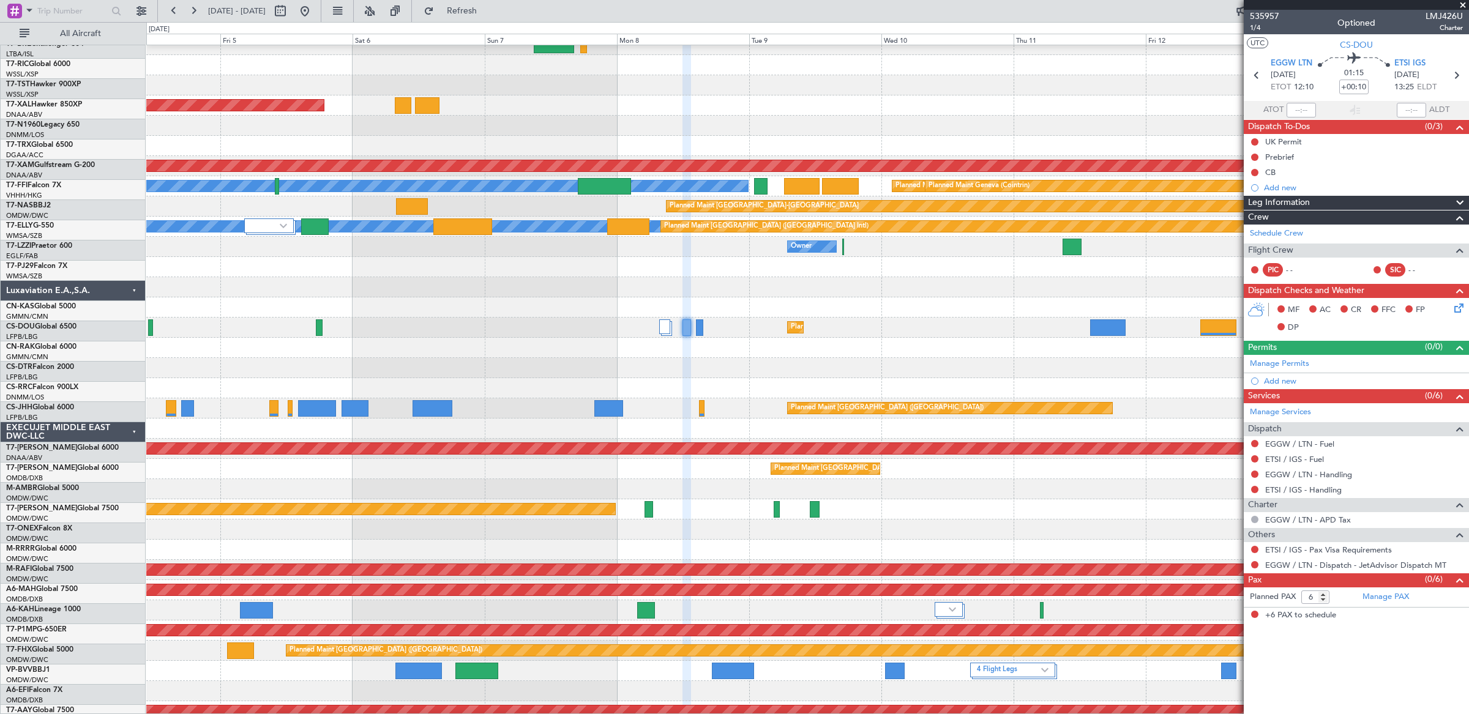
click at [384, 325] on div "Planned Maint [GEOGRAPHIC_DATA] ([GEOGRAPHIC_DATA]) Planned Maint [GEOGRAPHIC_D…" at bounding box center [807, 328] width 1322 height 20
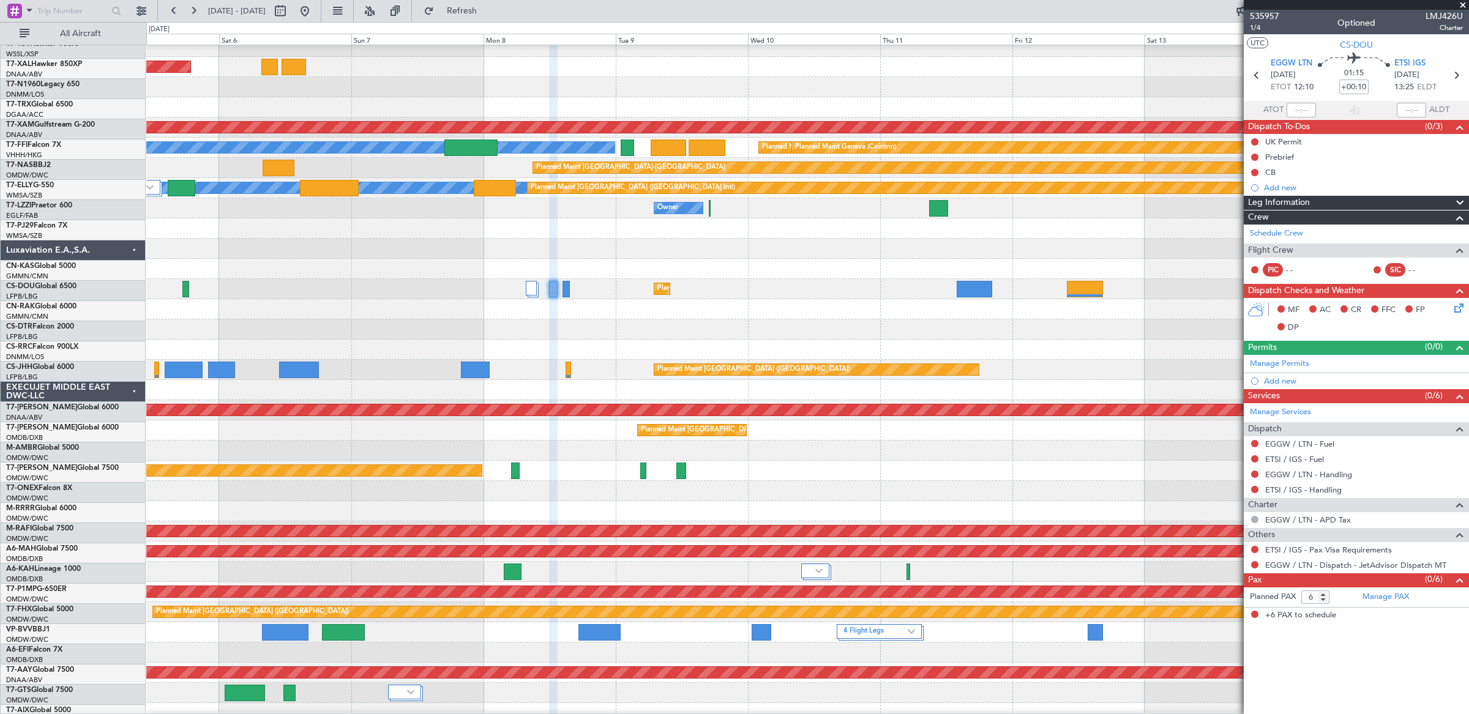
click at [293, 288] on div "Planned Maint [GEOGRAPHIC_DATA] ([GEOGRAPHIC_DATA]) Planned Maint [GEOGRAPHIC_D…" at bounding box center [807, 289] width 1322 height 20
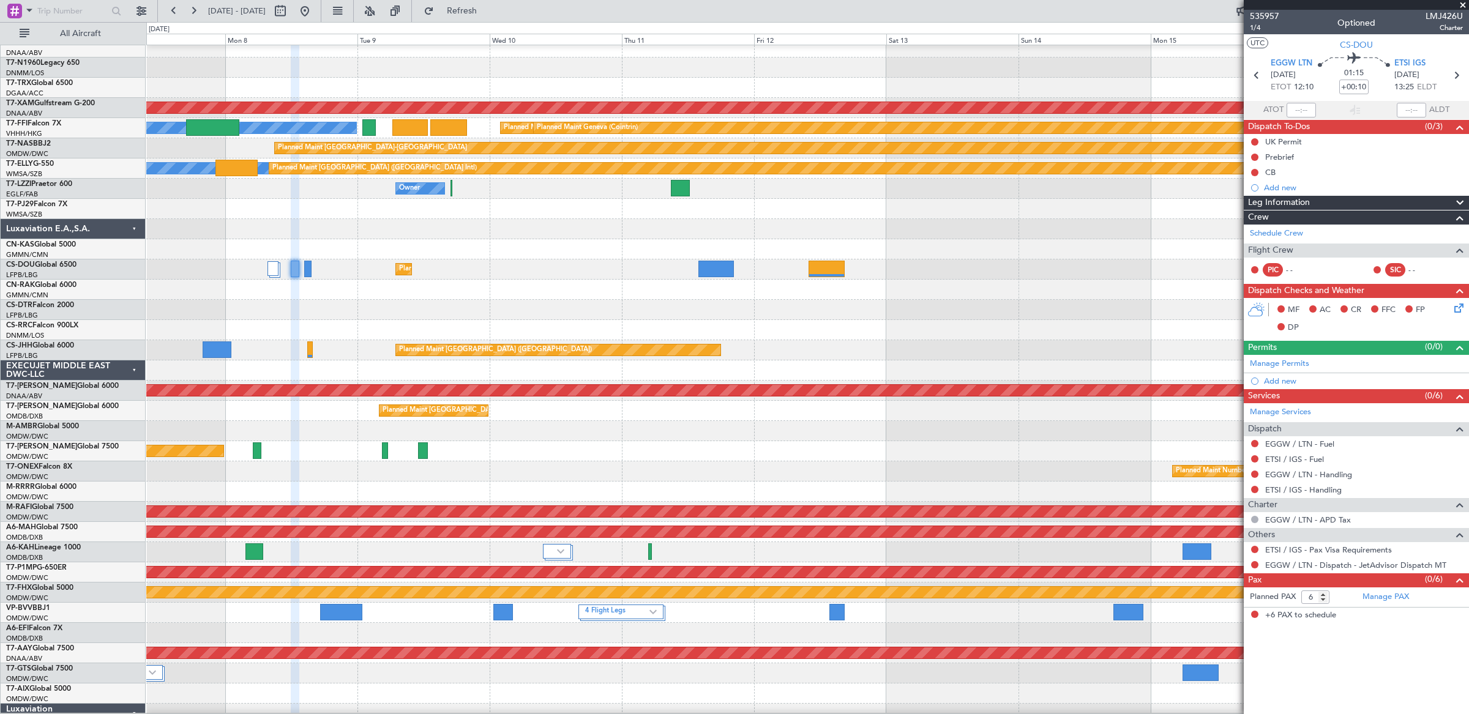
click at [452, 269] on div "Planned Maint [GEOGRAPHIC_DATA] ([GEOGRAPHIC_DATA]) Planned Maint [GEOGRAPHIC_D…" at bounding box center [807, 269] width 1322 height 20
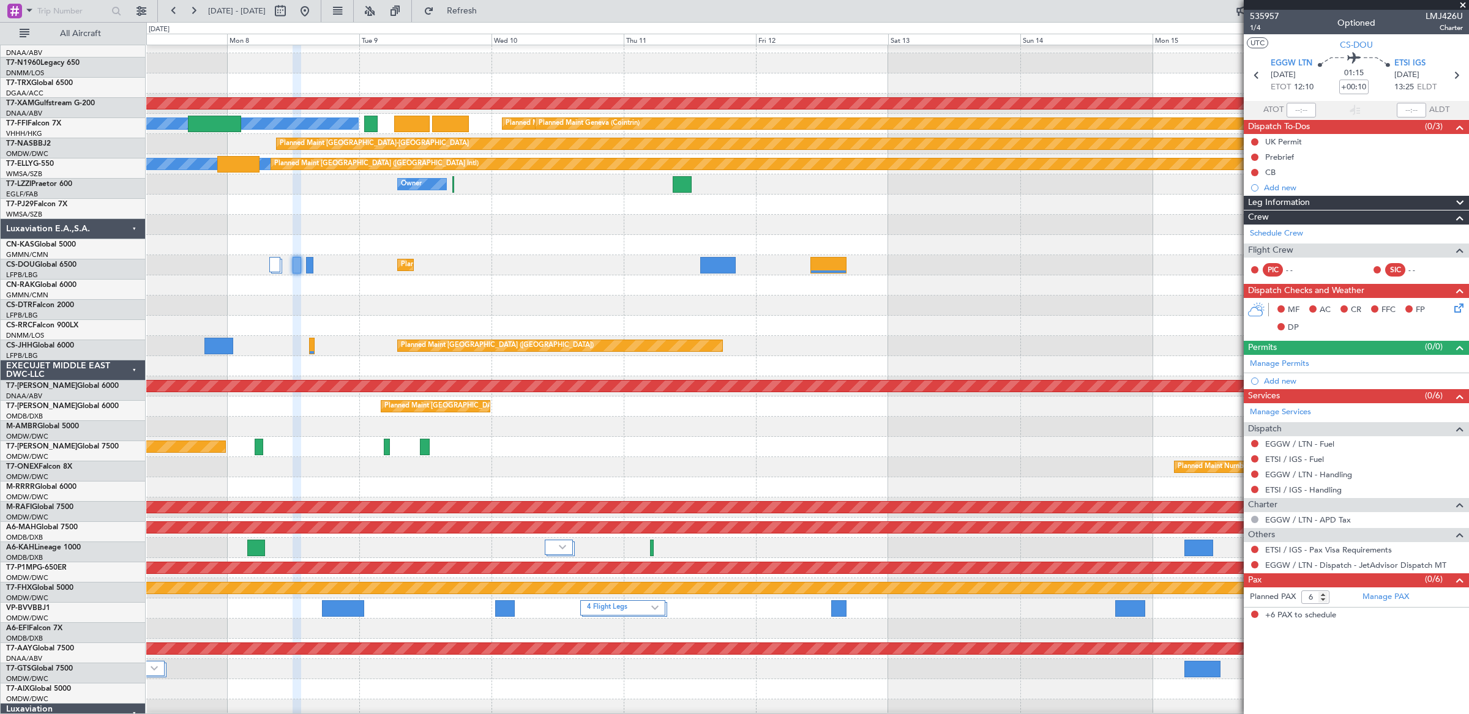
scroll to position [173, 0]
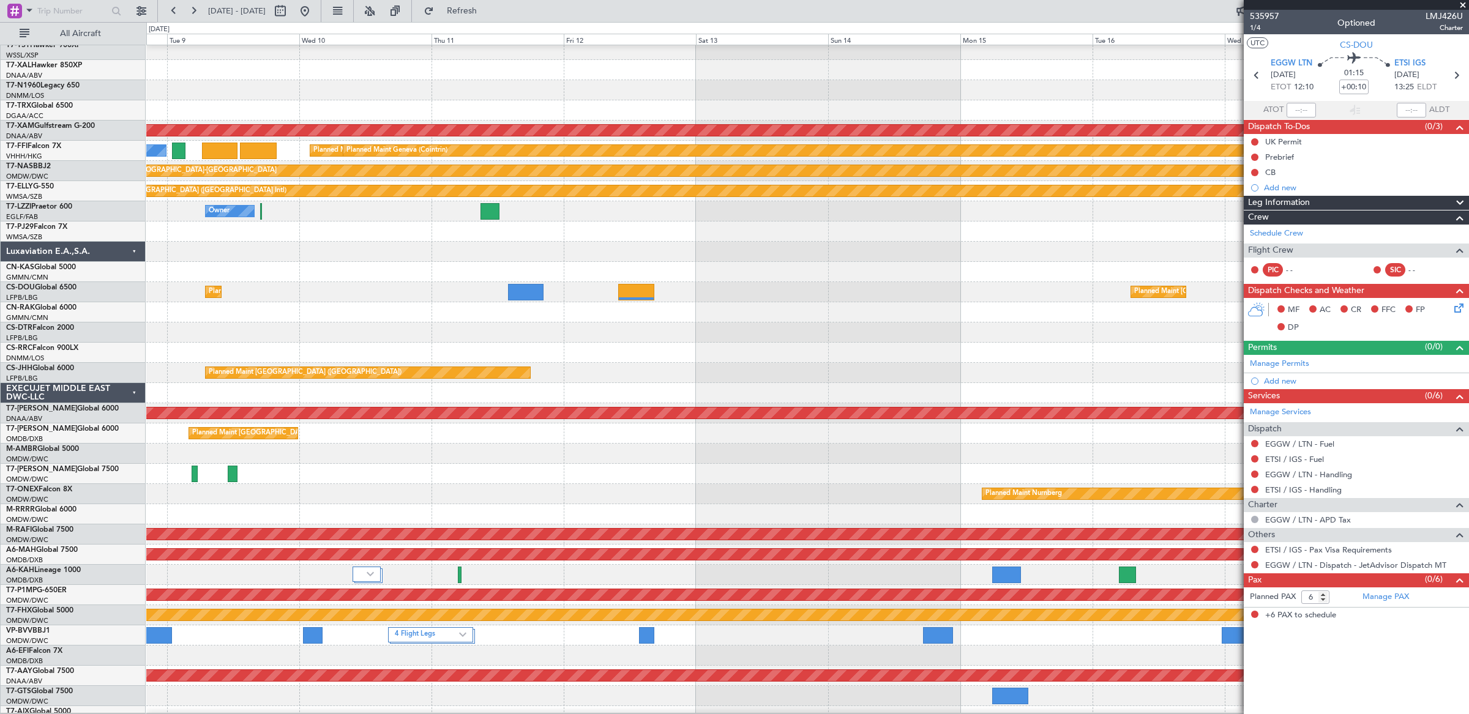
click at [362, 311] on div at bounding box center [807, 312] width 1322 height 20
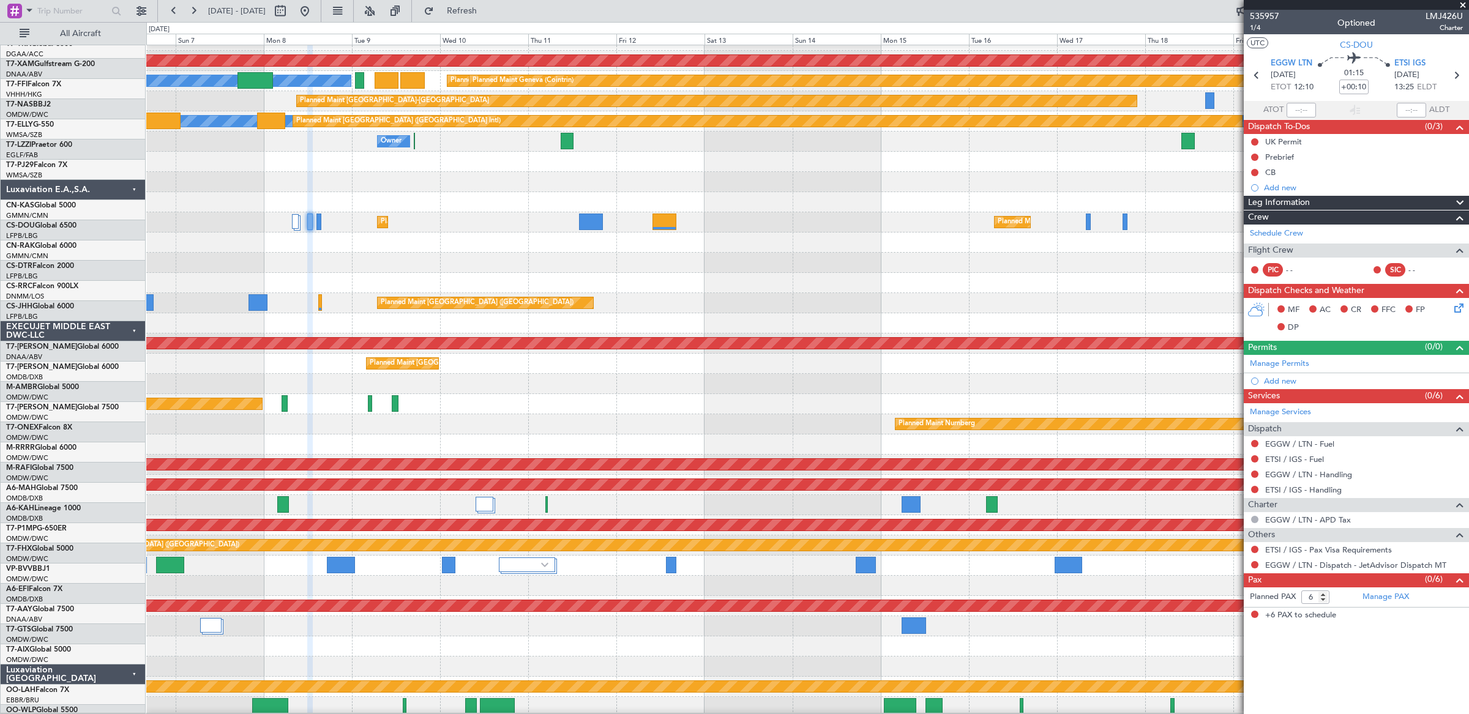
click at [500, 239] on div "Planned Maint Casablanca ([PERSON_NAME] Intl)" at bounding box center [807, 243] width 1322 height 20
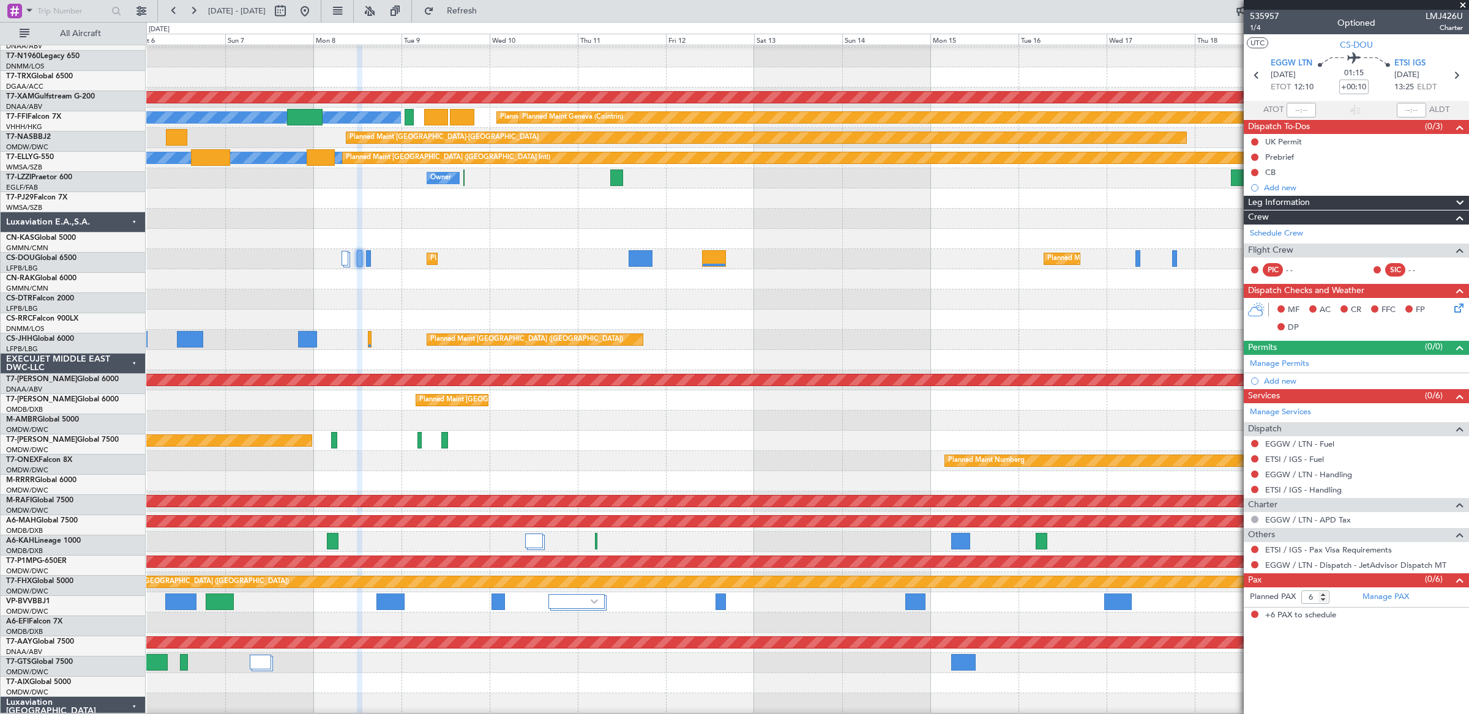
scroll to position [179, 0]
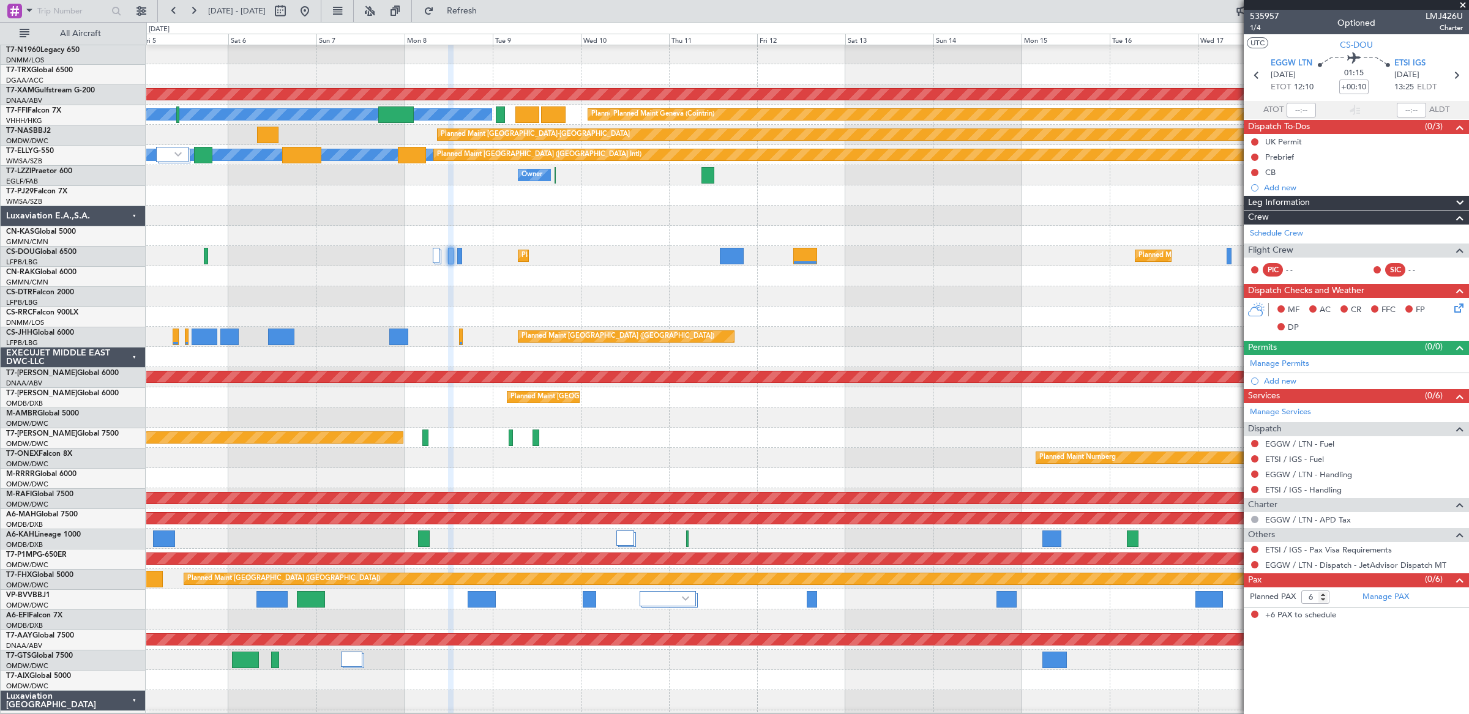
click at [324, 254] on div "Planned Maint Paris (Le Bourget) Planned Maint Paris (Le Bourget) Planned Maint…" at bounding box center [807, 256] width 1322 height 20
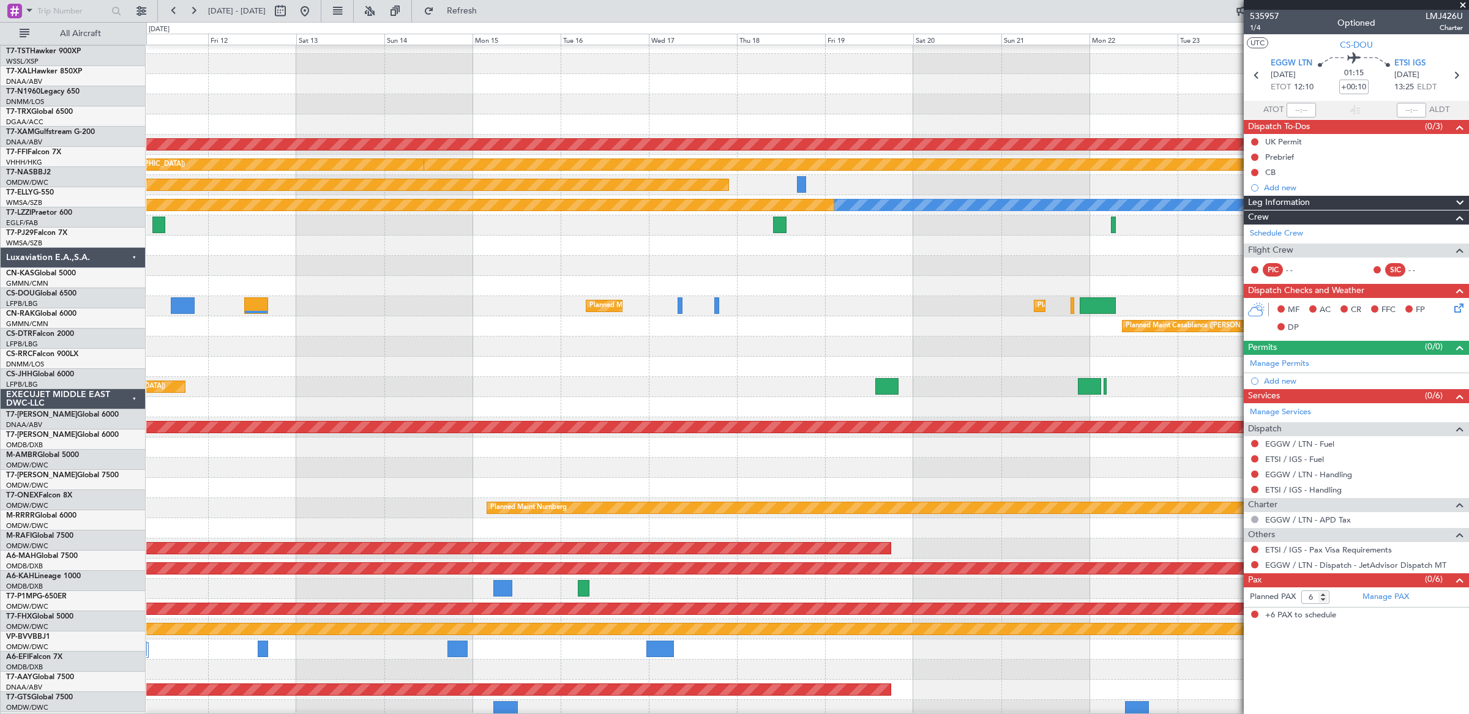
scroll to position [118, 0]
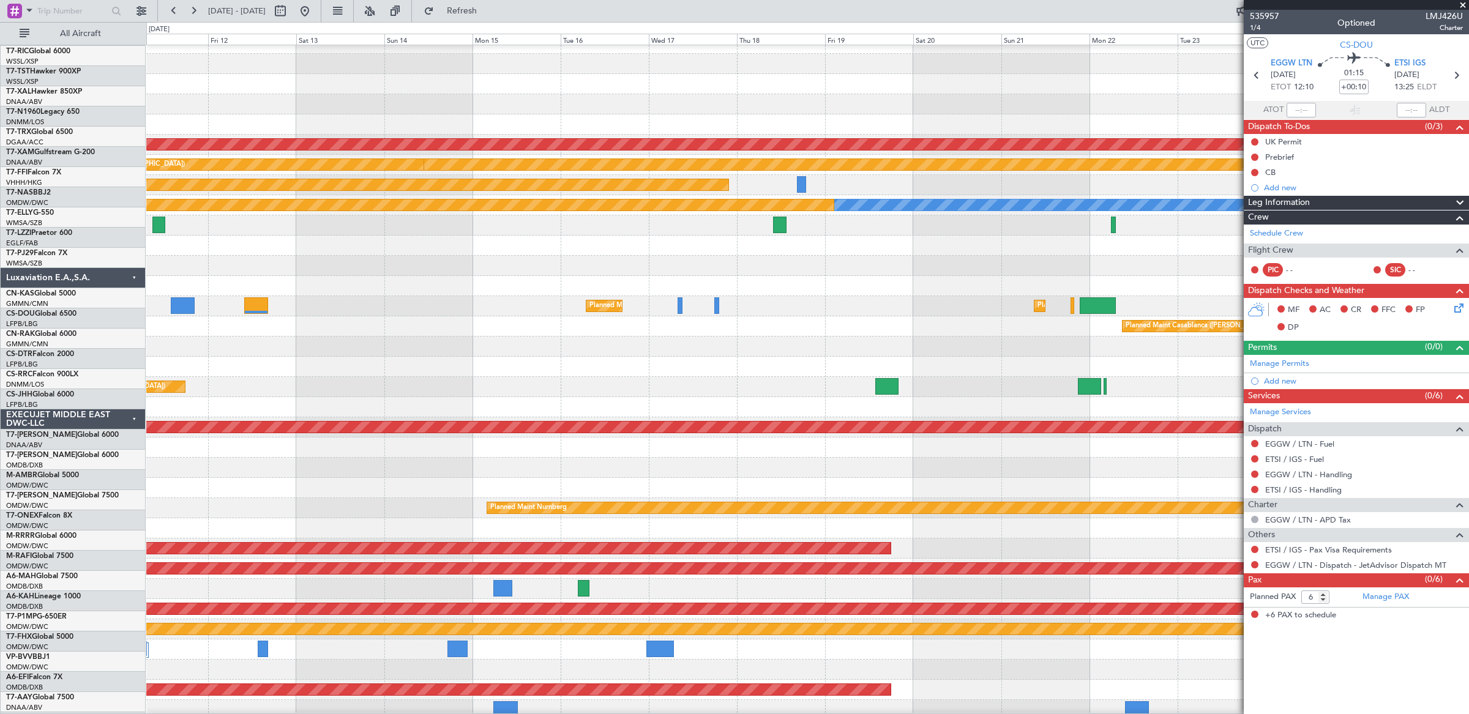
click at [297, 498] on div "Planned Maint Dubai (Al Maktoum Intl)" at bounding box center [807, 488] width 1322 height 20
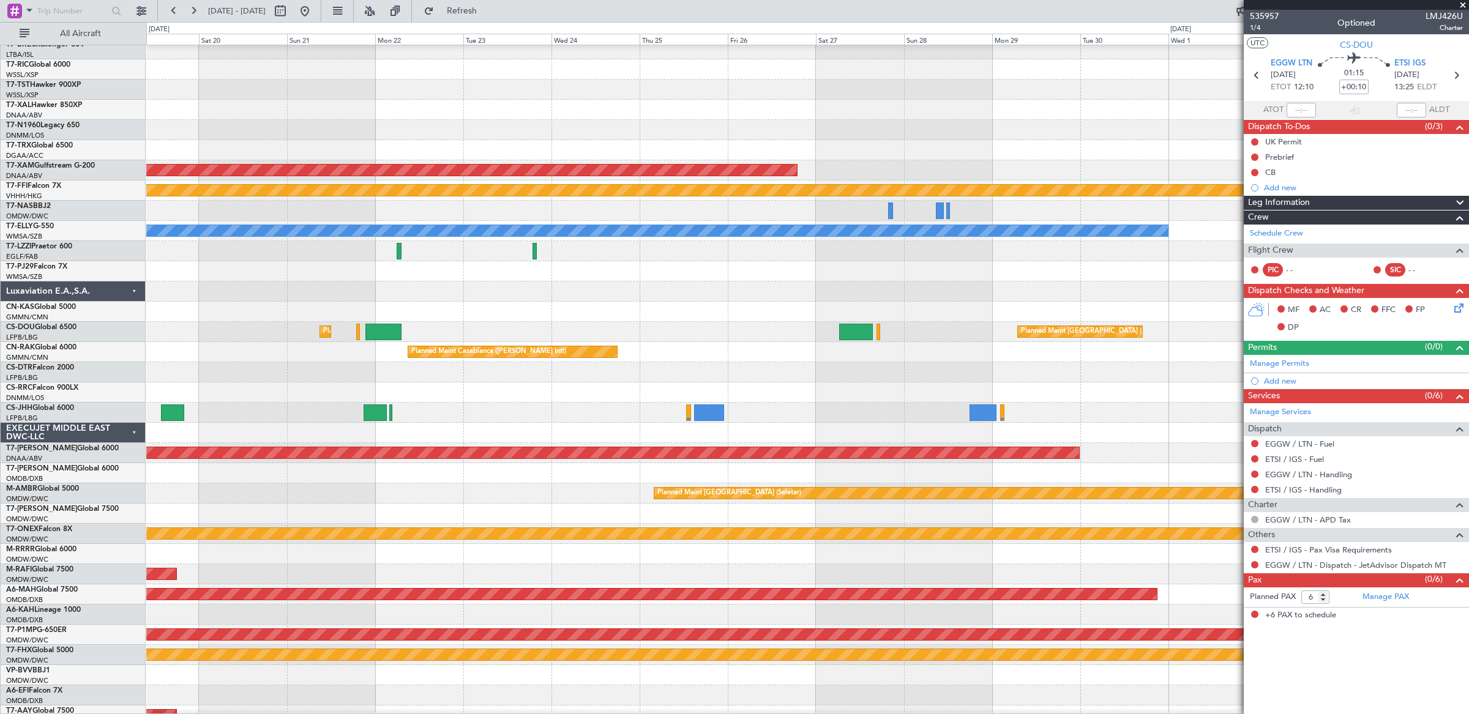
scroll to position [106, 0]
click at [316, 359] on div "Planned Maint Casablanca ([PERSON_NAME] Intl)" at bounding box center [807, 353] width 1322 height 20
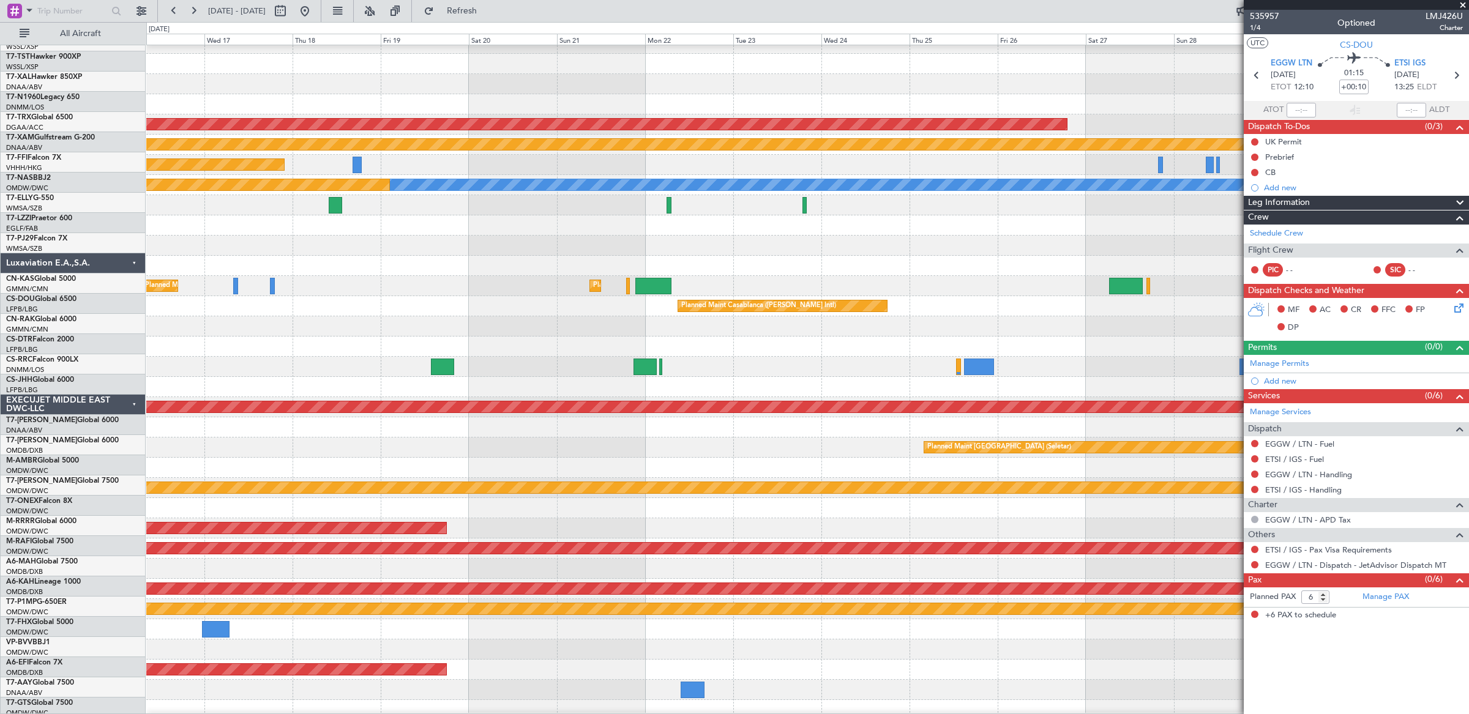
scroll to position [159, 0]
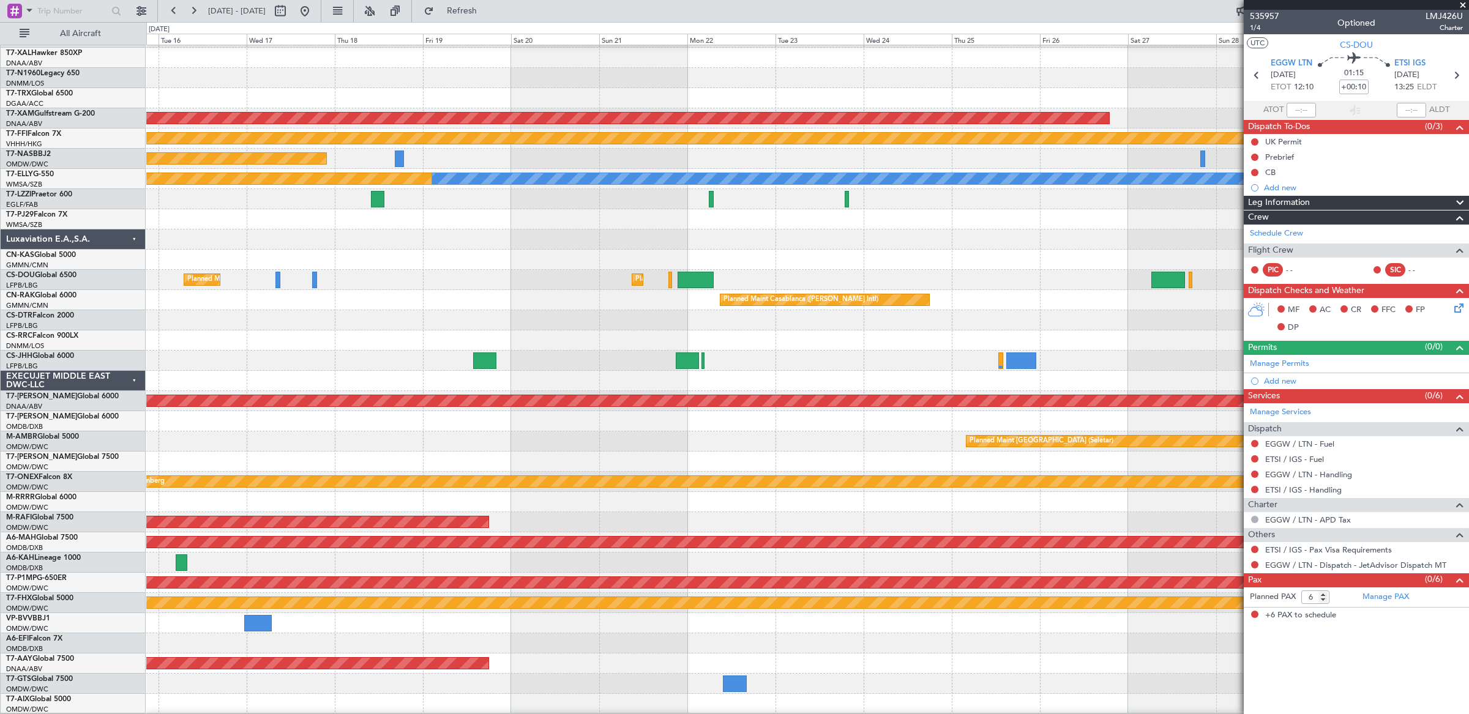
click at [1040, 314] on div at bounding box center [807, 320] width 1322 height 20
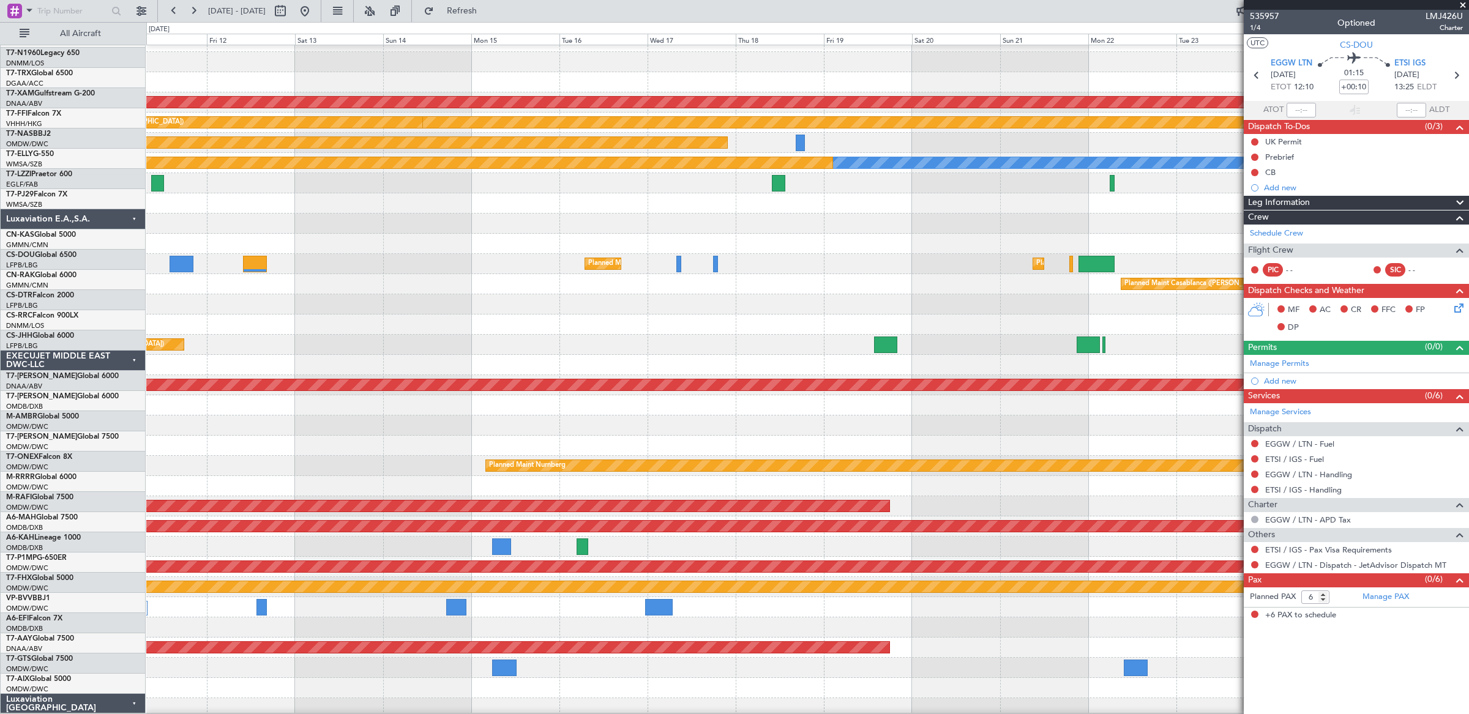
scroll to position [173, 0]
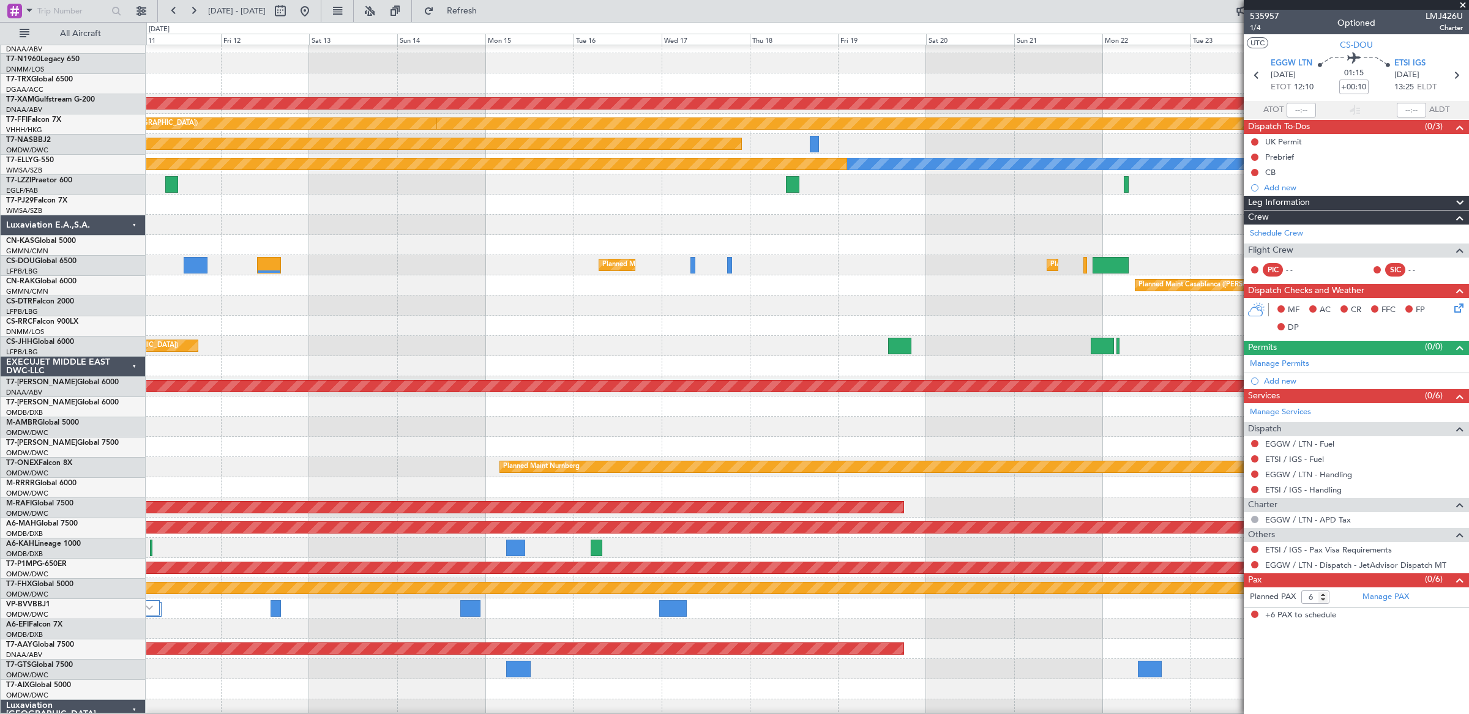
click at [1232, 324] on div at bounding box center [807, 326] width 1322 height 20
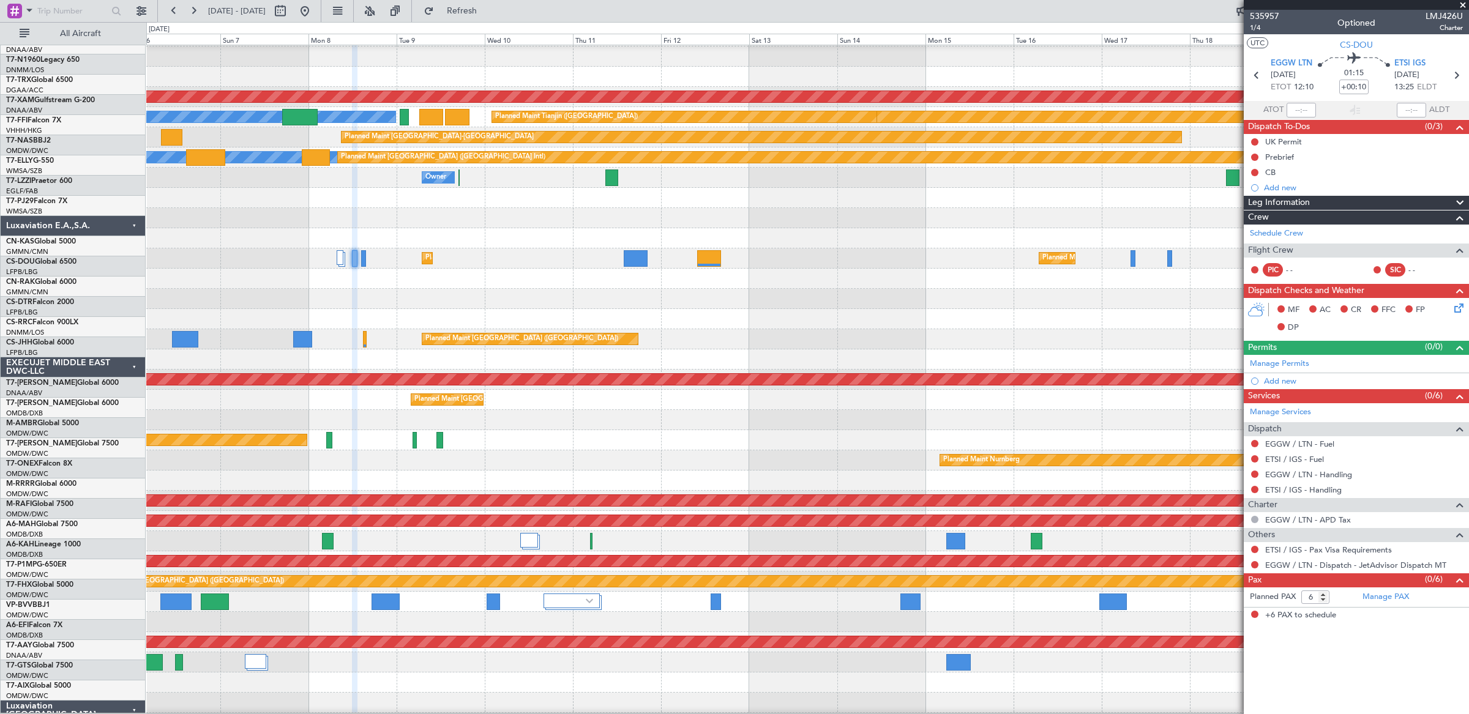
scroll to position [184, 0]
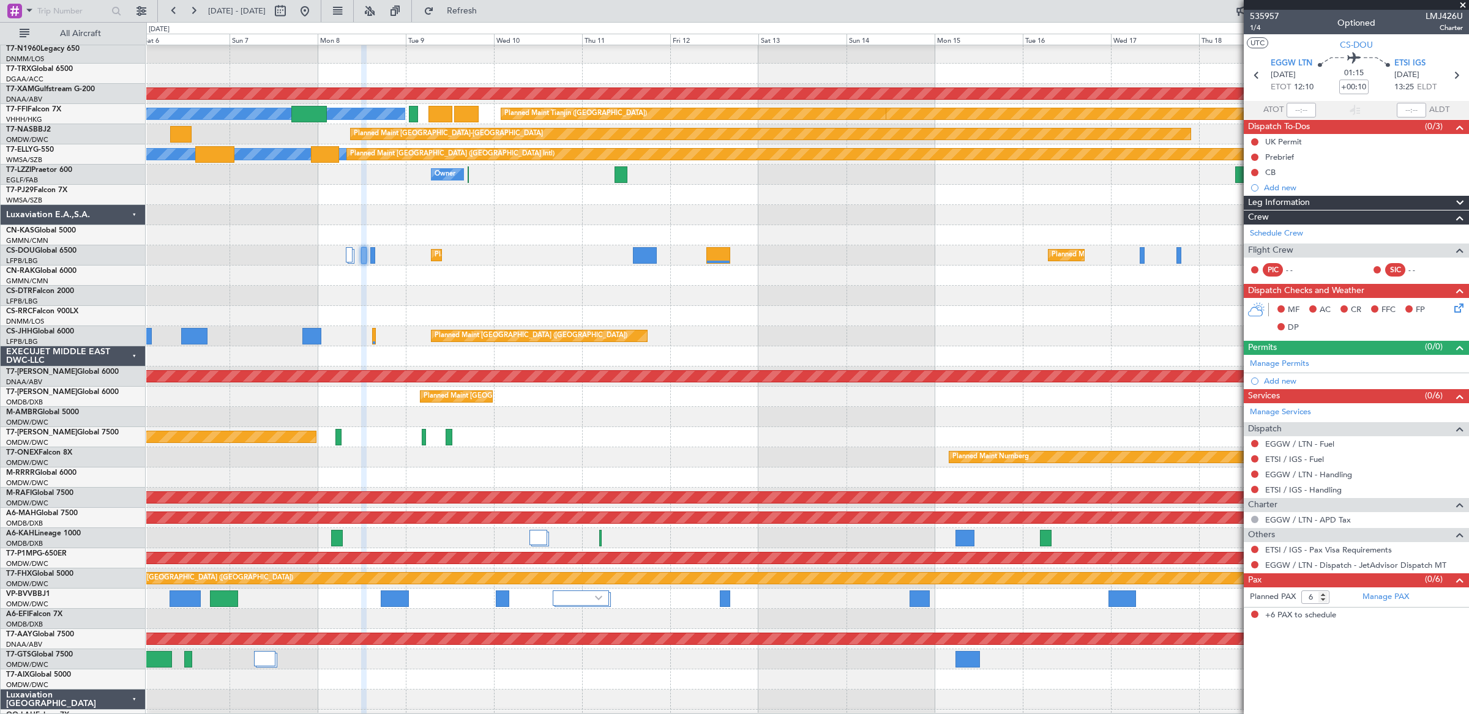
click at [970, 343] on div "Planned Maint [GEOGRAPHIC_DATA] ([GEOGRAPHIC_DATA])" at bounding box center [807, 336] width 1322 height 20
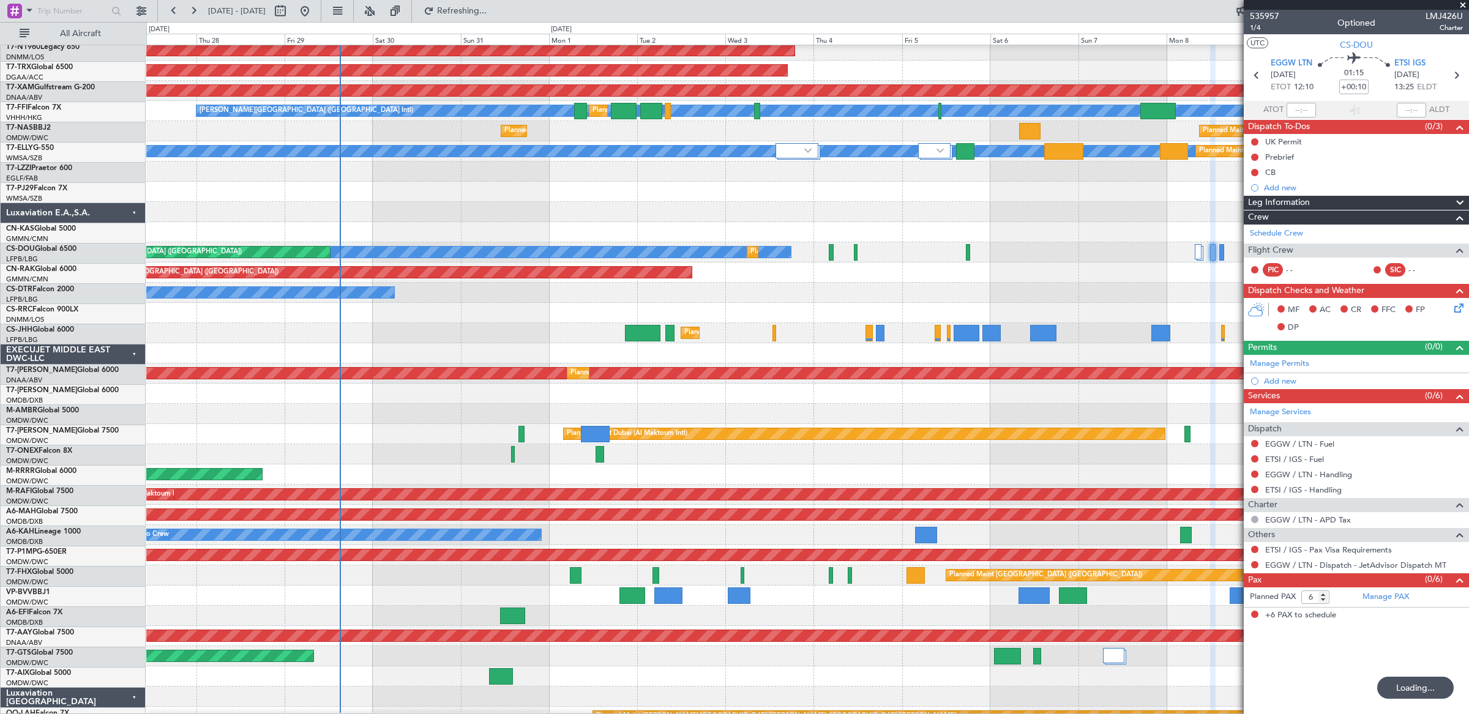
scroll to position [187, 0]
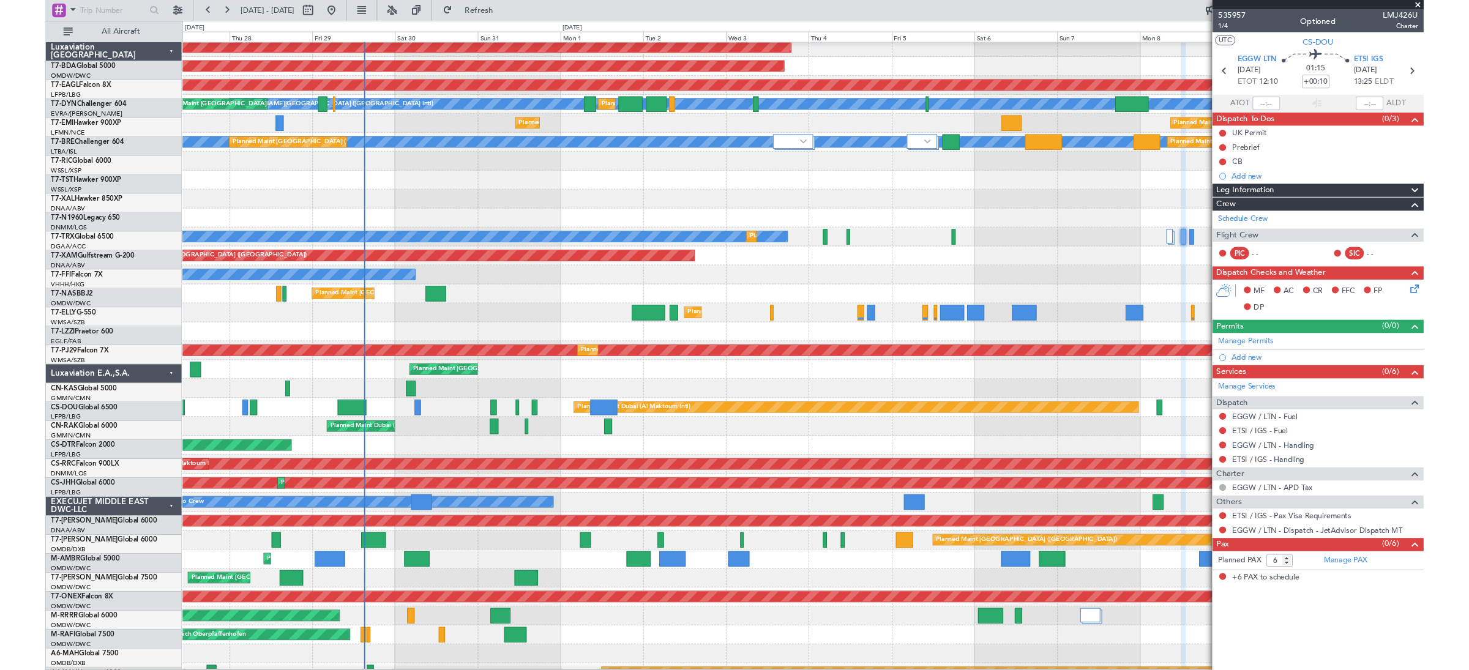
scroll to position [187, 0]
